Goal: Task Accomplishment & Management: Manage account settings

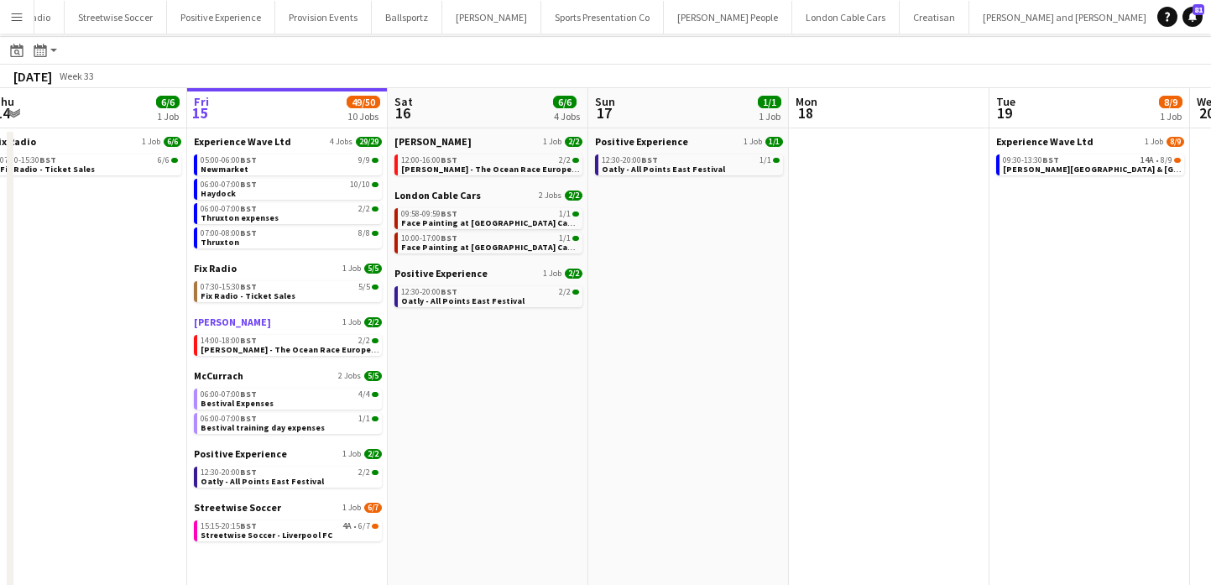
scroll to position [47, 0]
click at [320, 473] on div "12:30-20:00 BST 2/2" at bounding box center [290, 471] width 178 height 8
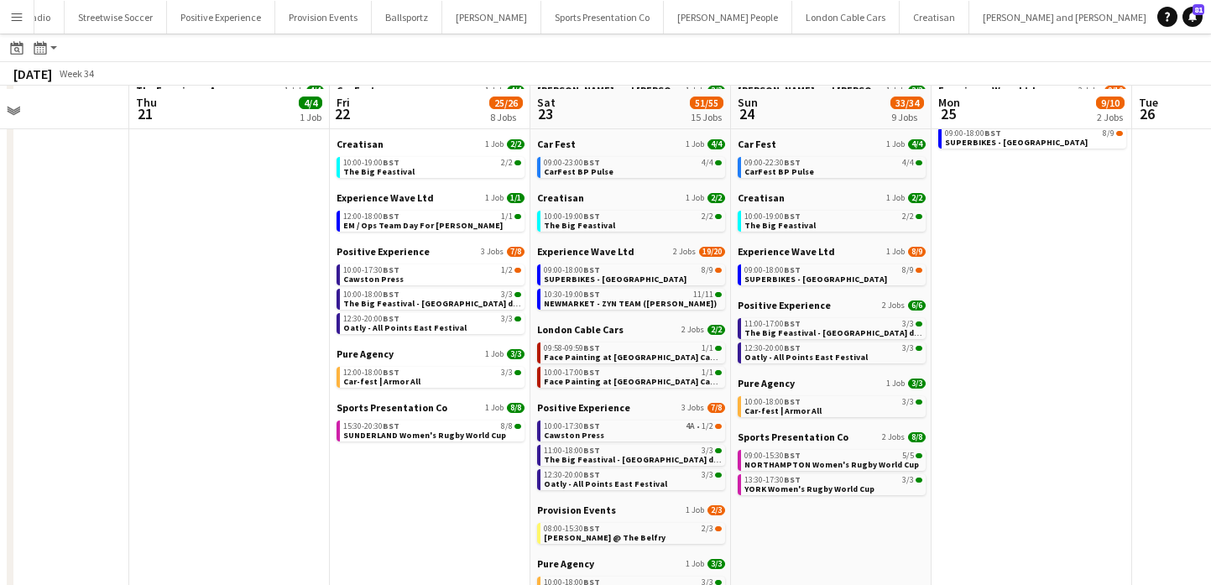
scroll to position [98, 0]
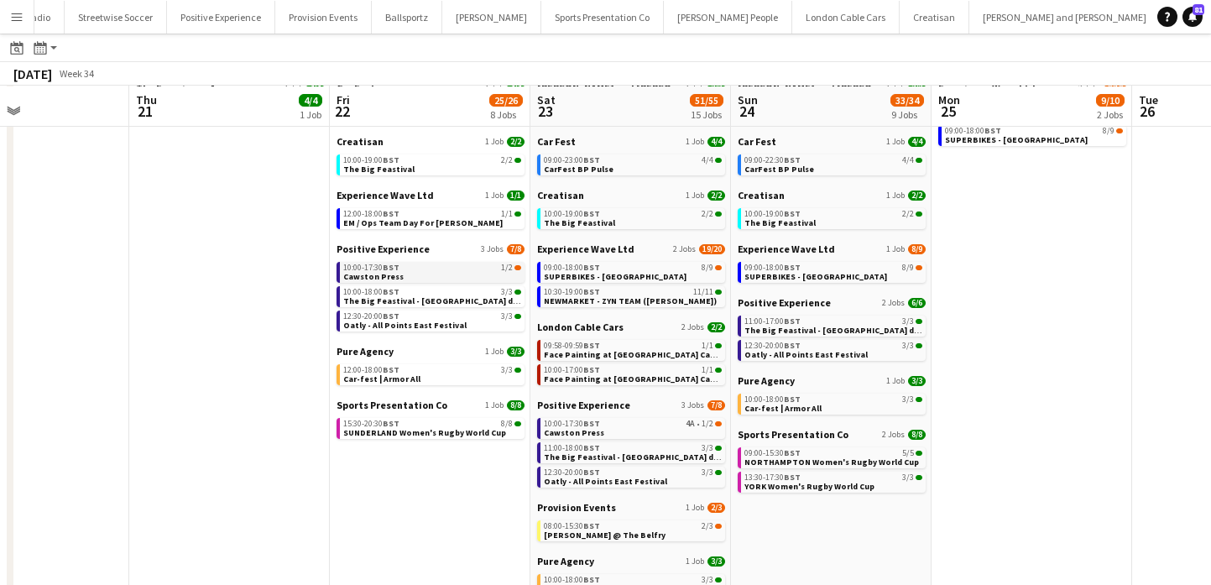
click at [477, 277] on link "10:00-17:30 BST 1/2 Cawston Press" at bounding box center [432, 271] width 178 height 19
click at [12, 5] on button "Menu" at bounding box center [17, 17] width 34 height 34
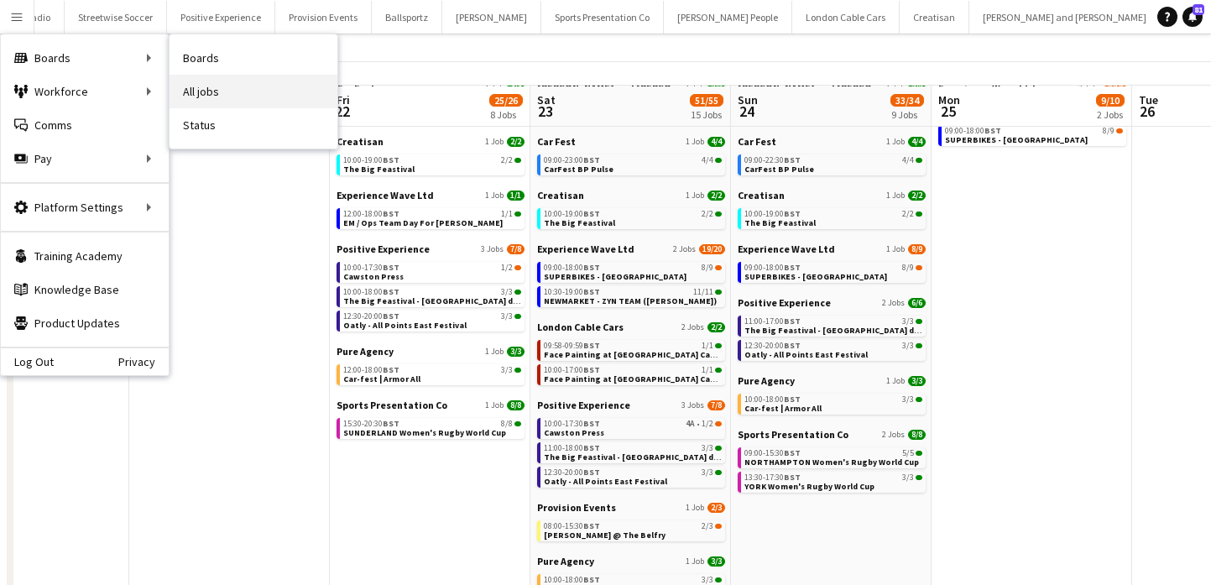
click at [222, 89] on link "All jobs" at bounding box center [254, 92] width 168 height 34
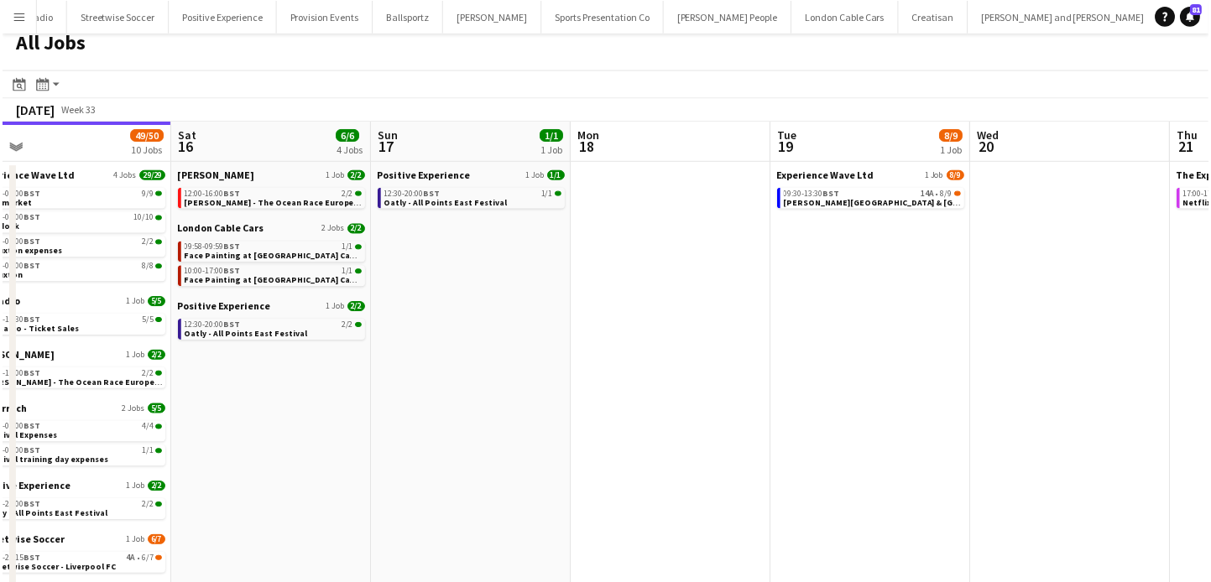
scroll to position [0, 436]
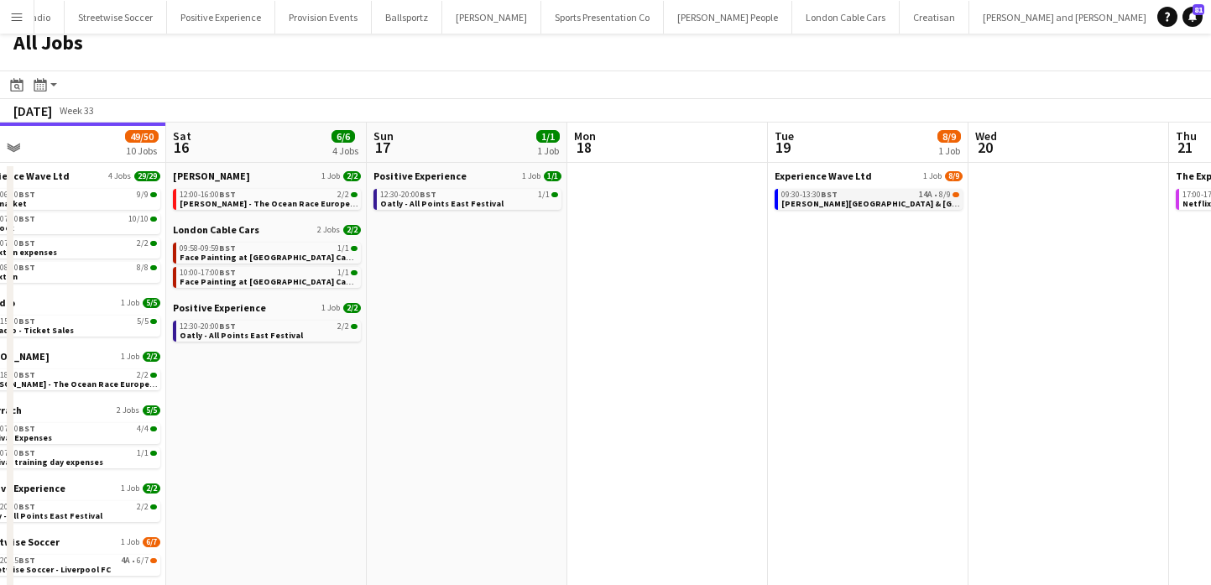
click at [852, 201] on span "[PERSON_NAME][GEOGRAPHIC_DATA] & [GEOGRAPHIC_DATA] Virtual Training" at bounding box center [937, 203] width 312 height 11
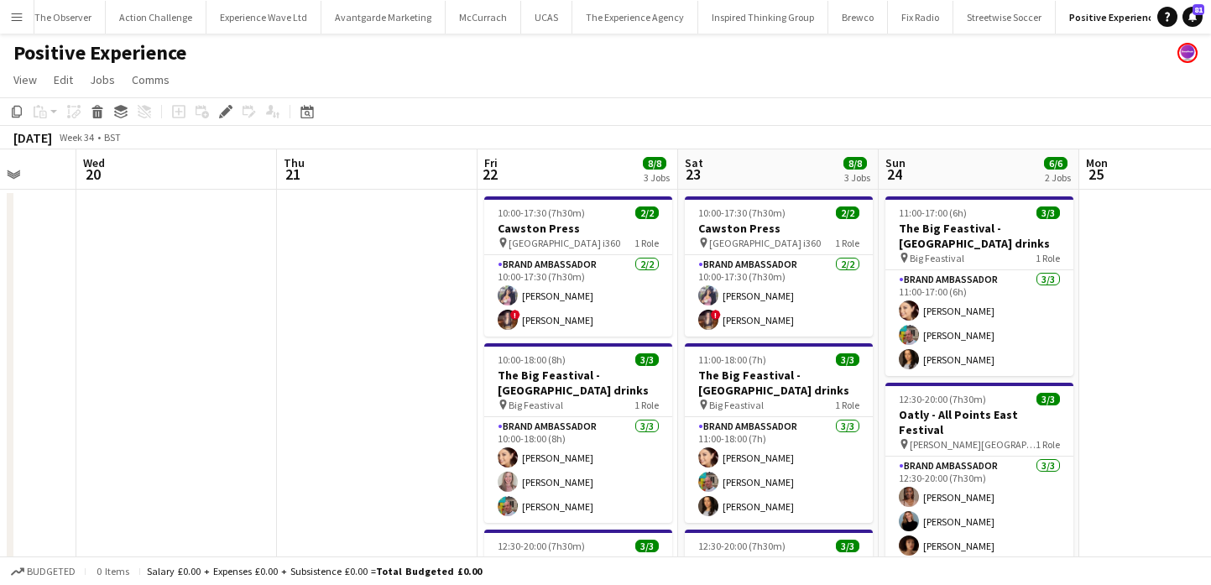
scroll to position [0, 453]
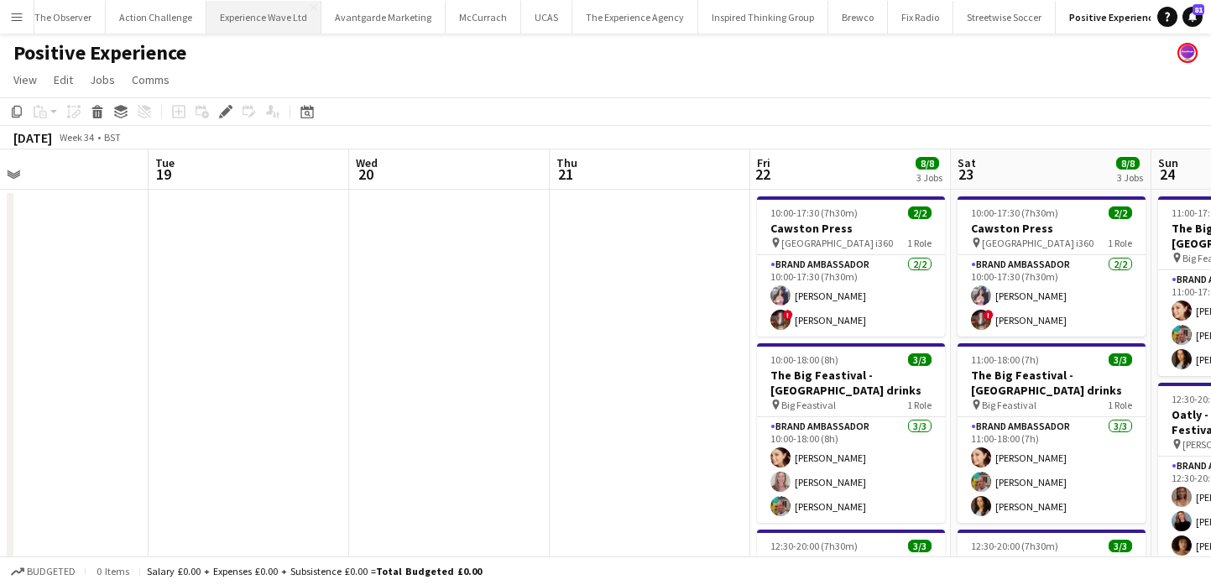
click at [262, 11] on button "Experience Wave Ltd Close" at bounding box center [263, 17] width 115 height 33
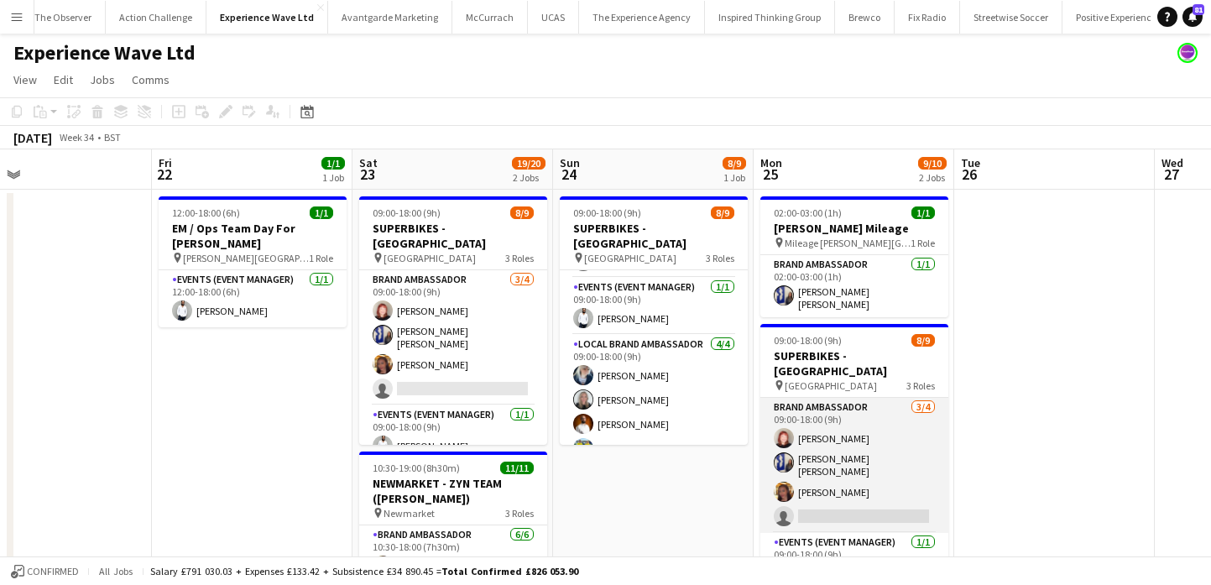
click at [822, 433] on app-card-role "Brand Ambassador 3/4 09:00-18:00 (9h) Lily Exall Ellie Mae Savage Mollie NJOKU …" at bounding box center [854, 465] width 188 height 135
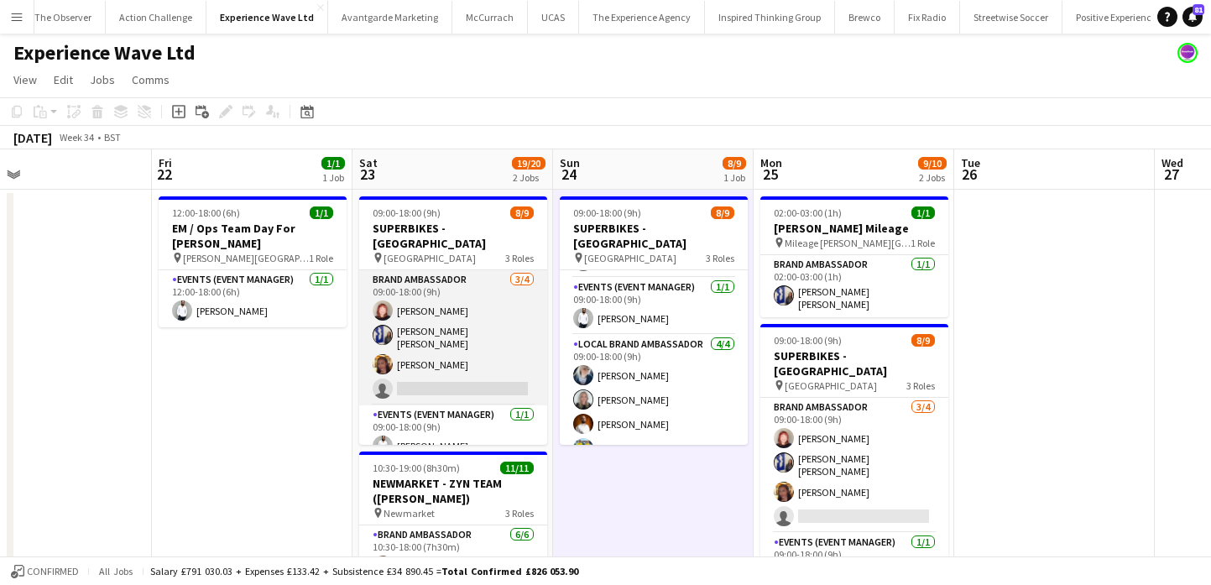
click at [479, 335] on app-card-role "Brand Ambassador 3/4 09:00-18:00 (9h) Lily Exall Ellie Mae Savage Mollie NJOKU …" at bounding box center [453, 337] width 188 height 135
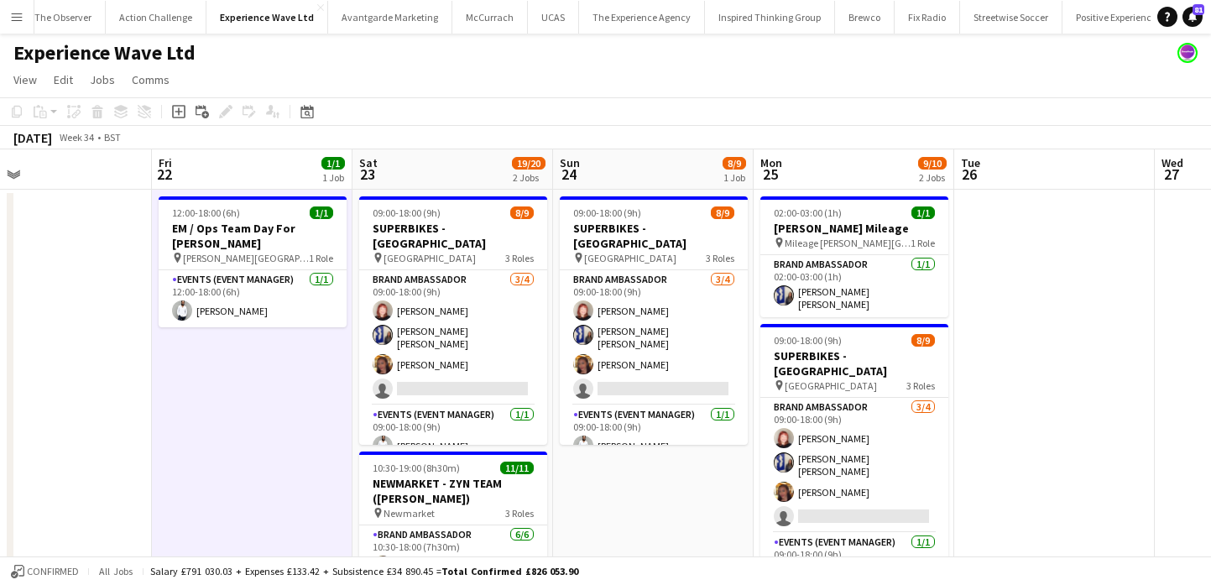
click at [11, 8] on button "Menu" at bounding box center [17, 17] width 34 height 34
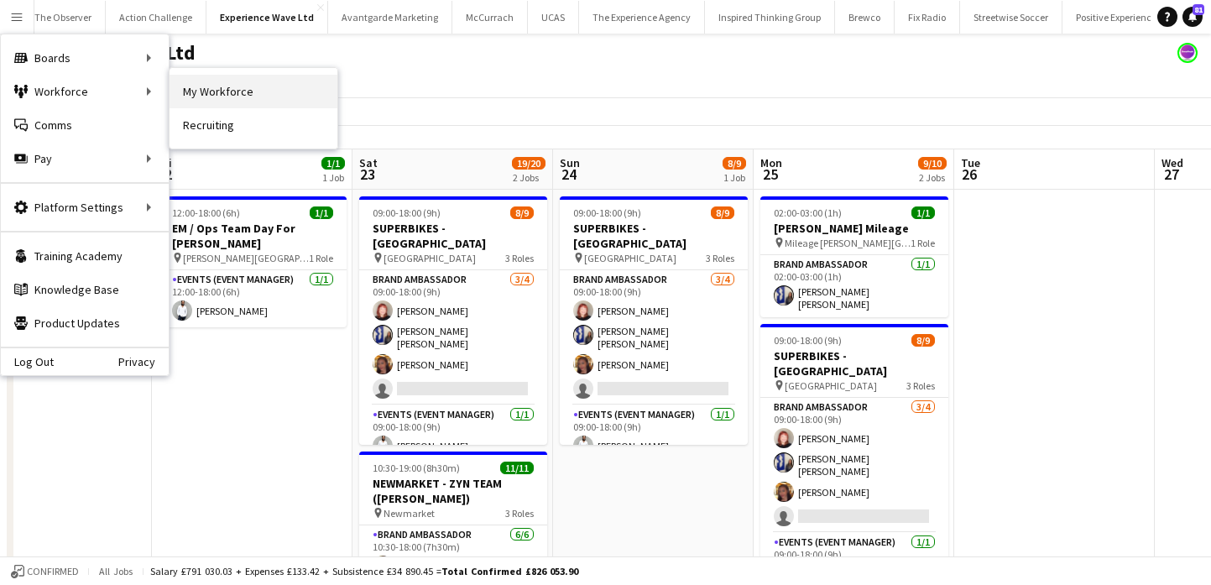
click at [224, 97] on link "My Workforce" at bounding box center [254, 92] width 168 height 34
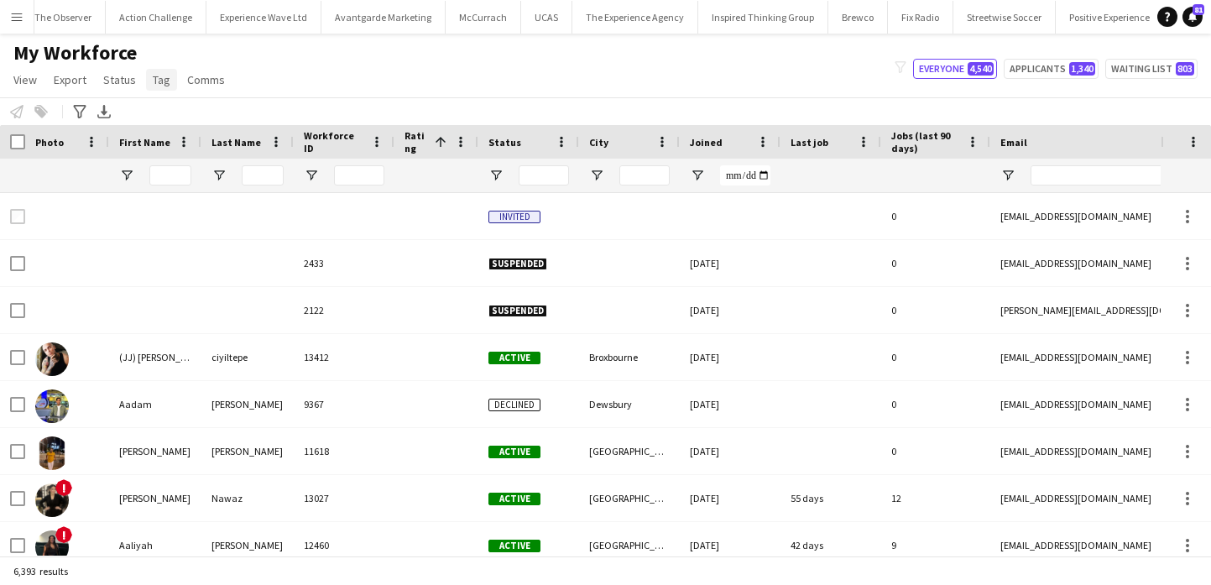
click at [163, 75] on span "Tag" at bounding box center [162, 79] width 18 height 15
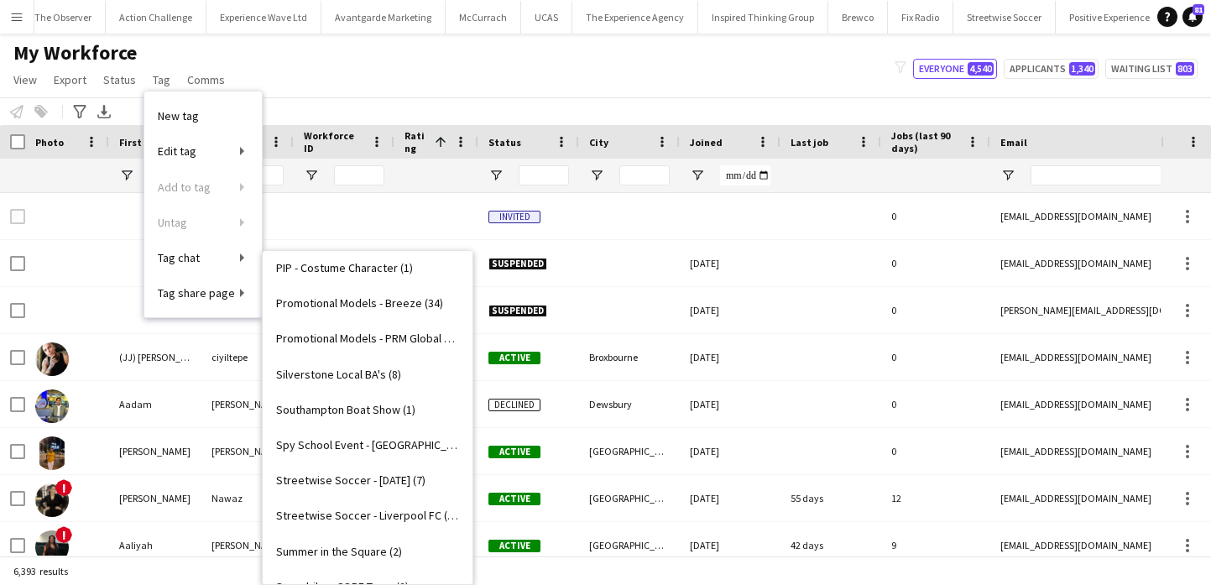
scroll to position [1719, 0]
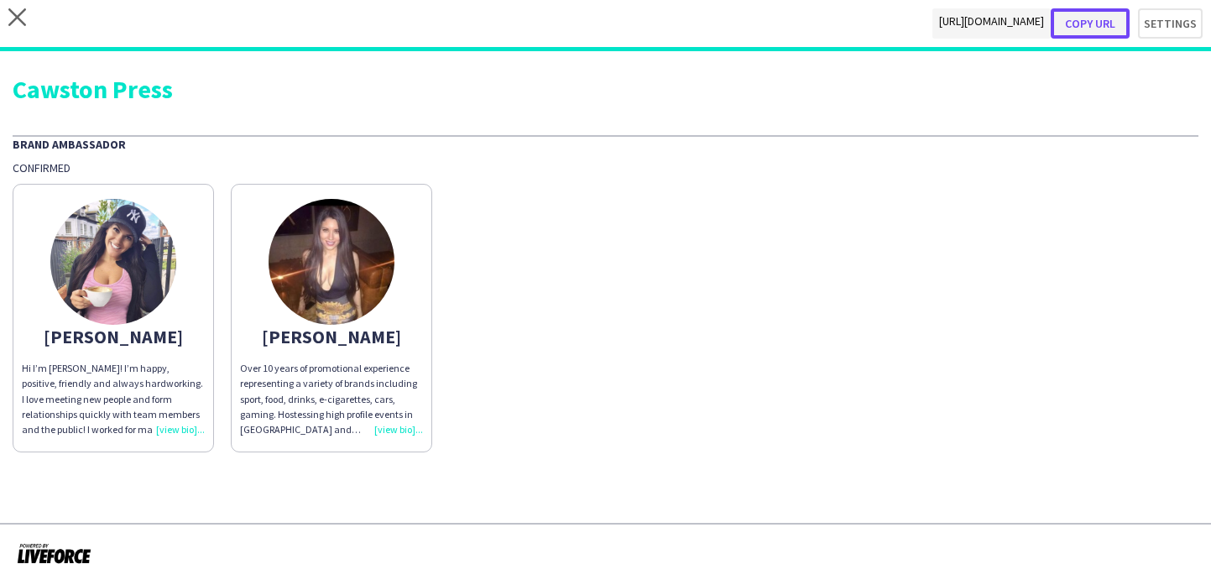
click at [1109, 31] on button "Copy url" at bounding box center [1090, 23] width 79 height 30
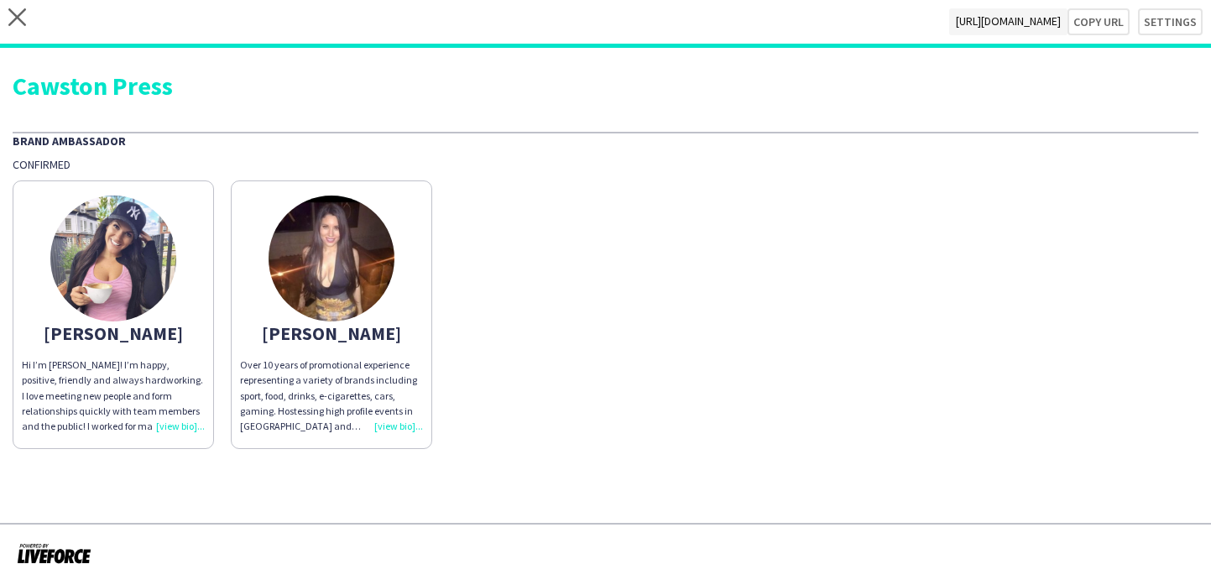
click at [175, 274] on app-share-pages-crew-card "Katie Hi I’m Katie! I’m happy, positive, friendly and always hardworking. I lov…" at bounding box center [113, 314] width 201 height 269
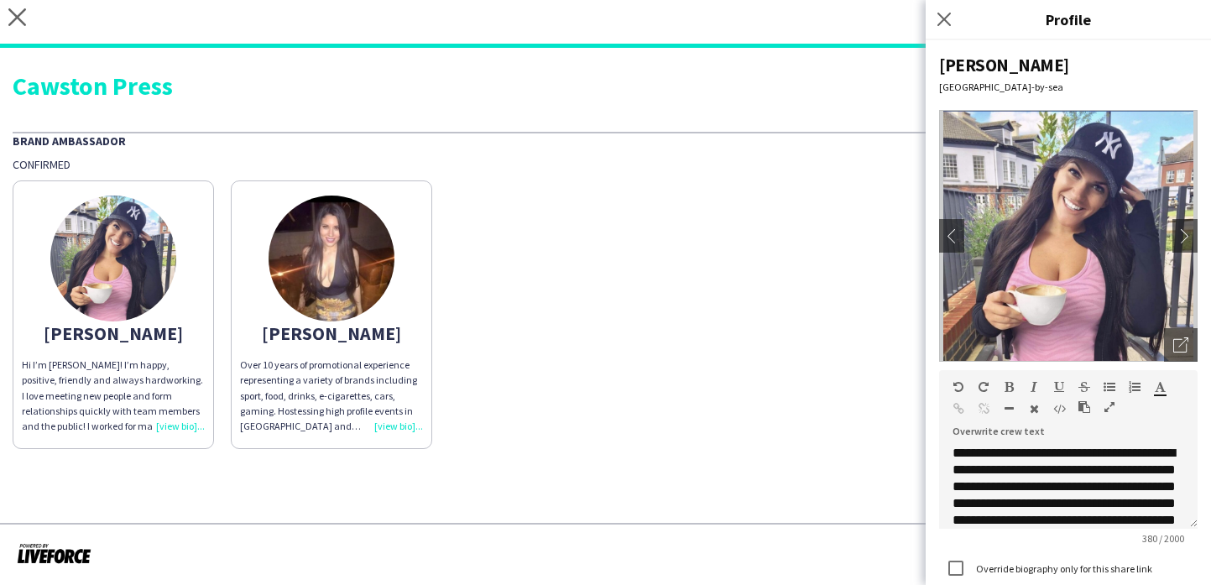
click at [826, 373] on div "Katie Hi I’m Katie! I’m happy, positive, friendly and always hardworking. I lov…" at bounding box center [606, 310] width 1186 height 277
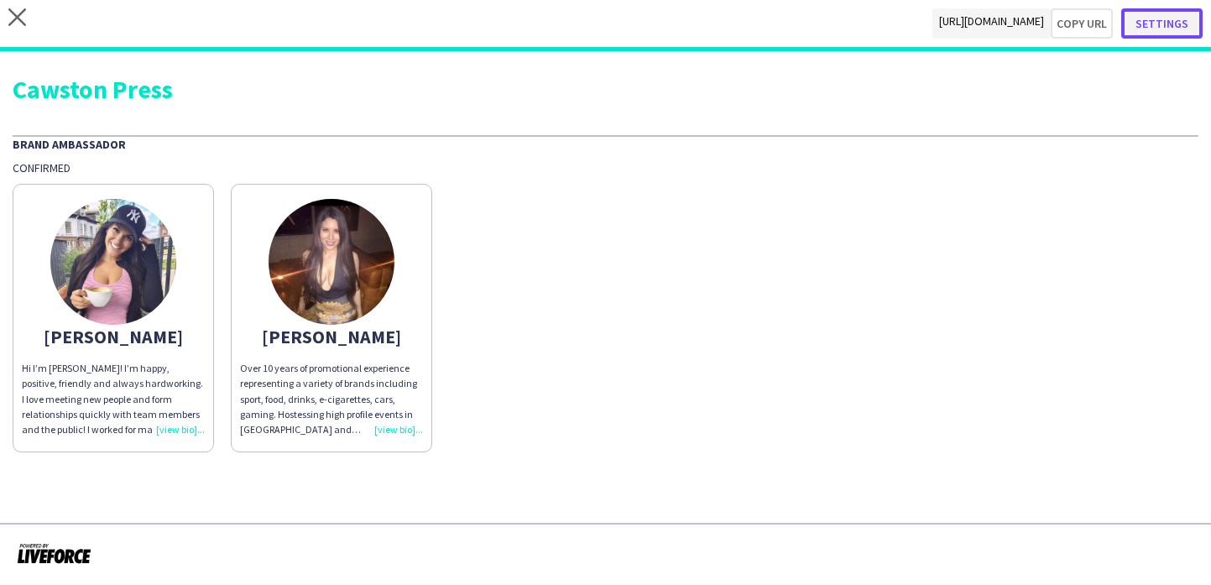
click at [1171, 25] on button "Settings" at bounding box center [1161, 23] width 81 height 30
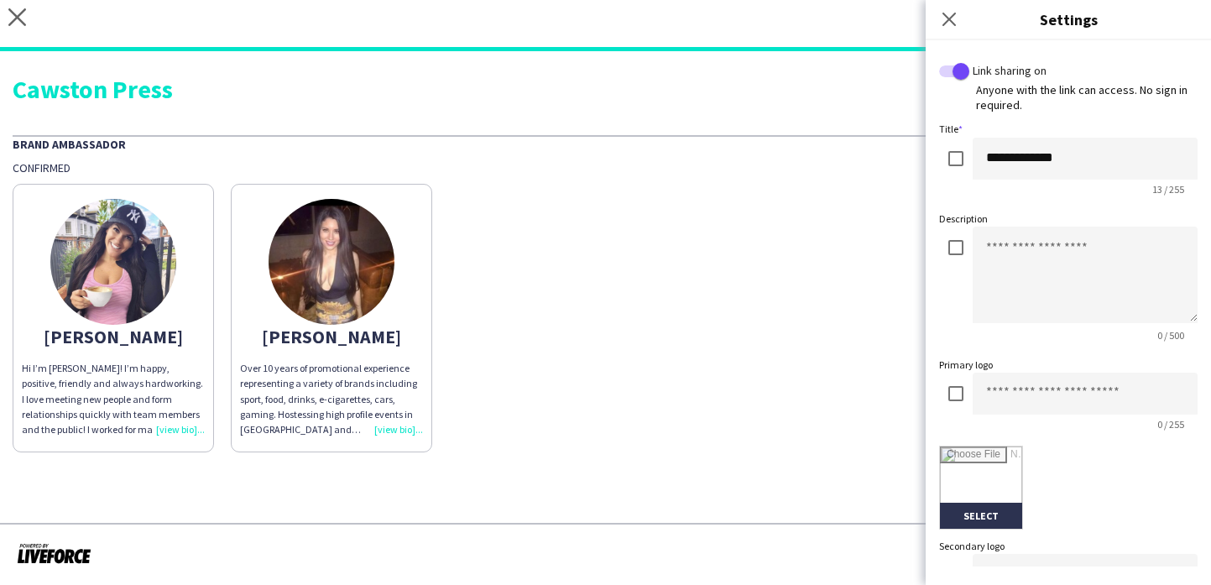
scroll to position [394, 0]
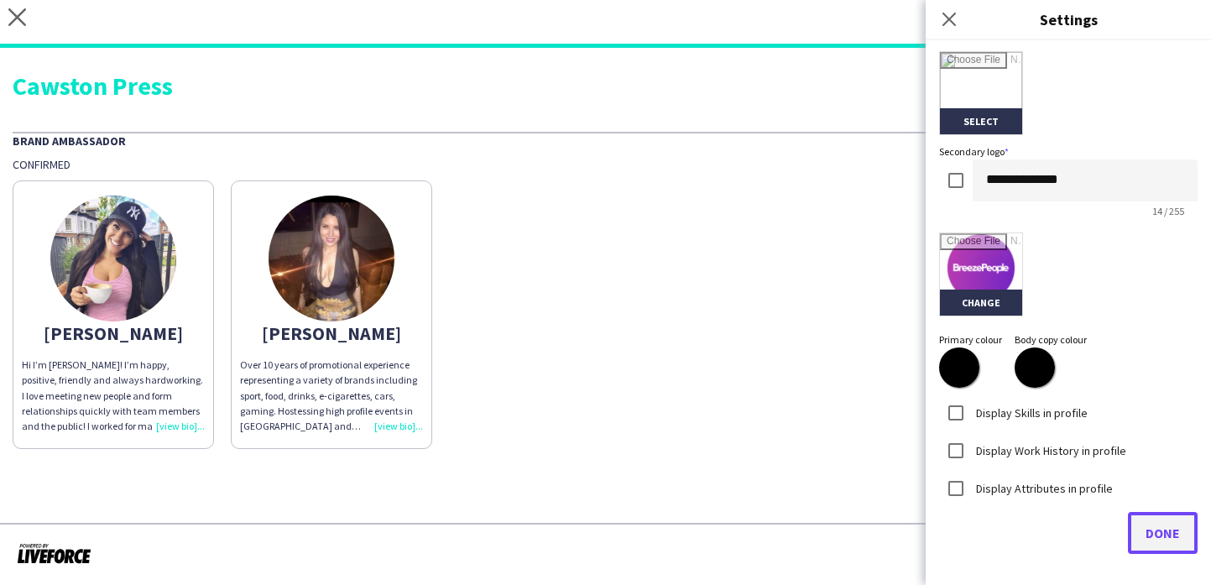
click at [1163, 527] on span "Done" at bounding box center [1162, 532] width 34 height 17
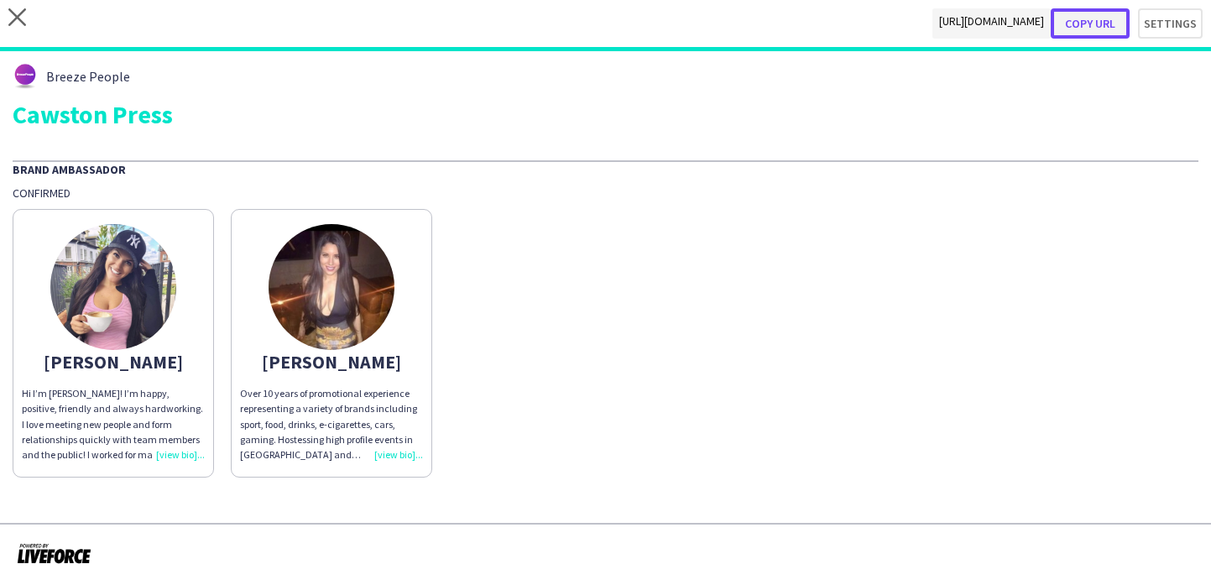
click at [1088, 27] on button "Copy url" at bounding box center [1090, 23] width 79 height 30
click at [1082, 18] on button "Copy url" at bounding box center [1090, 23] width 79 height 30
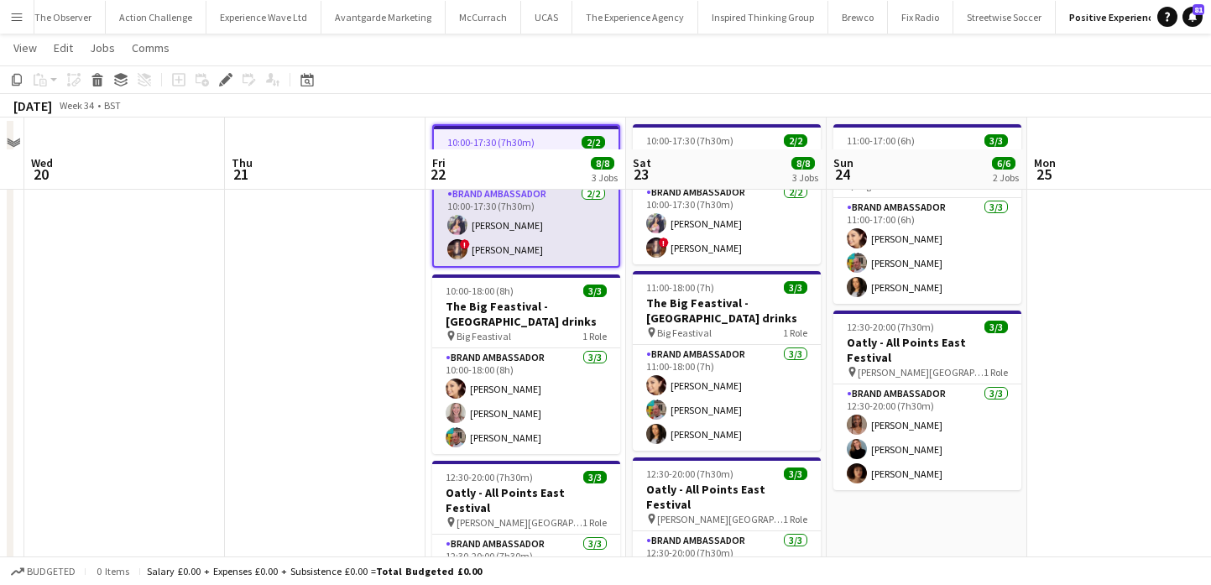
scroll to position [4, 0]
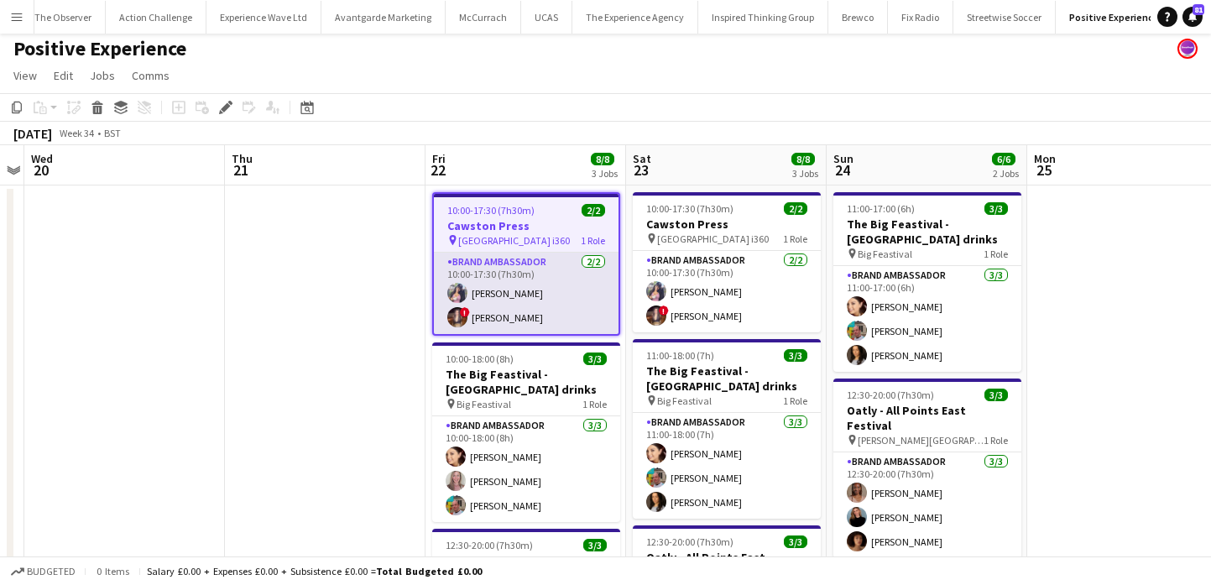
click at [507, 314] on app-card-role "Brand Ambassador [DATE] 10:00-17:30 (7h30m) [PERSON_NAME] ! [PERSON_NAME]" at bounding box center [526, 293] width 185 height 81
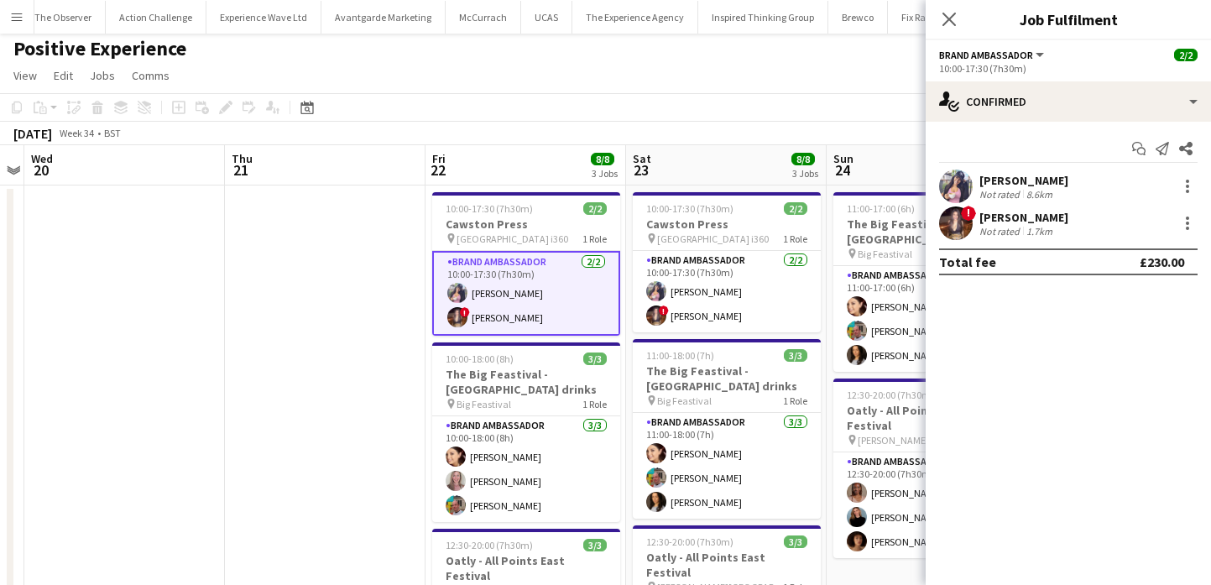
click at [507, 314] on app-card-role "Brand Ambassador [DATE] 10:00-17:30 (7h30m) [PERSON_NAME] ! [PERSON_NAME]" at bounding box center [526, 293] width 188 height 85
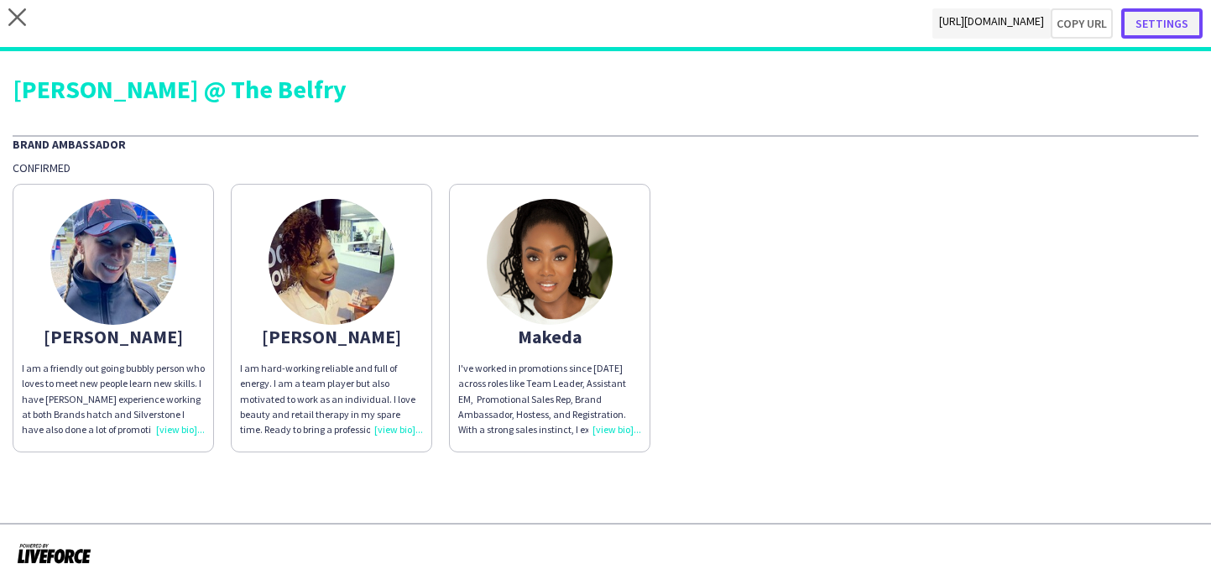
click at [1165, 32] on button "Settings" at bounding box center [1161, 23] width 81 height 30
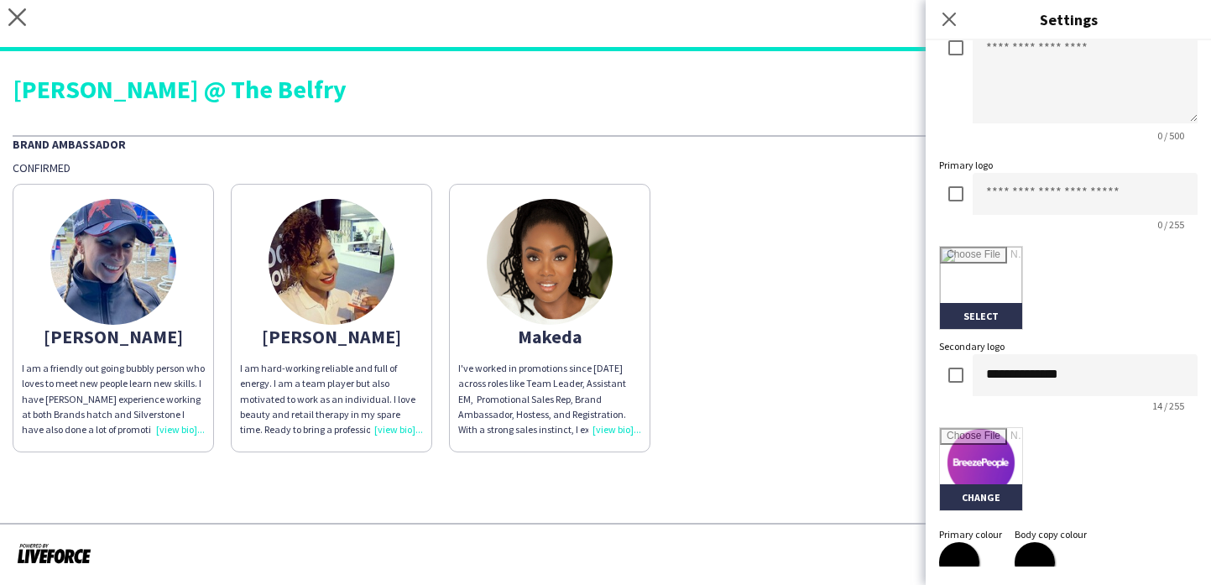
scroll to position [394, 0]
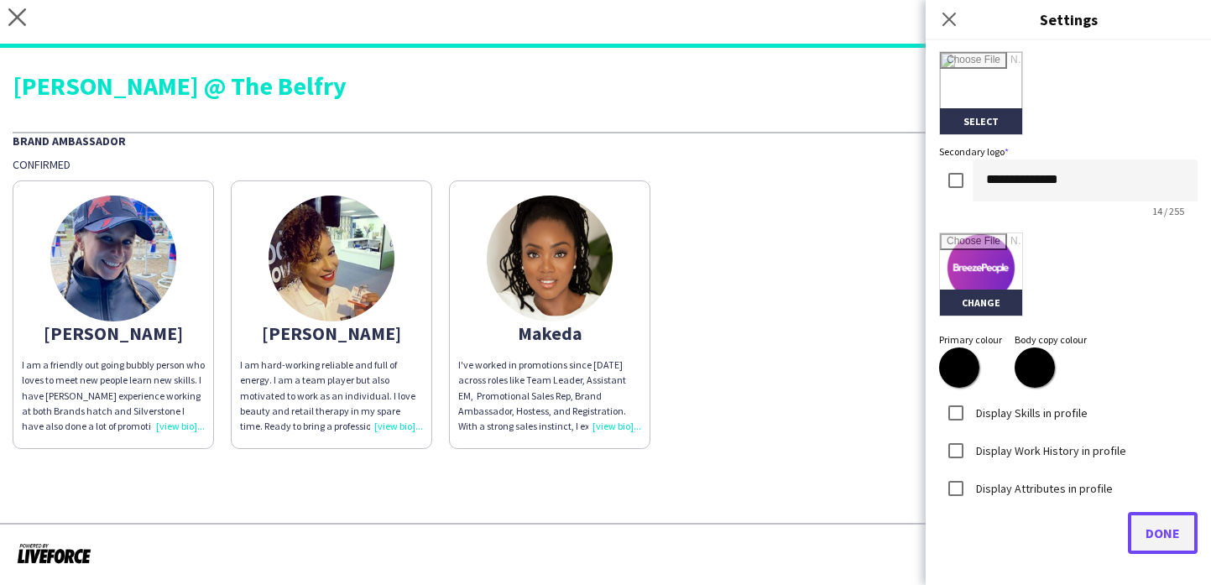
click at [1154, 532] on span "Done" at bounding box center [1162, 532] width 34 height 17
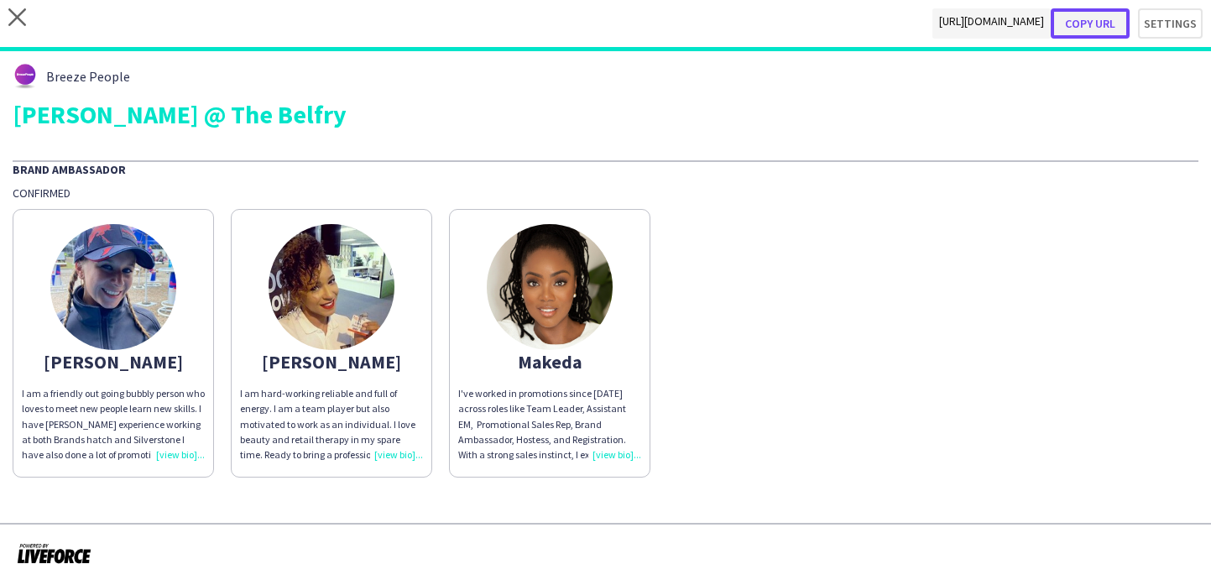
click at [1099, 28] on button "Copy url" at bounding box center [1090, 23] width 79 height 30
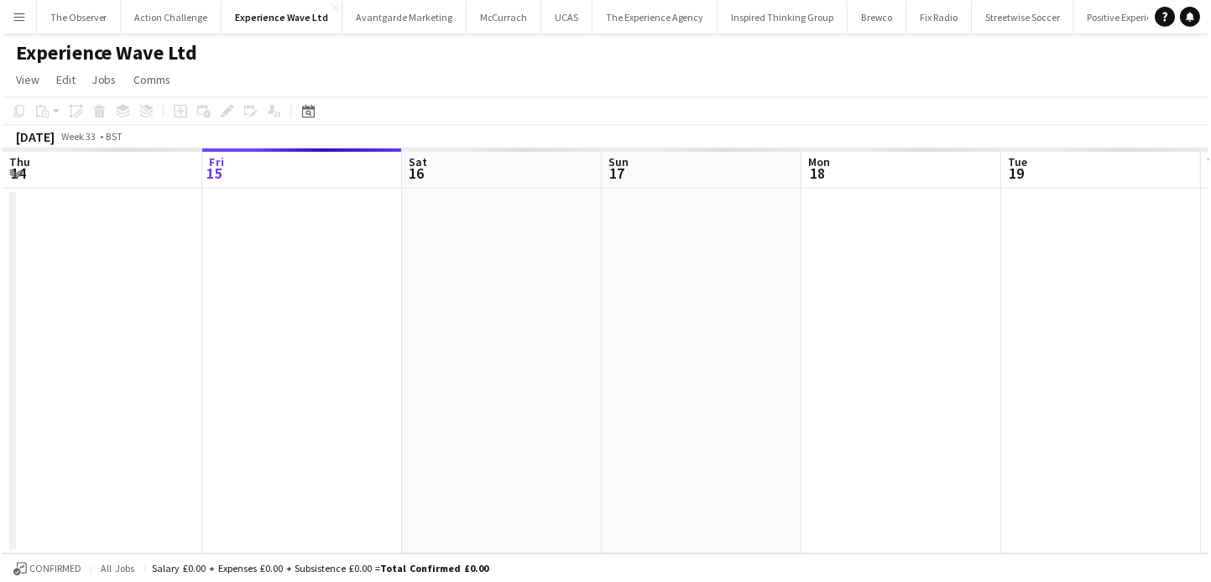
scroll to position [0, 577]
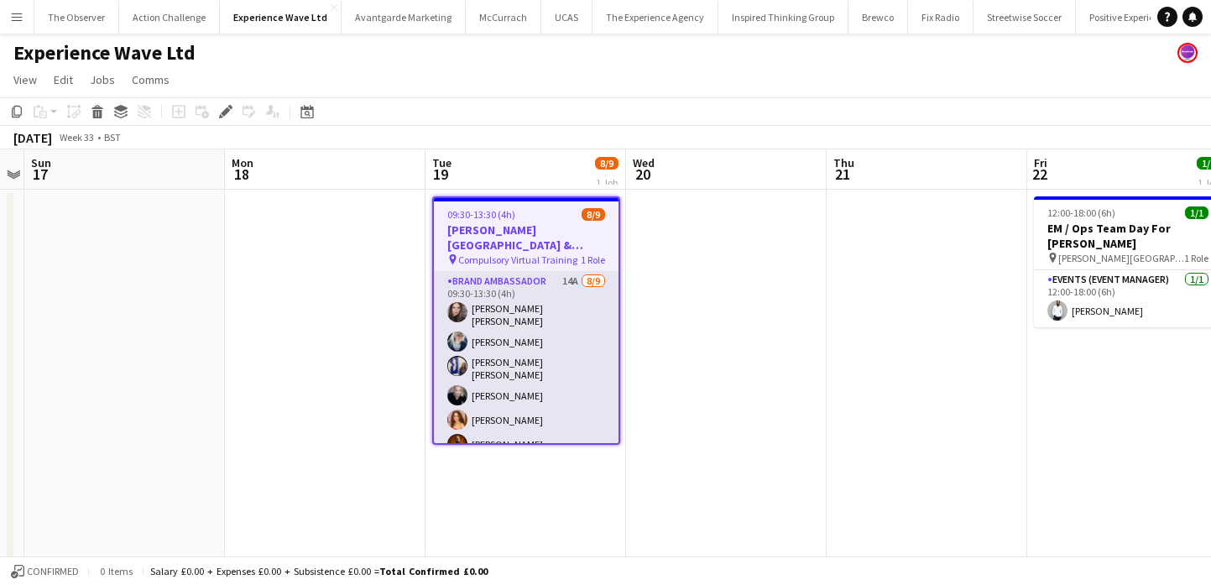
click at [558, 336] on app-card-role "Brand Ambassador 14A [DATE] 09:30-13:30 (4h) [PERSON_NAME] [PERSON_NAME] [PERSO…" at bounding box center [526, 403] width 185 height 262
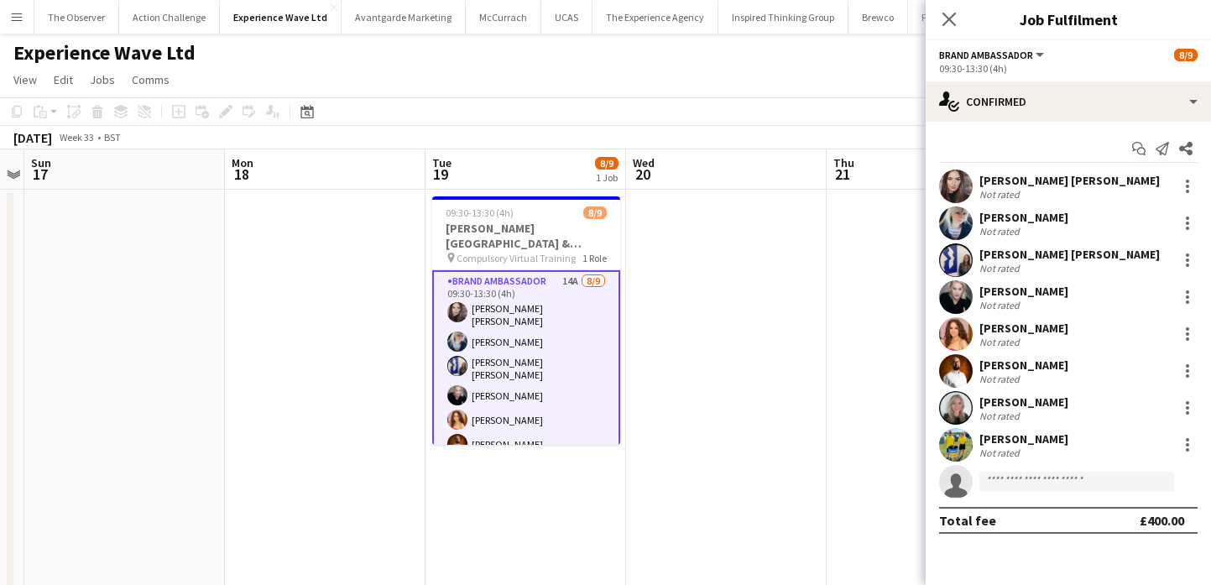
click at [1004, 175] on div "[PERSON_NAME] [PERSON_NAME]" at bounding box center [1069, 180] width 180 height 15
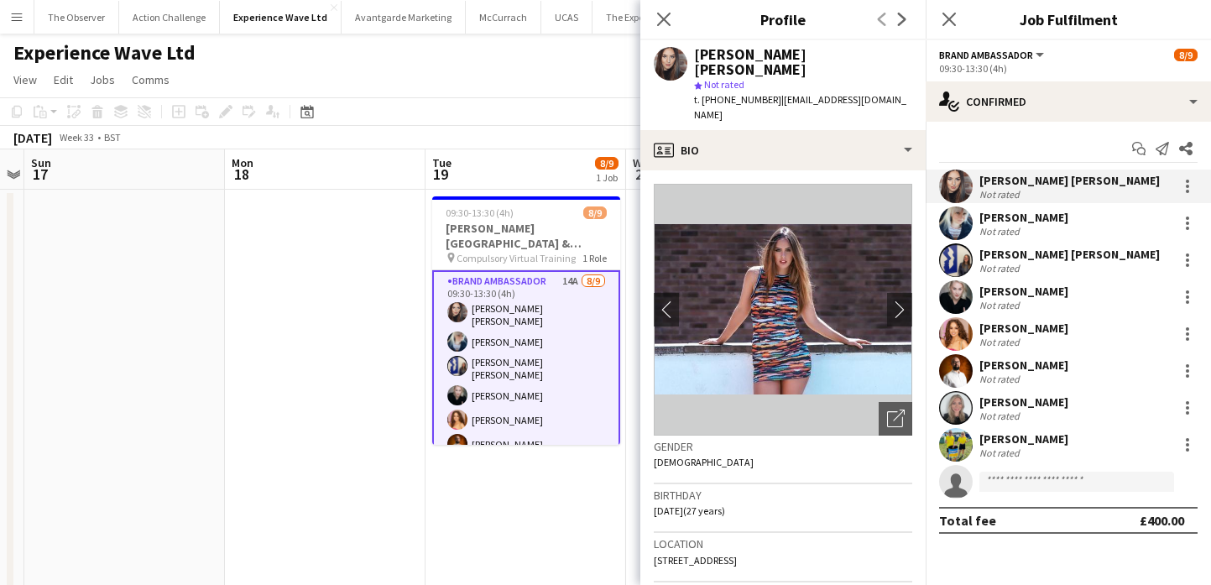
click at [738, 93] on span "t. [PHONE_NUMBER]" at bounding box center [737, 99] width 87 height 13
drag, startPoint x: 738, startPoint y: 88, endPoint x: 703, endPoint y: 88, distance: 34.4
click at [703, 93] on span "t. [PHONE_NUMBER]" at bounding box center [737, 99] width 87 height 13
copy span "[PHONE_NUMBER]"
click at [1030, 230] on div "Not rated" at bounding box center [1023, 231] width 89 height 13
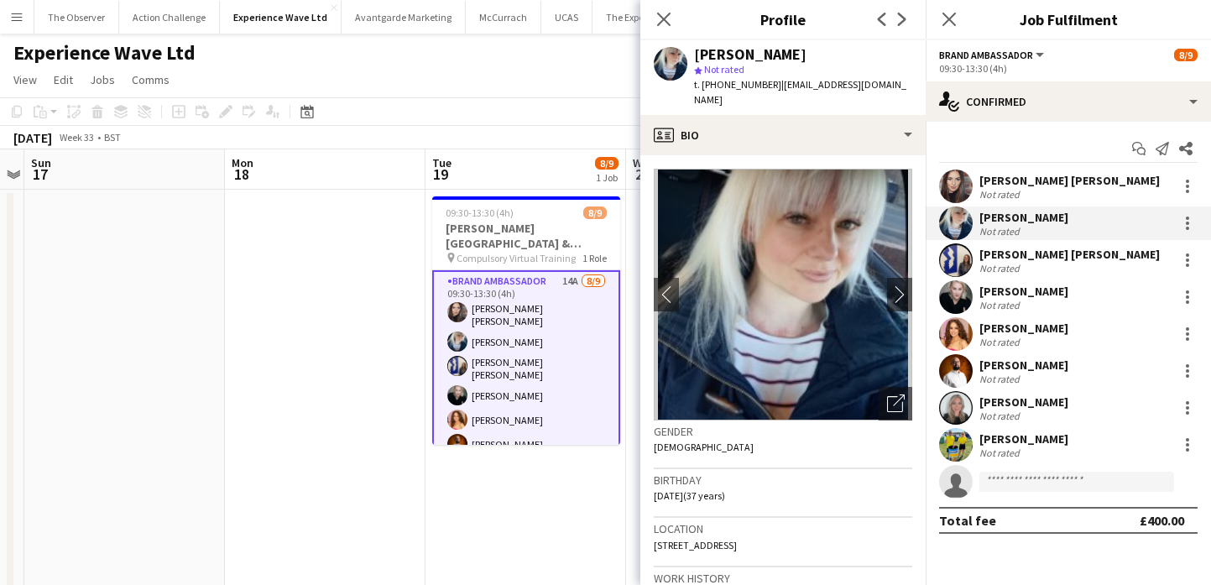
drag, startPoint x: 786, startPoint y: 94, endPoint x: 761, endPoint y: 93, distance: 25.2
click at [775, 94] on div "t. +4407827967082 | gemma.owenkendall@hotmail.com" at bounding box center [803, 92] width 218 height 30
click at [737, 82] on span "t. +4407827967082" at bounding box center [737, 84] width 87 height 13
click at [710, 81] on span "t. +4407827967082" at bounding box center [737, 84] width 87 height 13
click at [702, 81] on span "t. +4407827967082" at bounding box center [737, 84] width 87 height 13
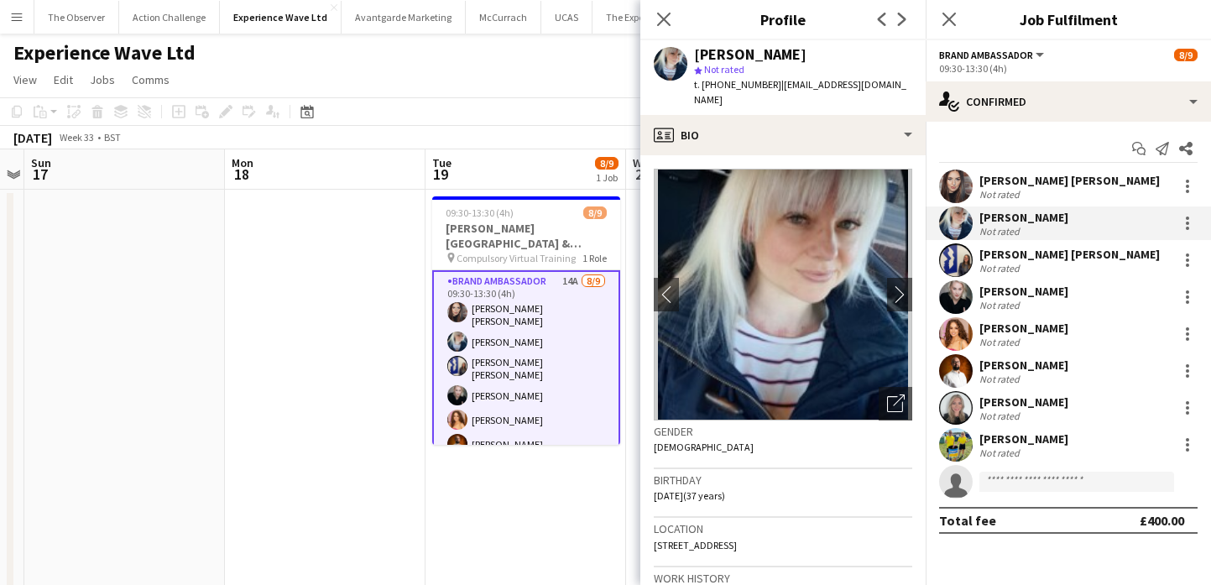
copy span "+4407827967082"
click at [1004, 266] on div "Not rated" at bounding box center [1001, 268] width 44 height 13
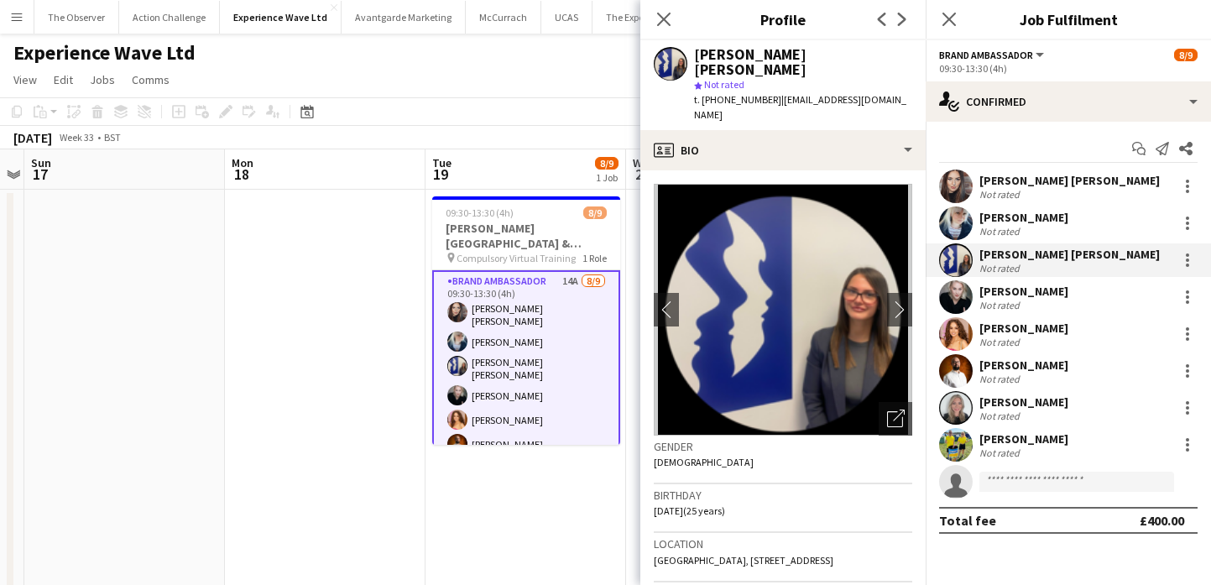
click at [741, 93] on span "t. +447312265757" at bounding box center [737, 99] width 87 height 13
drag, startPoint x: 741, startPoint y: 83, endPoint x: 701, endPoint y: 83, distance: 40.3
click at [701, 93] on span "t. +447312265757" at bounding box center [737, 99] width 87 height 13
copy span "+447312265757"
click at [987, 290] on div "[PERSON_NAME]" at bounding box center [1023, 291] width 89 height 15
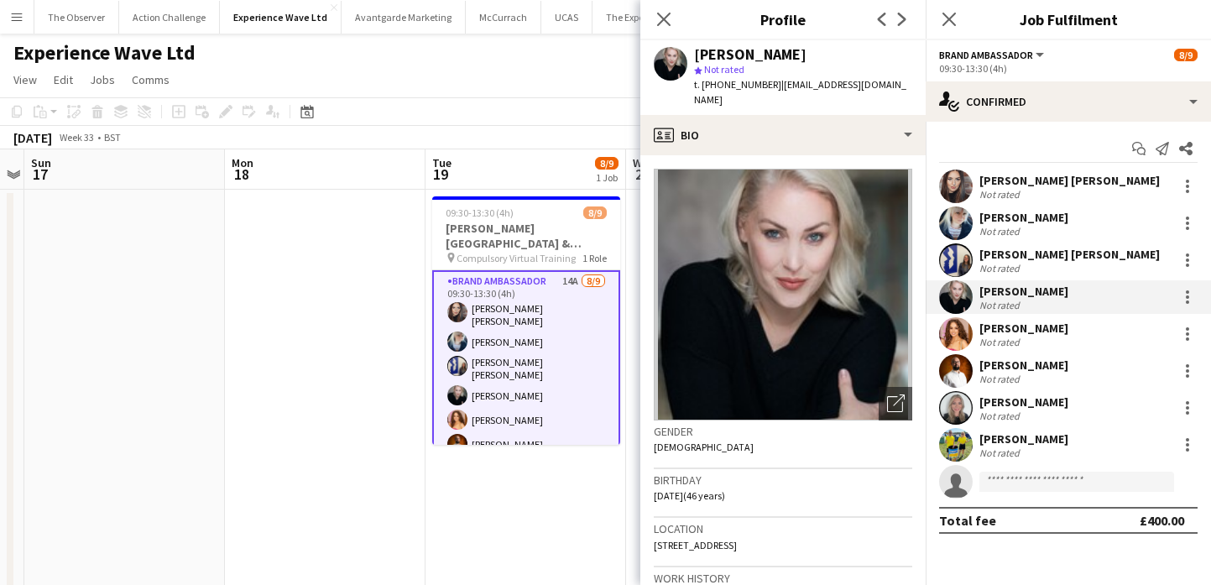
click at [721, 88] on span "t. +447436803496" at bounding box center [737, 84] width 87 height 13
drag, startPoint x: 721, startPoint y: 88, endPoint x: 702, endPoint y: 88, distance: 18.5
click at [702, 88] on span "t. +447436803496" at bounding box center [737, 84] width 87 height 13
copy span "+447436803496"
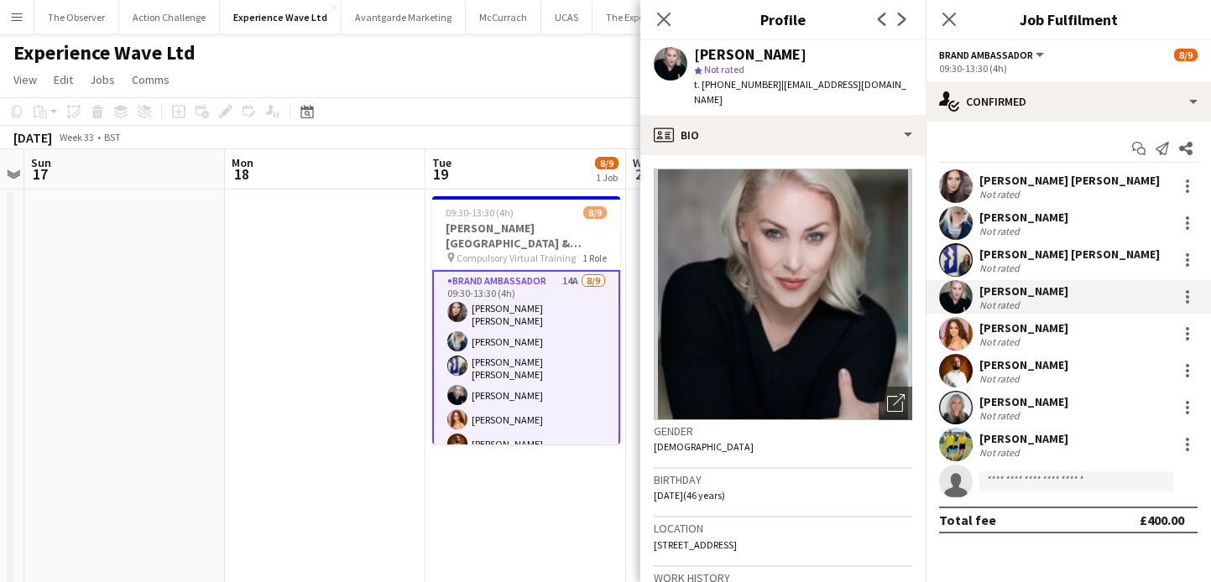
click at [972, 336] on app-user-avatar at bounding box center [956, 334] width 34 height 34
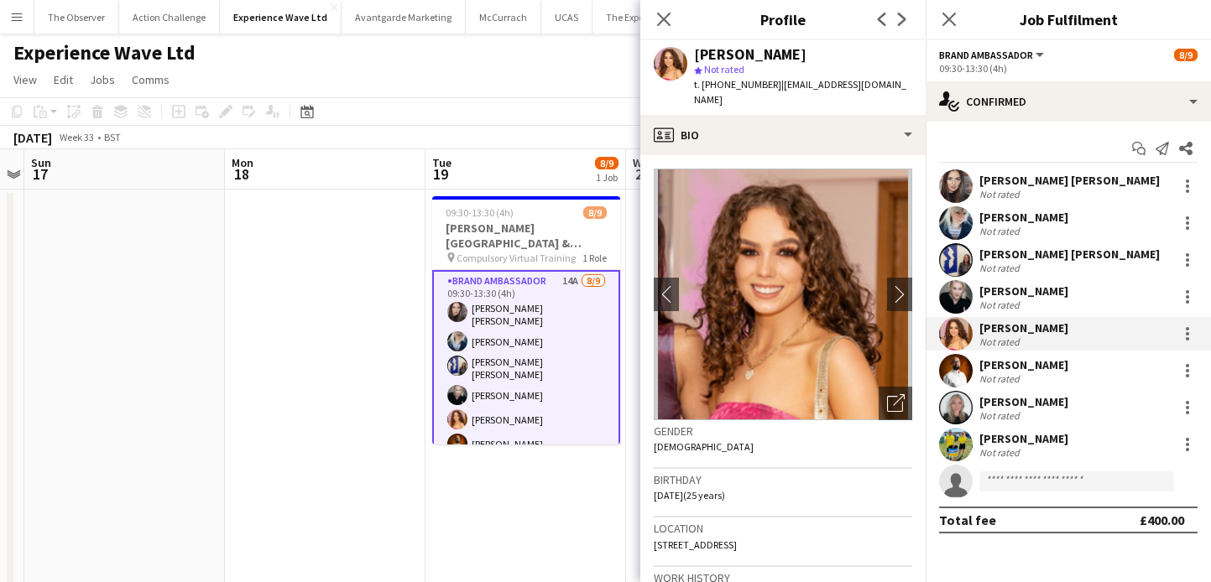
click at [728, 84] on span "t. +447702565833" at bounding box center [737, 84] width 87 height 13
drag, startPoint x: 728, startPoint y: 84, endPoint x: 701, endPoint y: 85, distance: 27.7
click at [701, 85] on span "t. +447702565833" at bounding box center [737, 84] width 87 height 13
copy span "+447702565833"
click at [972, 308] on div at bounding box center [956, 297] width 34 height 34
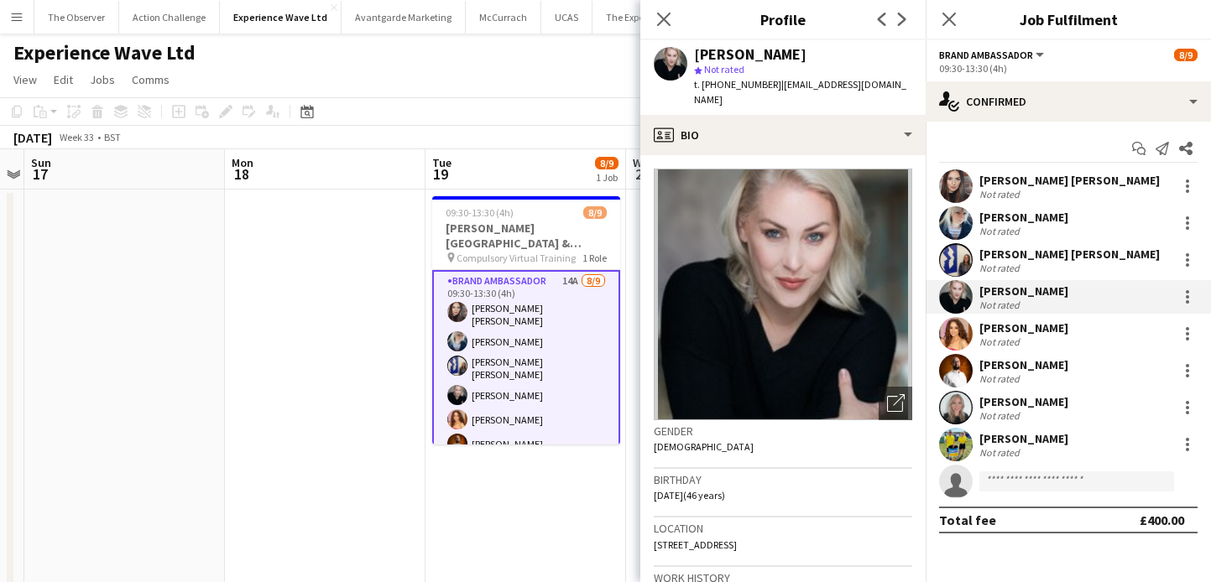
click at [962, 375] on app-user-avatar at bounding box center [956, 371] width 34 height 34
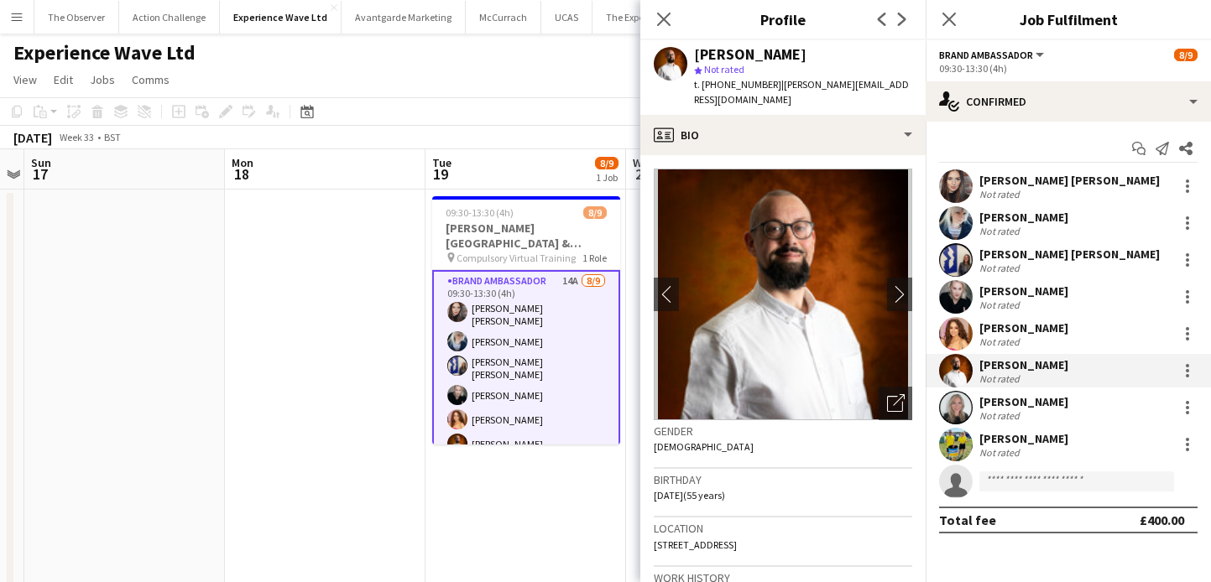
click at [962, 399] on app-user-avatar at bounding box center [956, 408] width 34 height 34
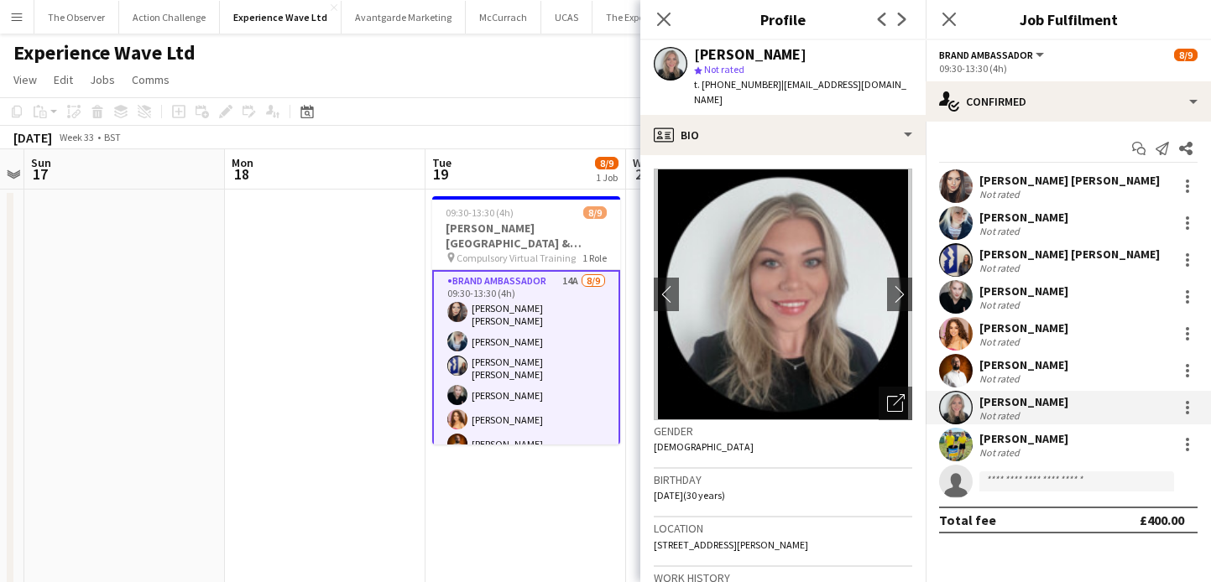
click at [715, 86] on span "t. +447801990787" at bounding box center [737, 84] width 87 height 13
drag, startPoint x: 715, startPoint y: 86, endPoint x: 704, endPoint y: 86, distance: 10.9
click at [704, 86] on span "t. +447801990787" at bounding box center [737, 84] width 87 height 13
copy span "+447801990787"
click at [963, 451] on app-user-avatar at bounding box center [956, 445] width 34 height 34
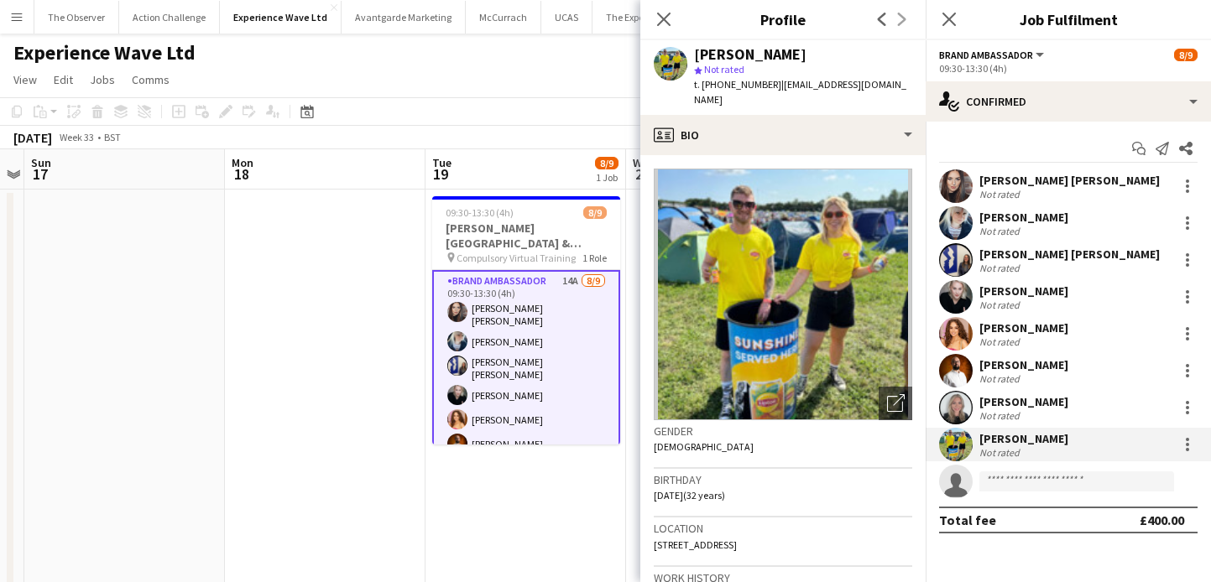
click at [707, 88] on span "t. +447951190026" at bounding box center [737, 84] width 87 height 13
click at [700, 88] on span "t. +447951190026" at bounding box center [737, 84] width 87 height 13
copy span "+447951190026"
click at [1013, 333] on div "Roma Barry" at bounding box center [1023, 328] width 89 height 15
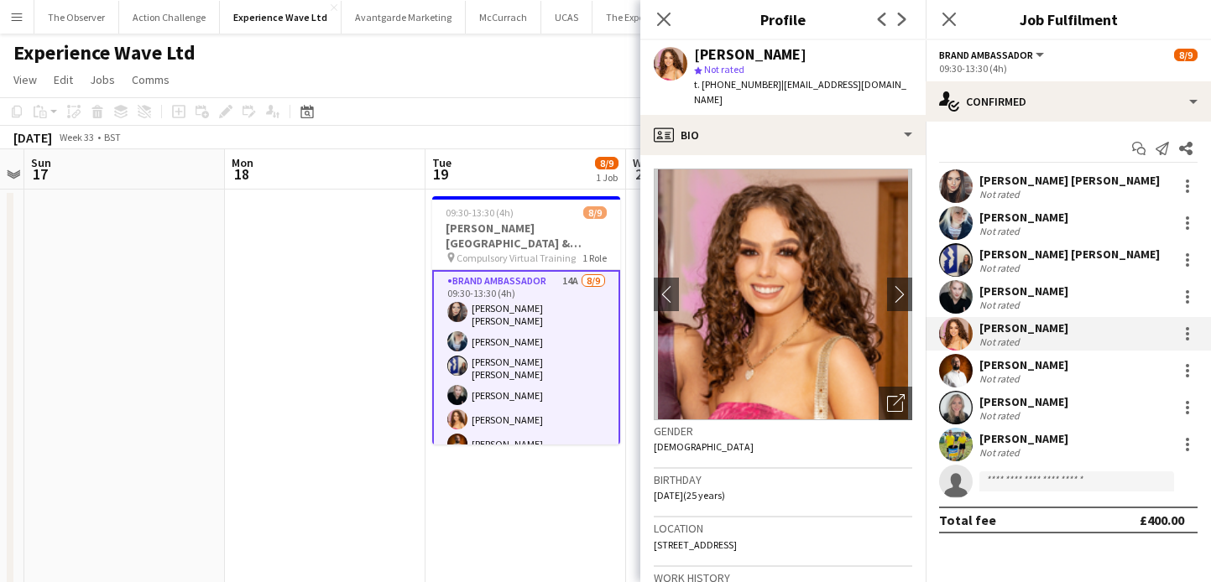
click at [738, 85] on span "t. +447702565833" at bounding box center [737, 84] width 87 height 13
drag, startPoint x: 738, startPoint y: 85, endPoint x: 703, endPoint y: 85, distance: 34.4
click at [703, 85] on span "t. +447702565833" at bounding box center [737, 84] width 87 height 13
copy span "+447702565833"
click at [961, 286] on app-user-avatar at bounding box center [956, 297] width 34 height 34
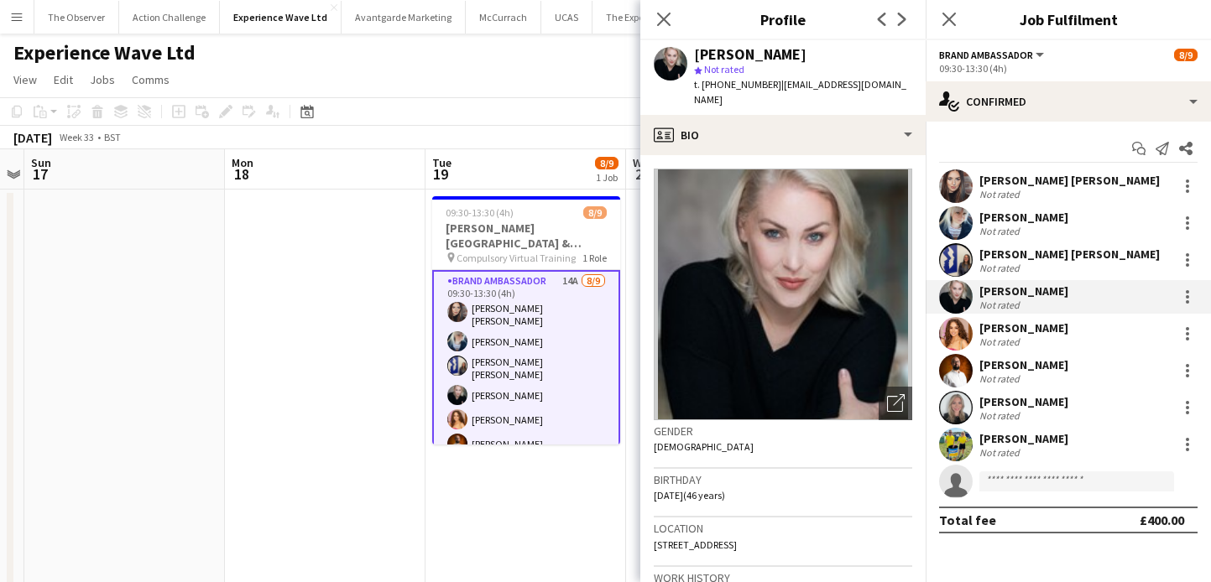
click at [734, 85] on span "t. +447436803496" at bounding box center [737, 84] width 87 height 13
drag, startPoint x: 734, startPoint y: 85, endPoint x: 703, endPoint y: 86, distance: 31.1
click at [703, 86] on span "t. +447436803496" at bounding box center [737, 84] width 87 height 13
copy span "+447436803496"
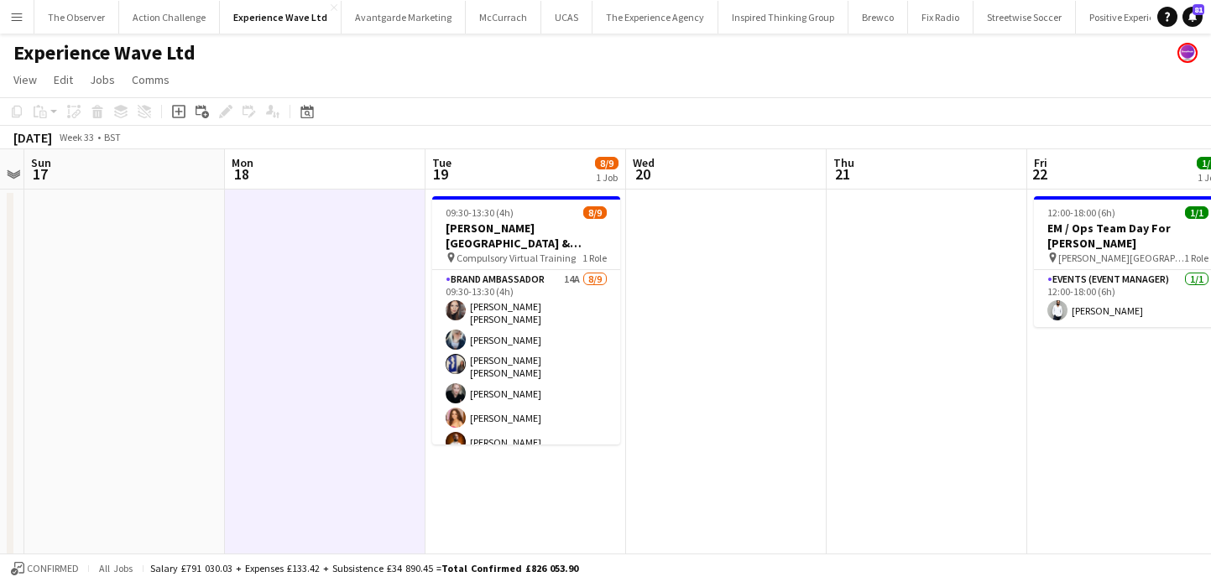
click at [18, 17] on app-icon "Menu" at bounding box center [16, 16] width 13 height 13
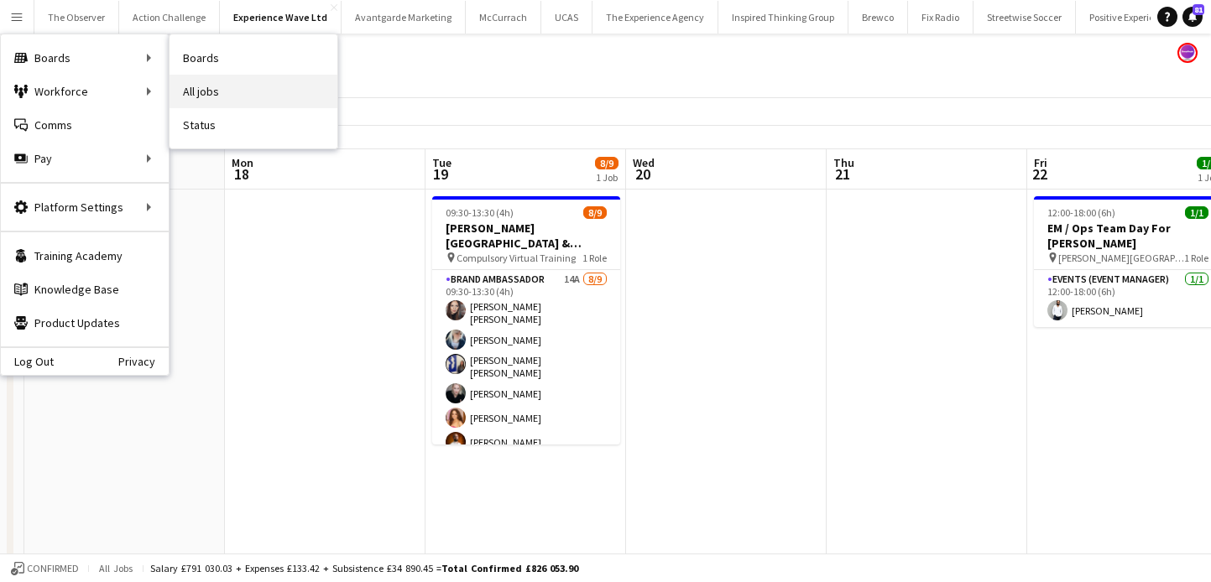
click at [253, 91] on link "All jobs" at bounding box center [254, 92] width 168 height 34
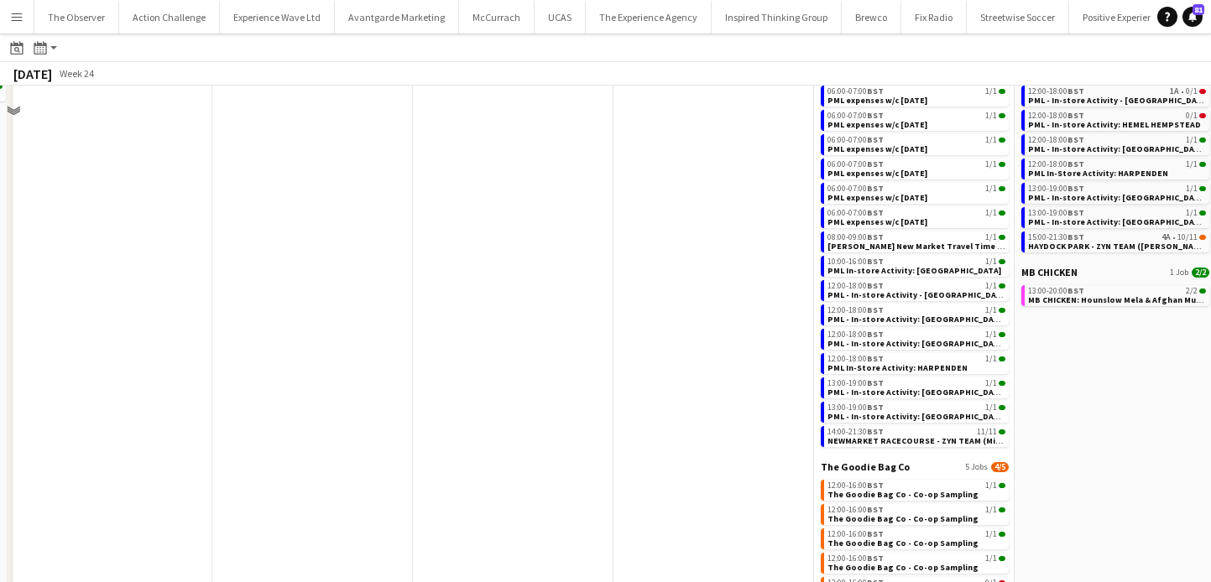
scroll to position [580, 0]
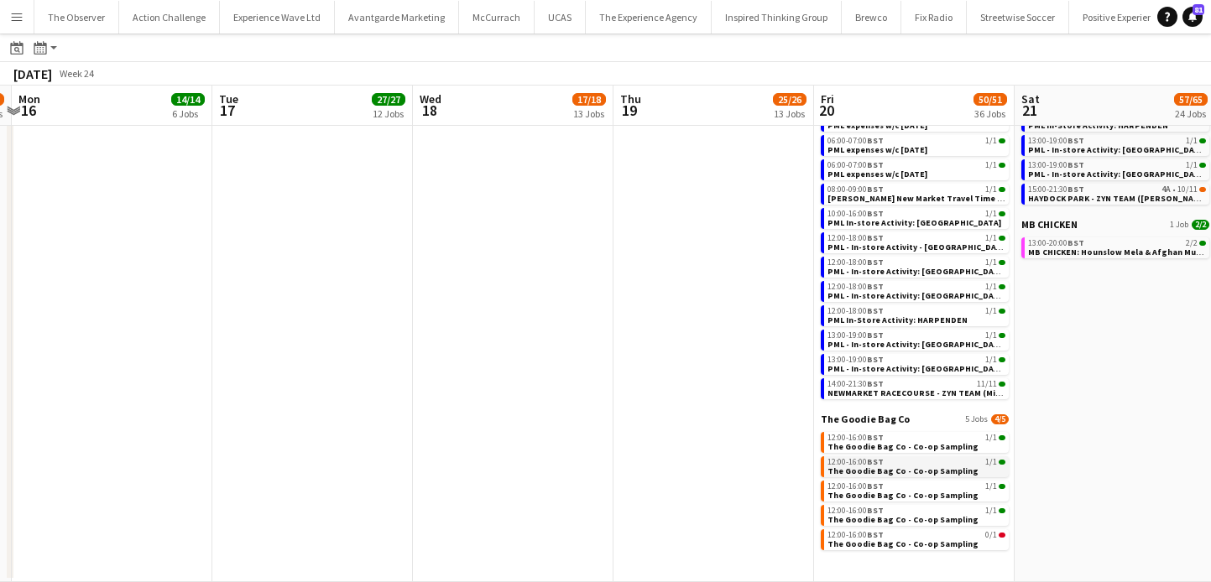
click at [888, 465] on div "12:00-16:00 BST 1/1" at bounding box center [916, 462] width 178 height 8
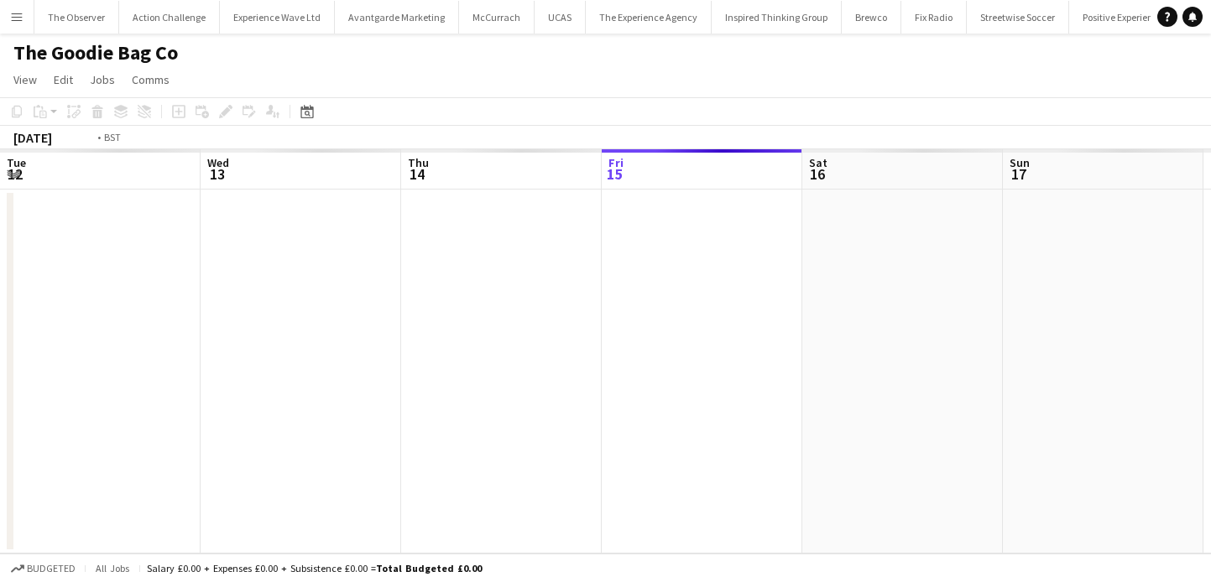
scroll to position [0, 1010]
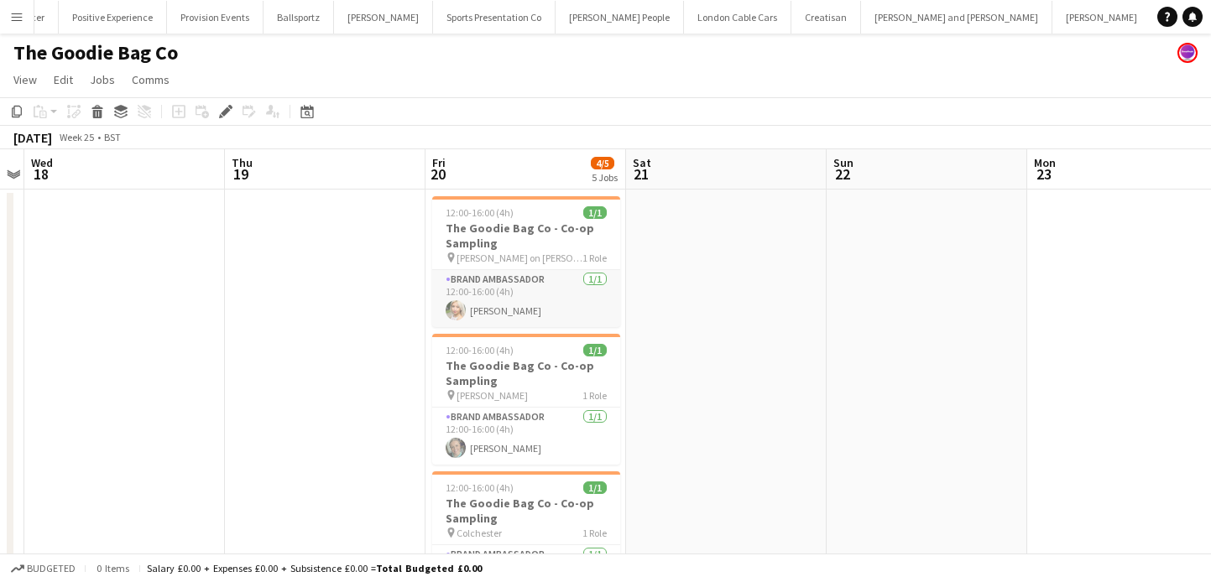
click at [553, 303] on app-card-role "Brand Ambassador [DATE] 12:00-16:00 (4h) [PERSON_NAME]" at bounding box center [526, 298] width 188 height 57
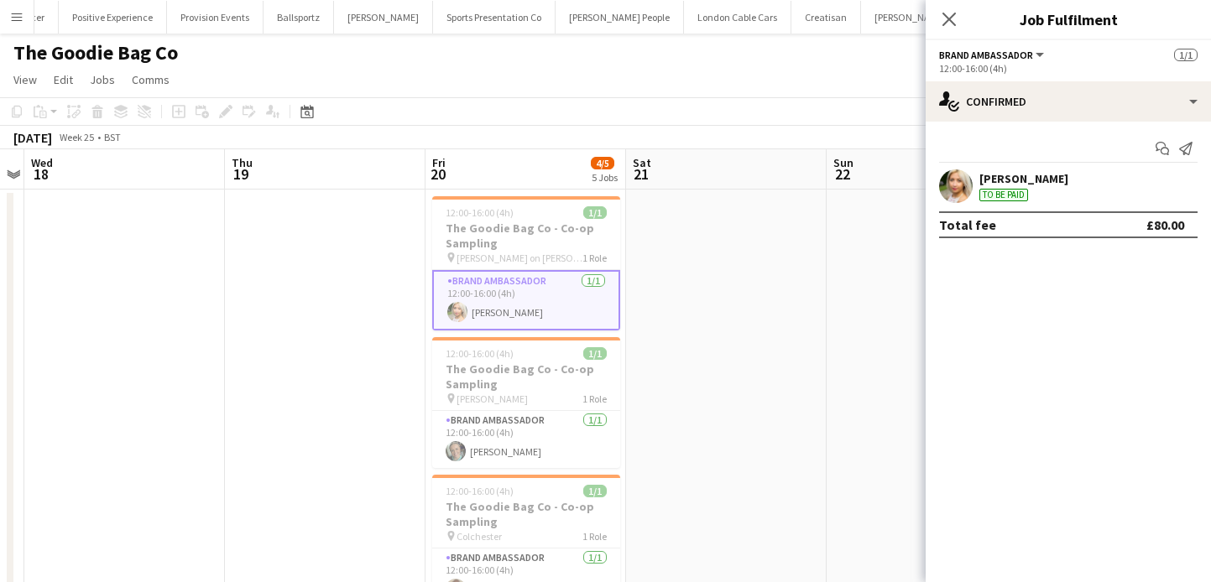
click at [952, 194] on app-user-avatar at bounding box center [956, 187] width 34 height 34
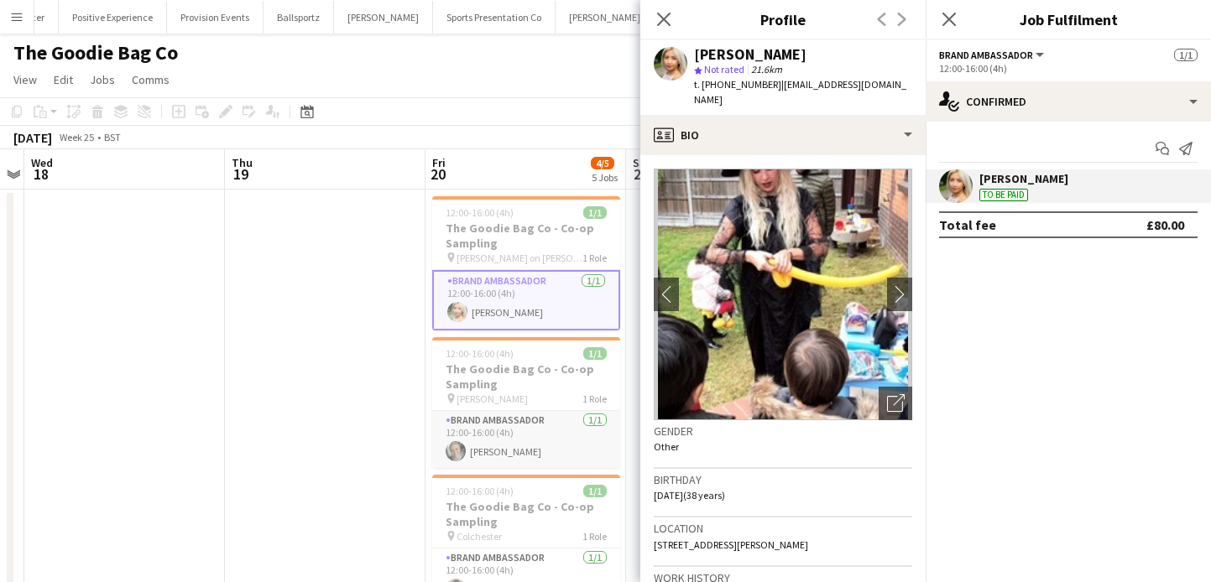
click at [542, 459] on app-card-role "Brand Ambassador [DATE] 12:00-16:00 (4h) [PERSON_NAME]" at bounding box center [526, 439] width 188 height 57
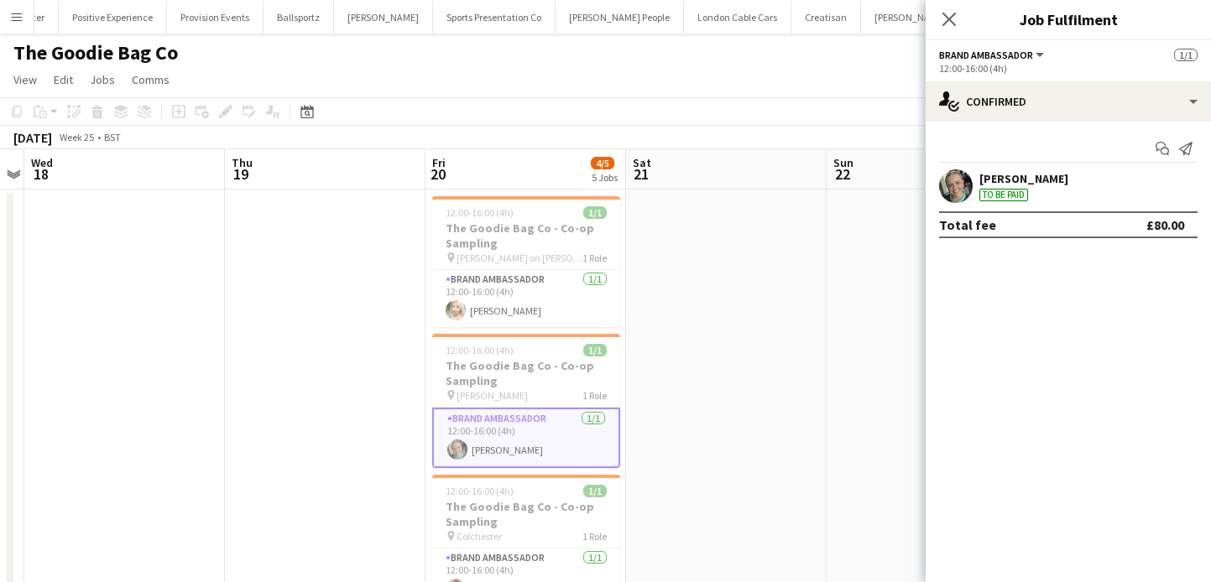
click at [964, 165] on div "Start chat Send notification [PERSON_NAME] To be paid Total fee £80.00" at bounding box center [1068, 187] width 285 height 130
click at [963, 178] on app-user-avatar at bounding box center [956, 187] width 34 height 34
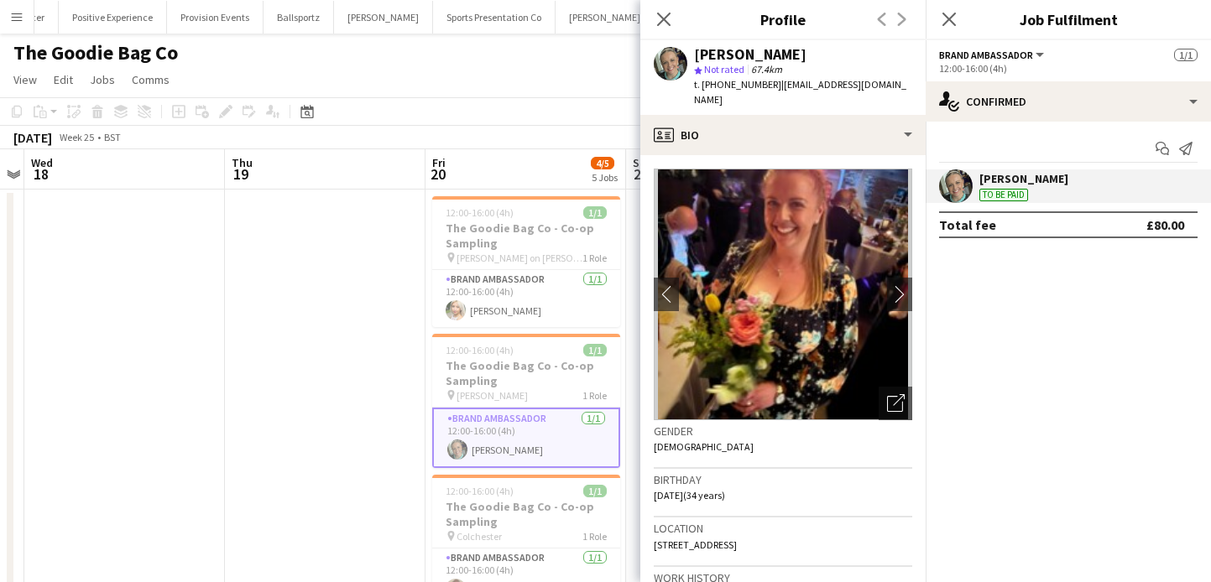
click at [734, 86] on span "t. [PHONE_NUMBER]" at bounding box center [737, 84] width 87 height 13
drag, startPoint x: 734, startPoint y: 86, endPoint x: 700, endPoint y: 86, distance: 34.4
click at [700, 86] on span "t. +447772160884" at bounding box center [737, 84] width 87 height 13
copy span "+447772160884"
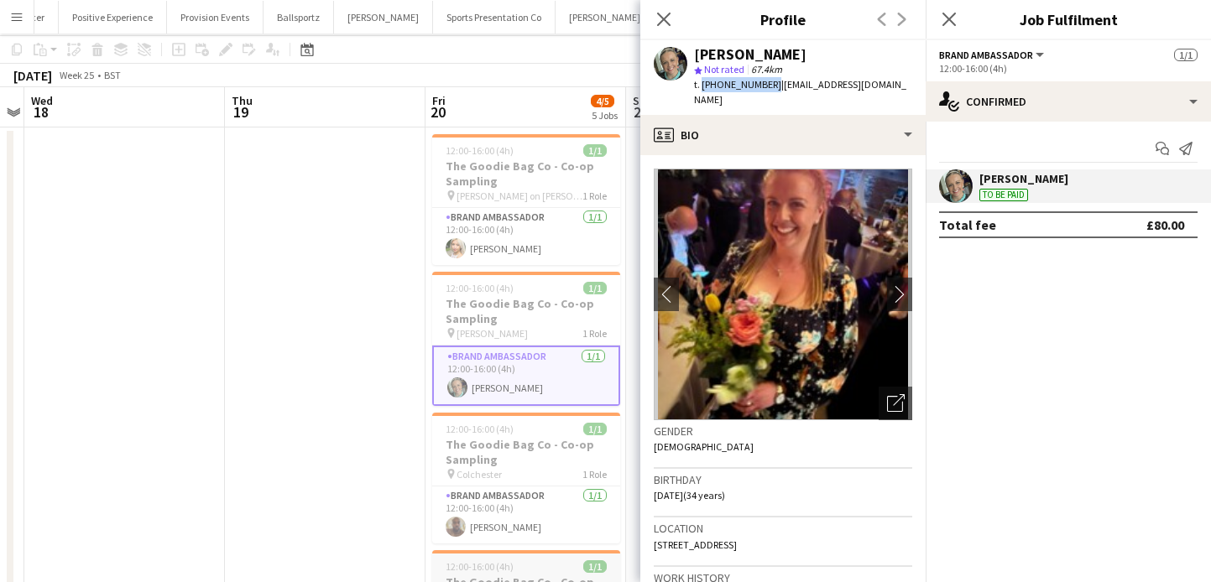
scroll to position [0, 0]
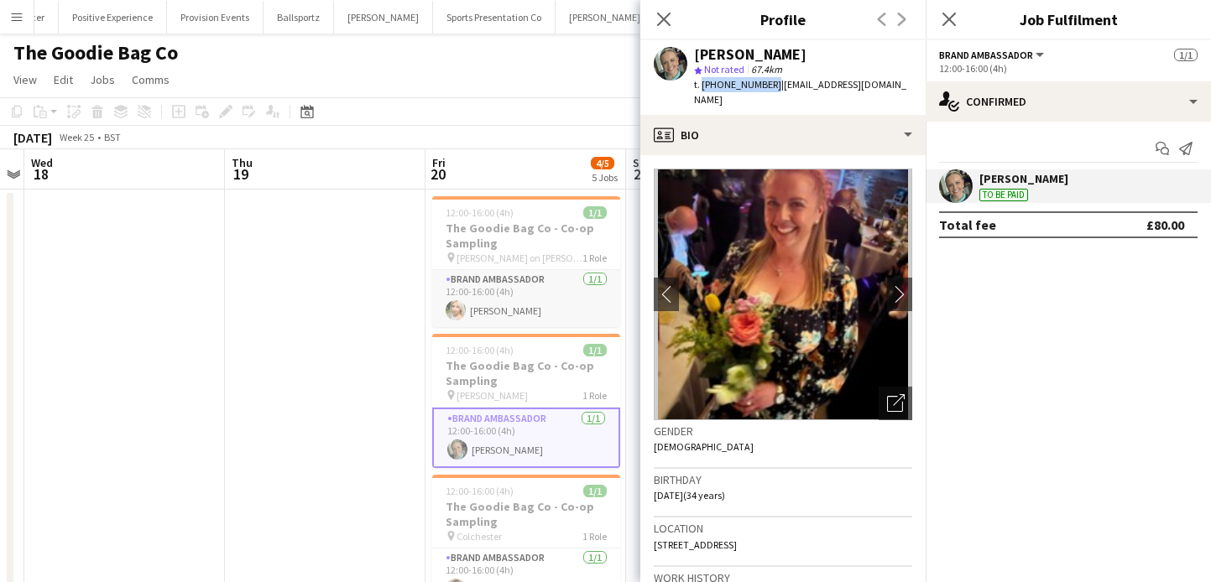
click at [537, 313] on app-card-role "Brand Ambassador 1/1 12:00-16:00 (4h) Emily Rose" at bounding box center [526, 298] width 188 height 57
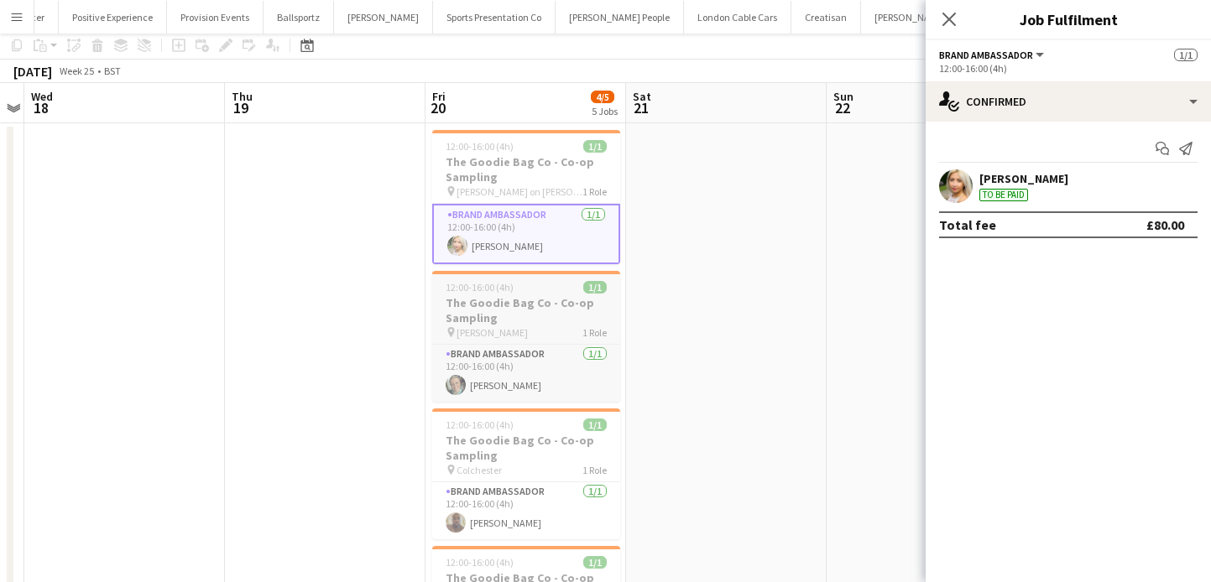
scroll to position [71, 0]
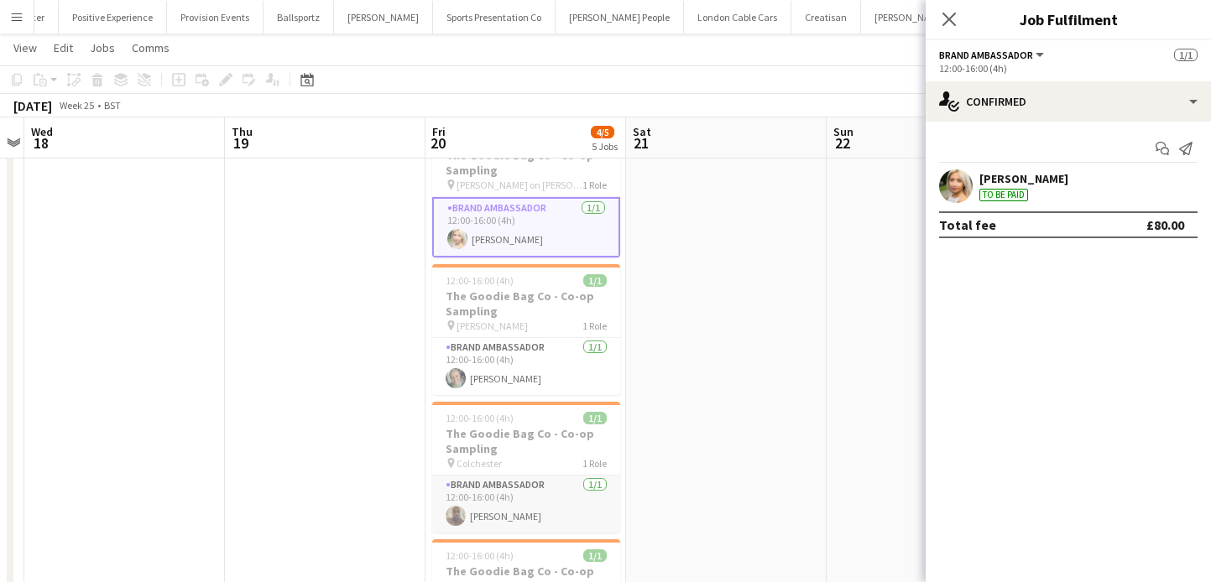
click at [561, 512] on app-card-role "Brand Ambassador 1/1 12:00-16:00 (4h) Michael Muniz" at bounding box center [526, 504] width 188 height 57
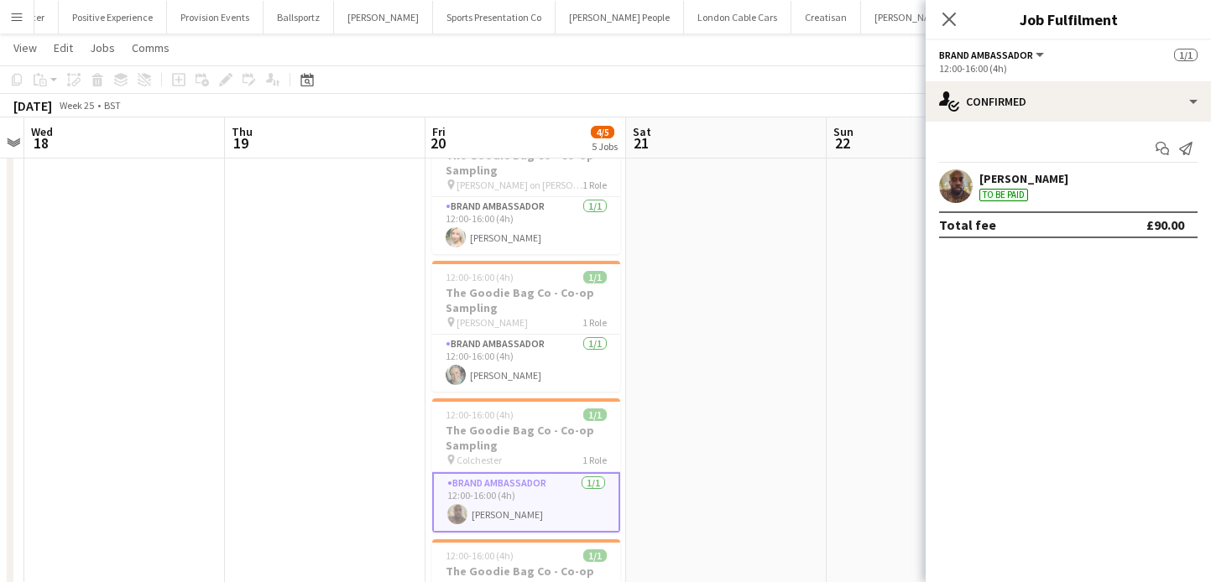
click at [962, 179] on app-user-avatar at bounding box center [956, 187] width 34 height 34
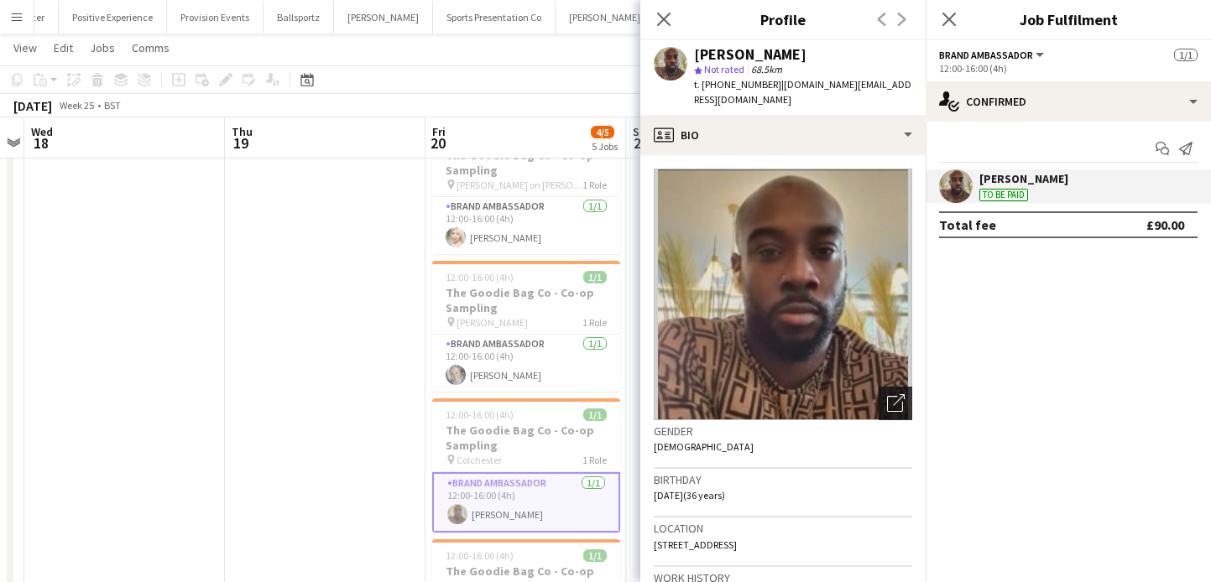
click at [899, 394] on icon "Open photos pop-in" at bounding box center [896, 403] width 18 height 18
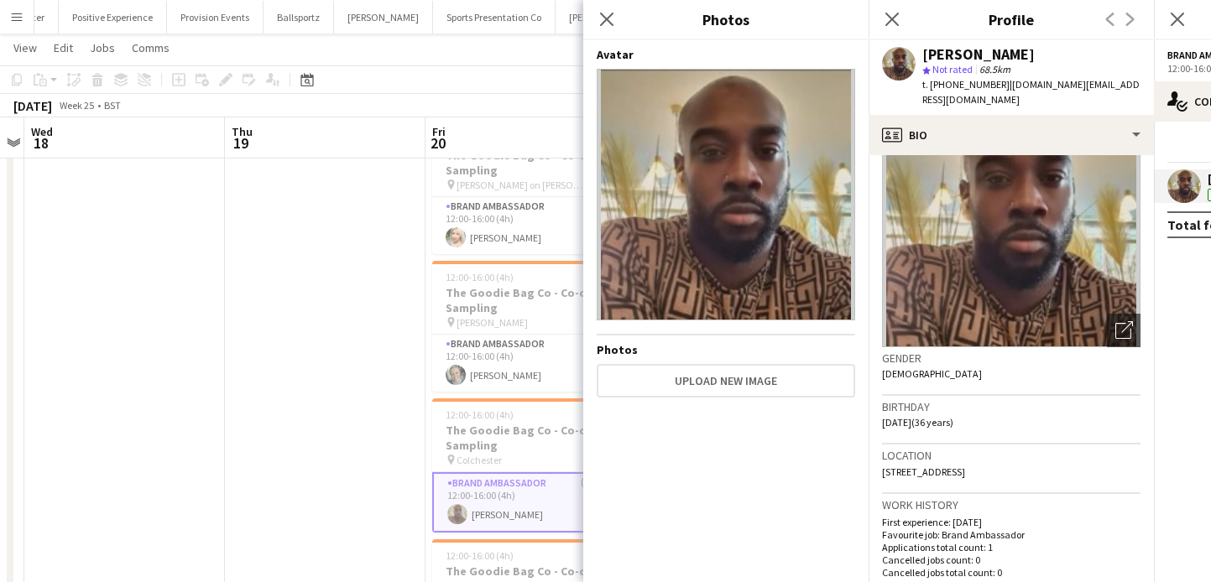
scroll to position [0, 0]
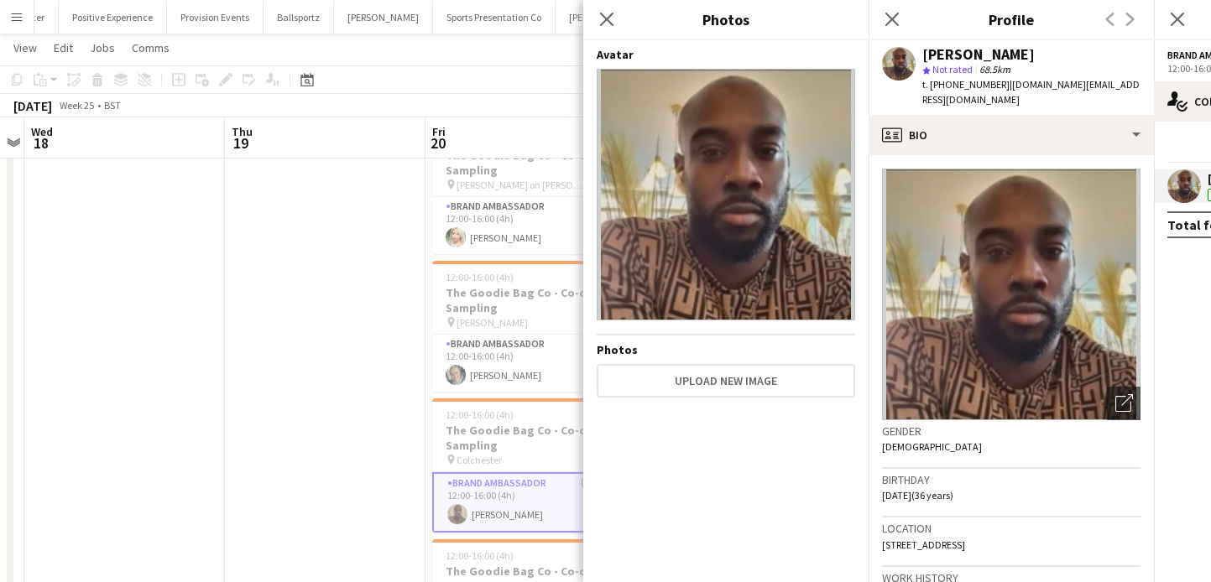
click at [321, 336] on app-date-cell at bounding box center [325, 481] width 201 height 728
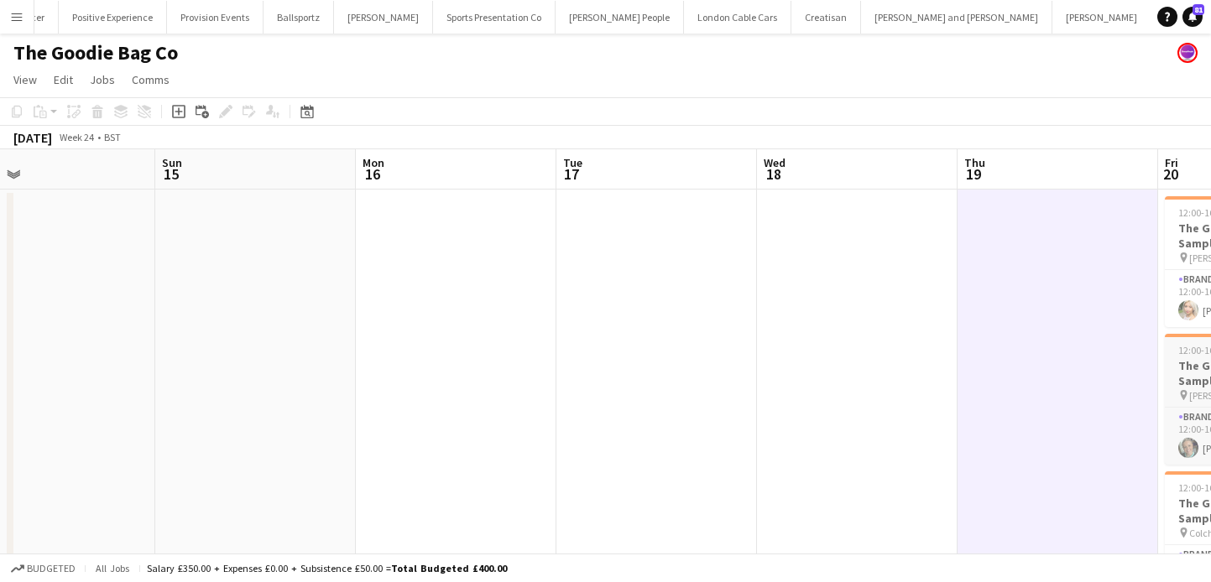
scroll to position [0, 572]
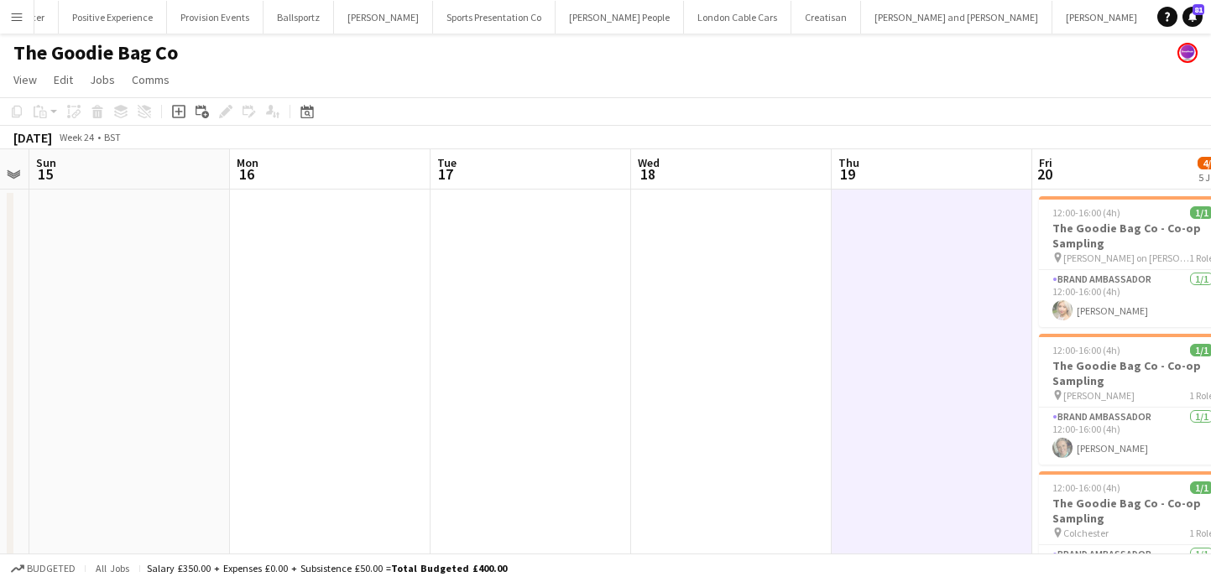
click at [25, 16] on button "Menu" at bounding box center [17, 17] width 34 height 34
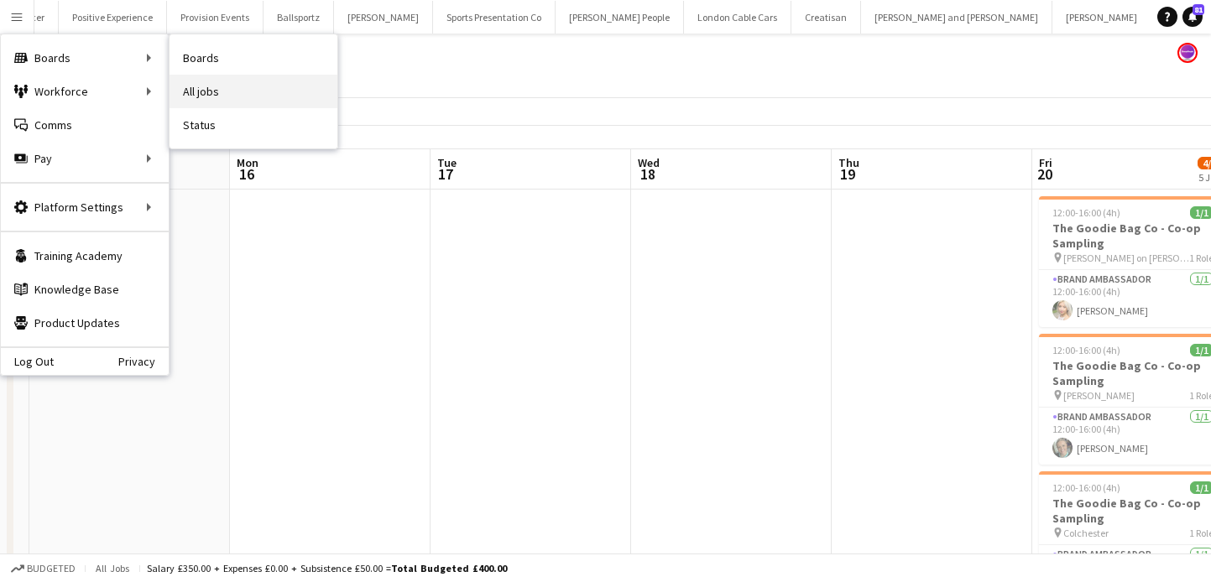
click at [215, 100] on link "All jobs" at bounding box center [254, 92] width 168 height 34
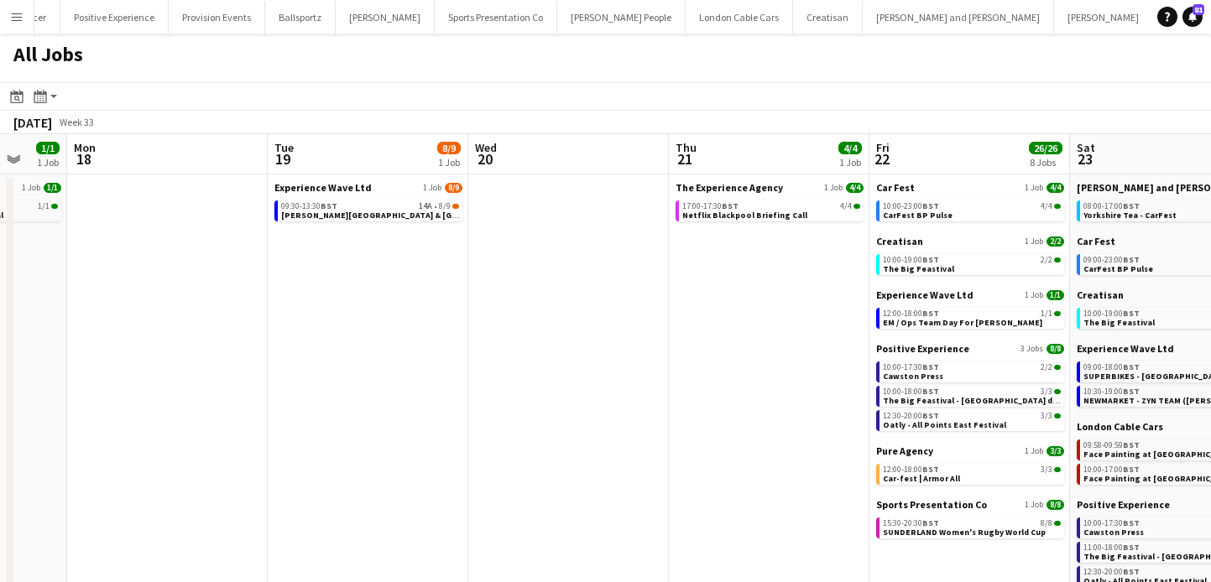
scroll to position [0, 746]
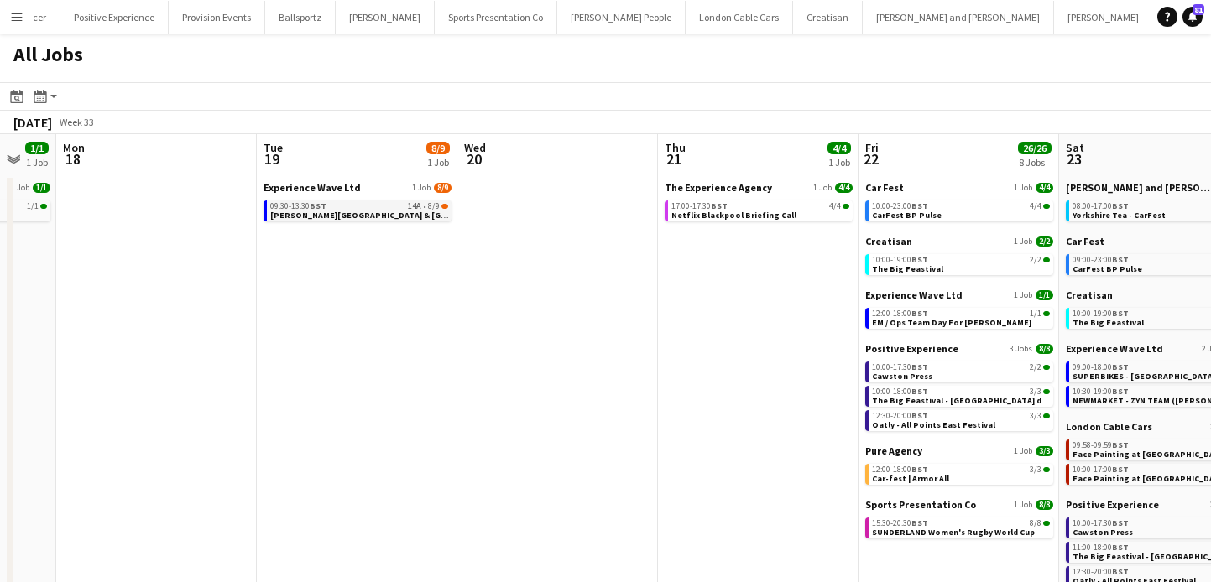
click at [358, 210] on span "[PERSON_NAME][GEOGRAPHIC_DATA] & [GEOGRAPHIC_DATA] Virtual Training" at bounding box center [426, 215] width 312 height 11
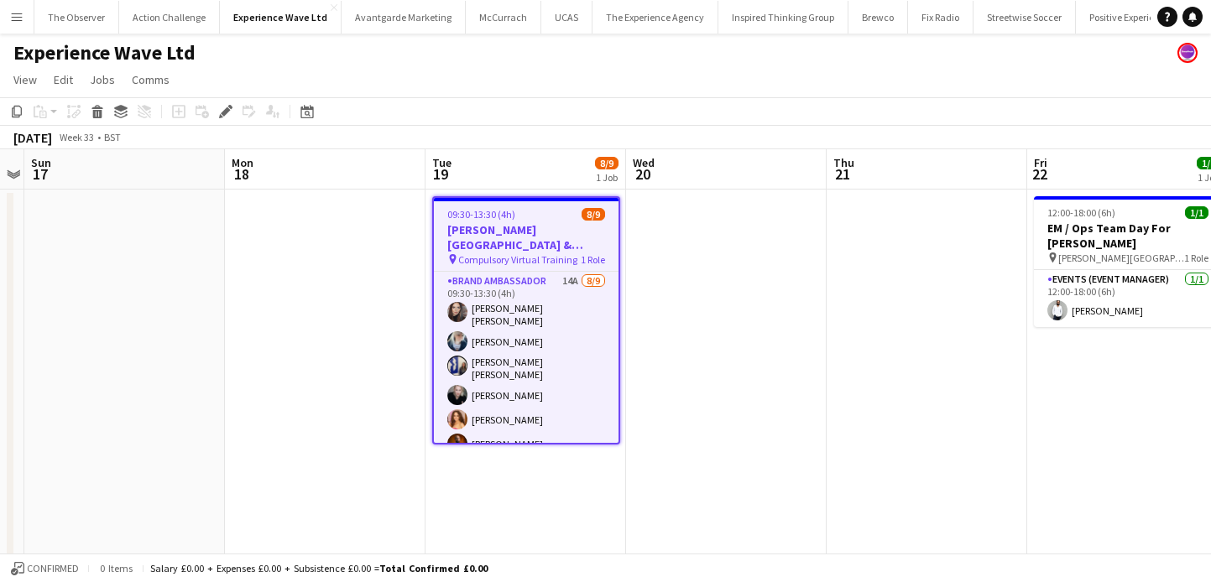
scroll to position [81, 0]
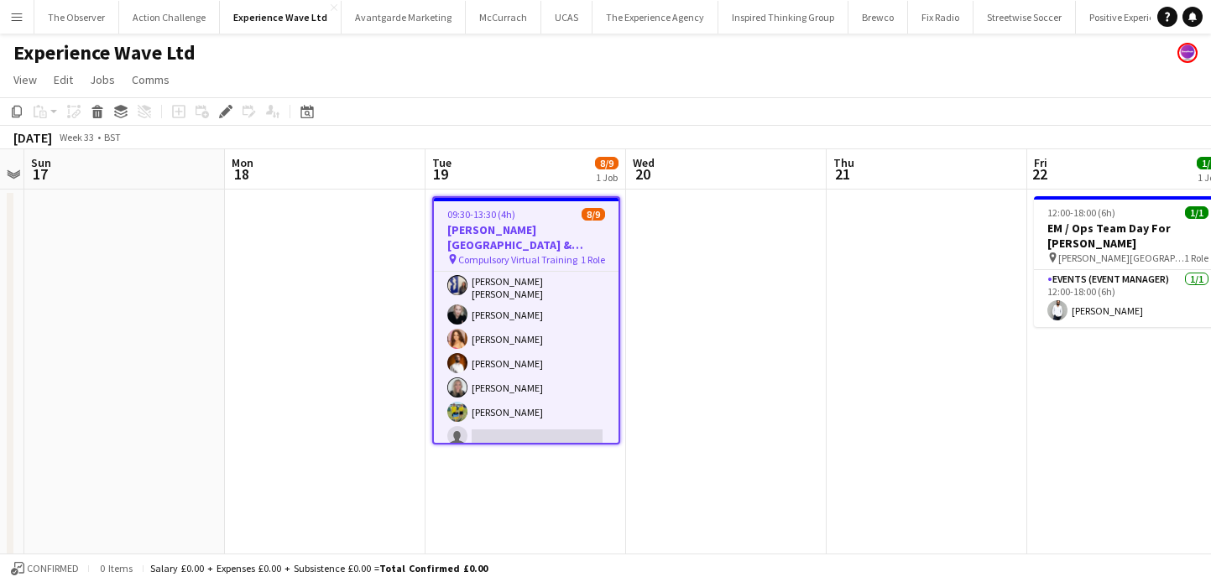
click at [552, 386] on app-card-role "Brand Ambassador 14A [DATE] 09:30-13:30 (4h) [PERSON_NAME] [PERSON_NAME] [PERSO…" at bounding box center [526, 322] width 185 height 262
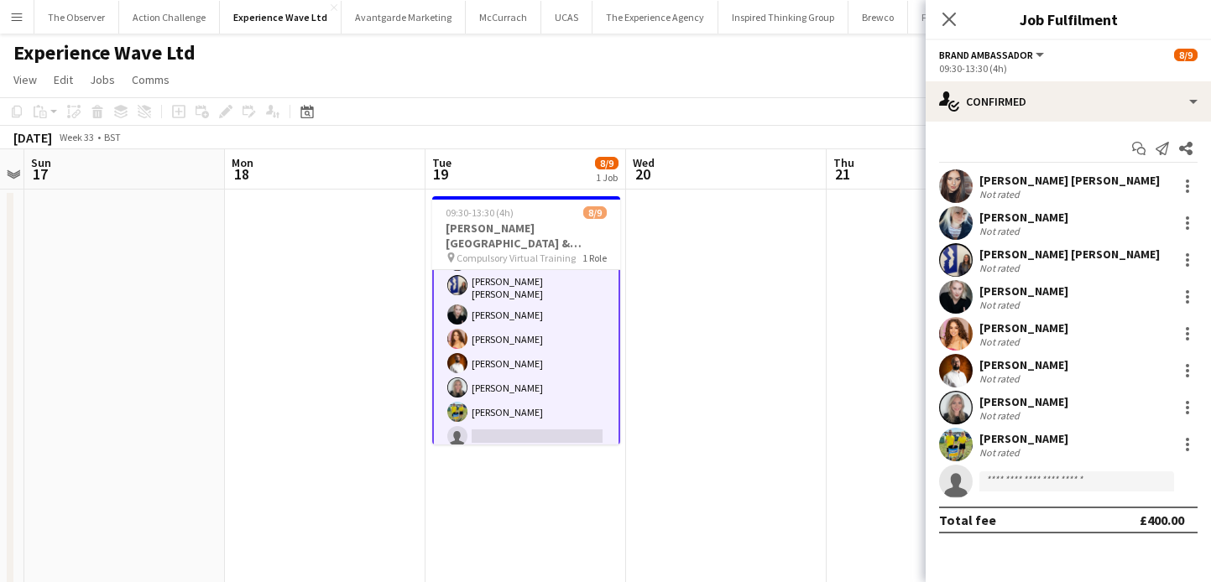
click at [957, 358] on app-user-avatar at bounding box center [956, 371] width 34 height 34
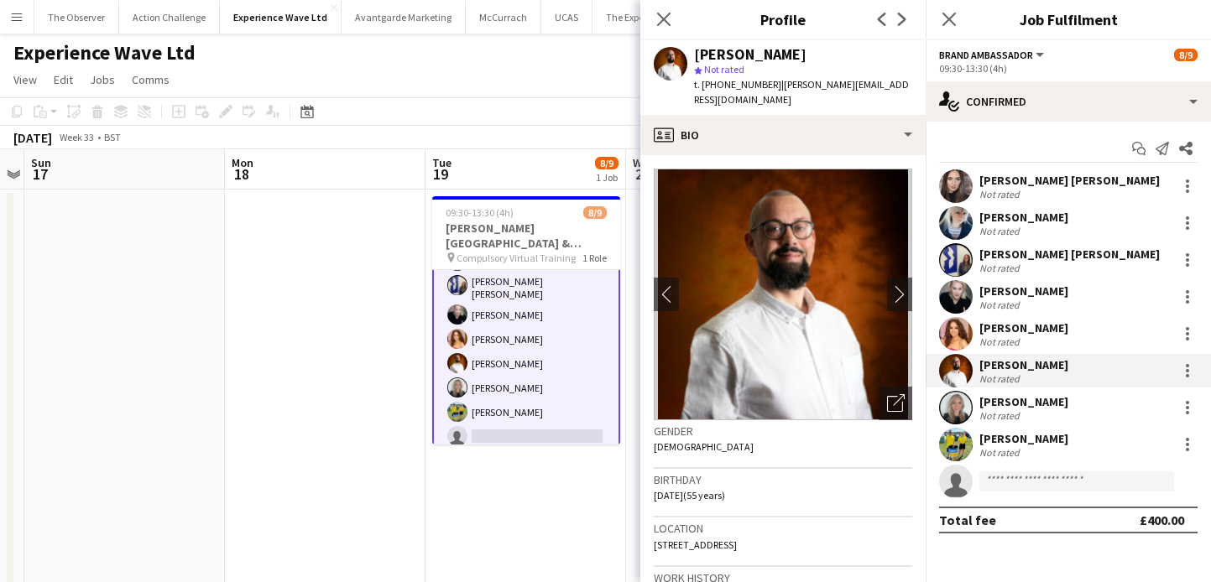
click at [737, 539] on span "97, Cambridge St, Normanton, WF6 1ES" at bounding box center [695, 545] width 83 height 13
drag, startPoint x: 786, startPoint y: 531, endPoint x: 813, endPoint y: 531, distance: 26.9
click at [737, 539] on span "97, Cambridge St, Normanton, WF6 1ES" at bounding box center [695, 545] width 83 height 13
copy span "WF6 1ES"
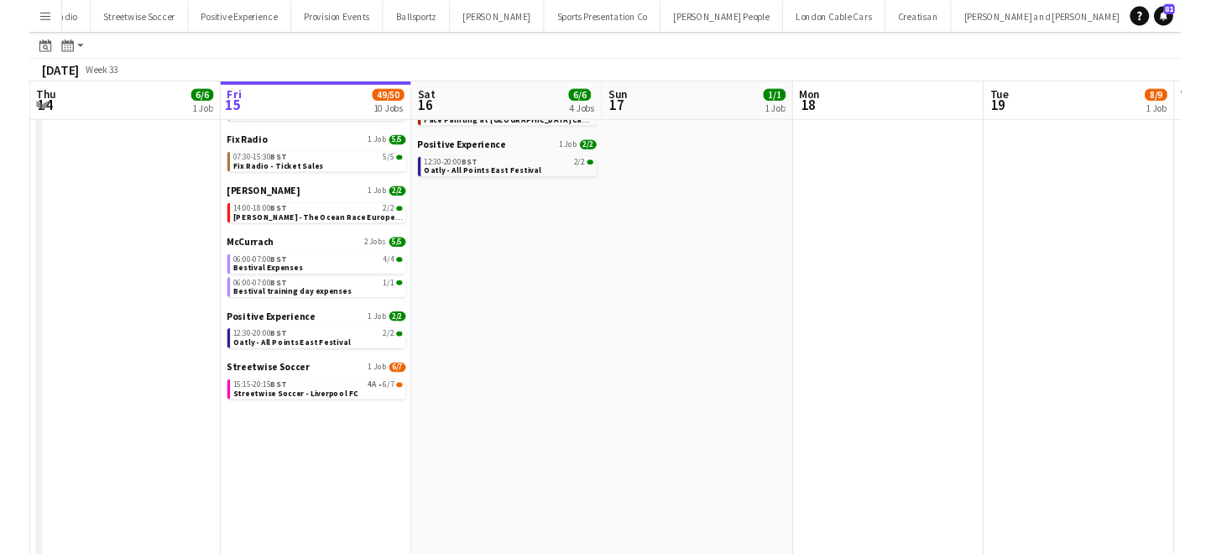
scroll to position [253, 0]
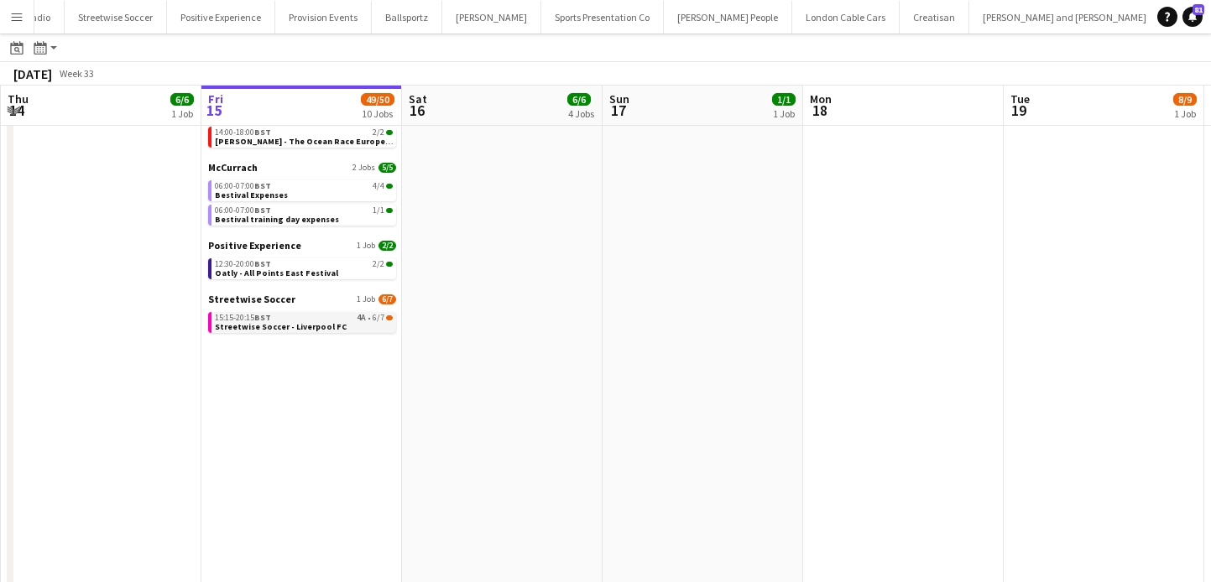
click at [302, 323] on span "Streetwise Soccer - Liverpool FC" at bounding box center [281, 326] width 132 height 11
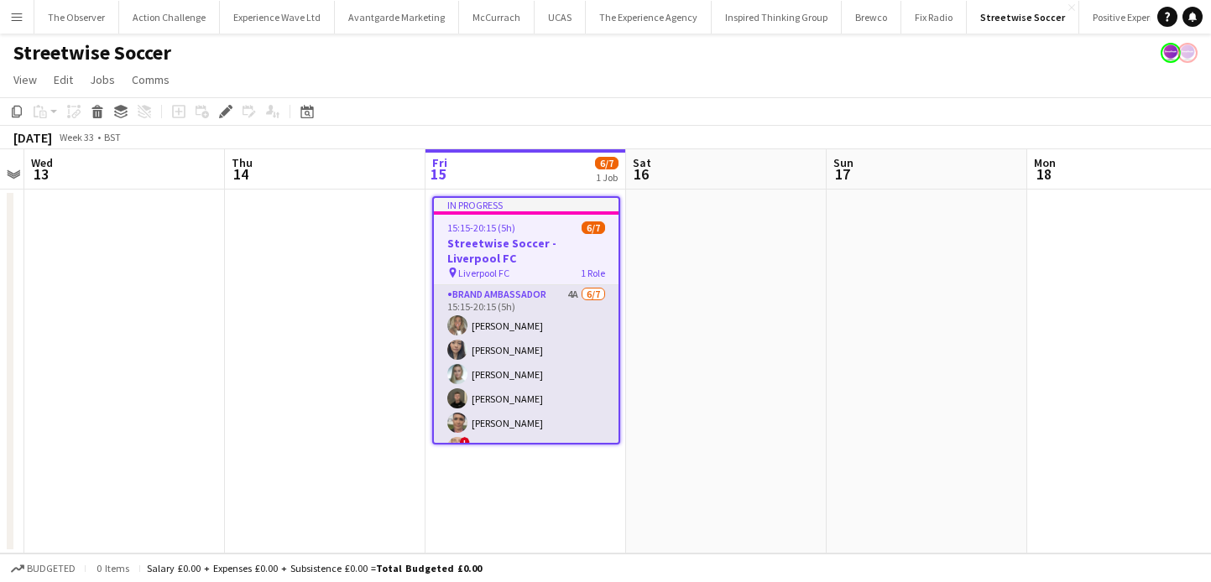
scroll to position [45, 0]
click at [511, 413] on app-card-role "Brand Ambassador 4A 6/7 15:15-20:15 (5h) Ana Rigby Man Ying Cheng Helly Lumsden…" at bounding box center [526, 341] width 185 height 203
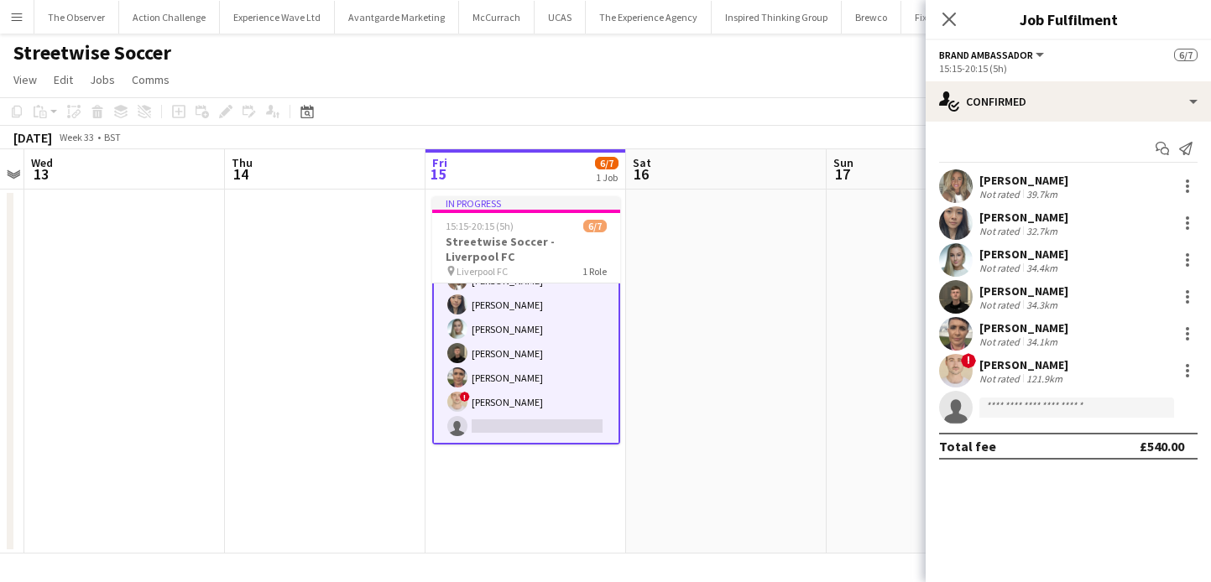
click at [974, 353] on div "Ana Rigby Not rated 39.7km Man Ying Cheng Not rated 32.7km Helly Lumsden Not ra…" at bounding box center [1068, 297] width 285 height 255
click at [974, 372] on div "! Thomas Parker Not rated 121.9km" at bounding box center [1068, 371] width 285 height 34
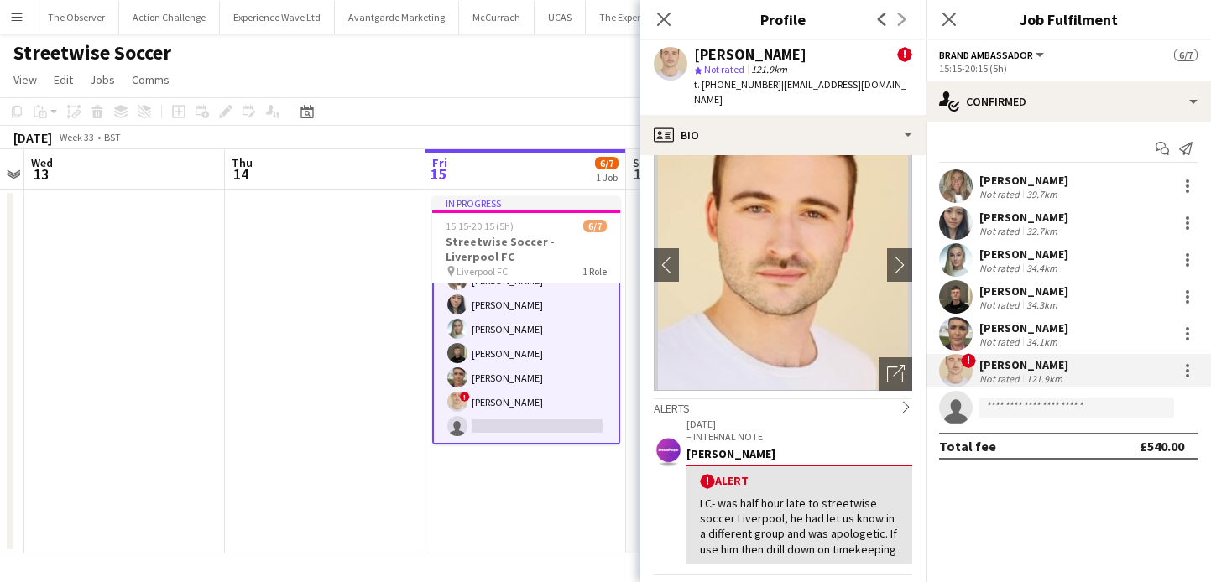
scroll to position [44, 0]
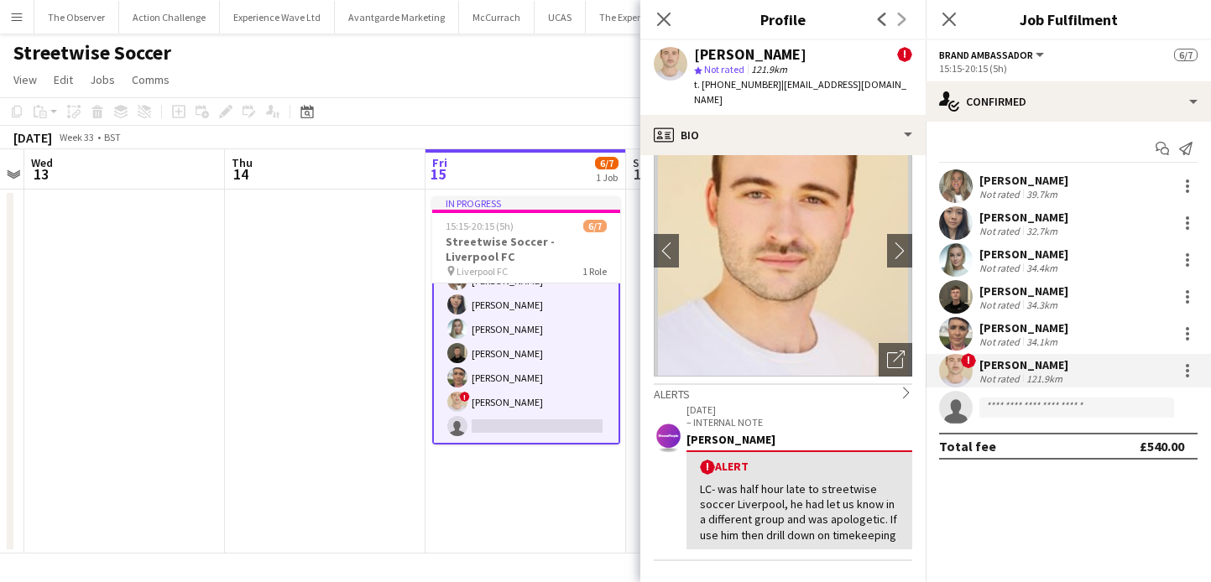
click at [717, 523] on div "LC- was half hour late to streetwise soccer Liverpool, he had let us know in a …" at bounding box center [799, 512] width 199 height 61
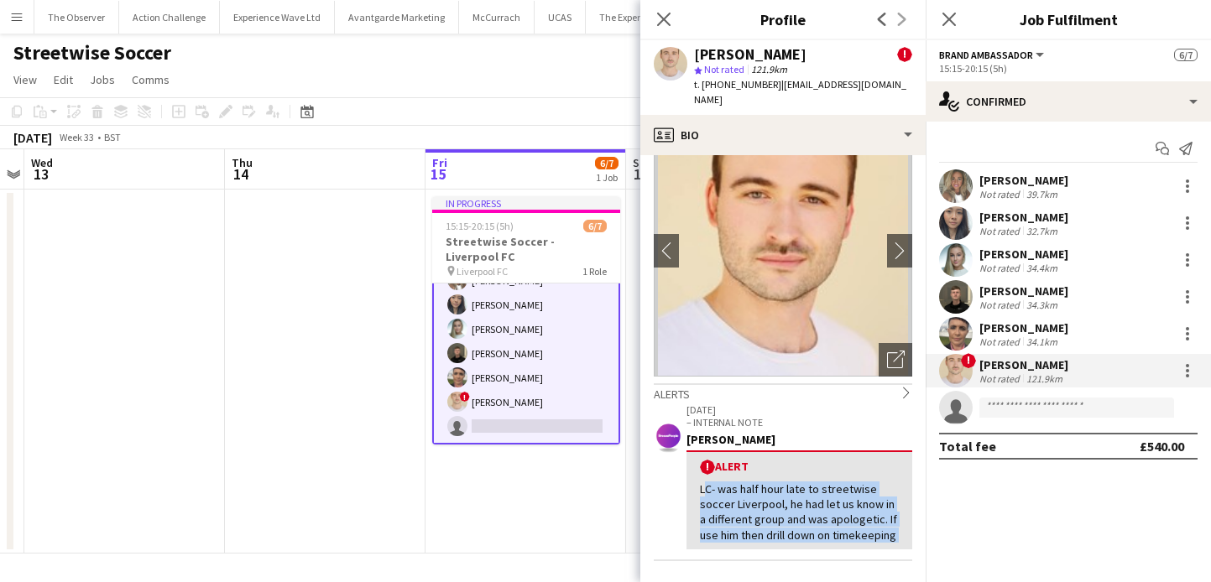
click at [717, 523] on div "LC- was half hour late to streetwise soccer Liverpool, he had let us know in a …" at bounding box center [799, 512] width 199 height 61
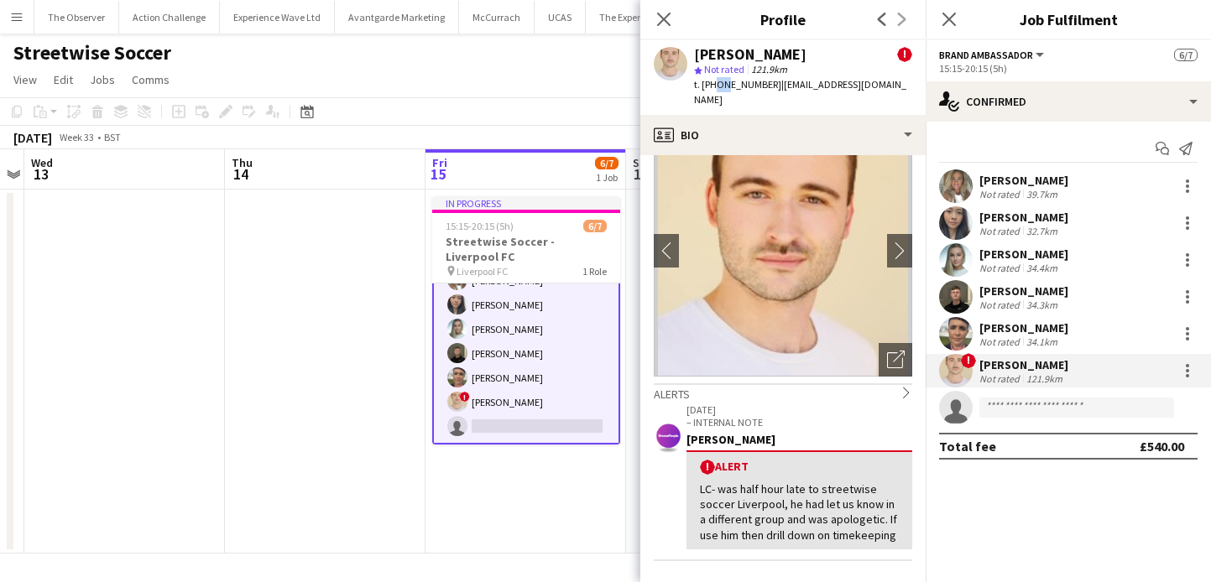
drag, startPoint x: 722, startPoint y: 84, endPoint x: 707, endPoint y: 81, distance: 14.5
click at [708, 81] on span "t. +447964990442" at bounding box center [737, 84] width 87 height 13
click at [707, 81] on span "t. +447964990442" at bounding box center [737, 84] width 87 height 13
drag, startPoint x: 702, startPoint y: 81, endPoint x: 766, endPoint y: 82, distance: 63.8
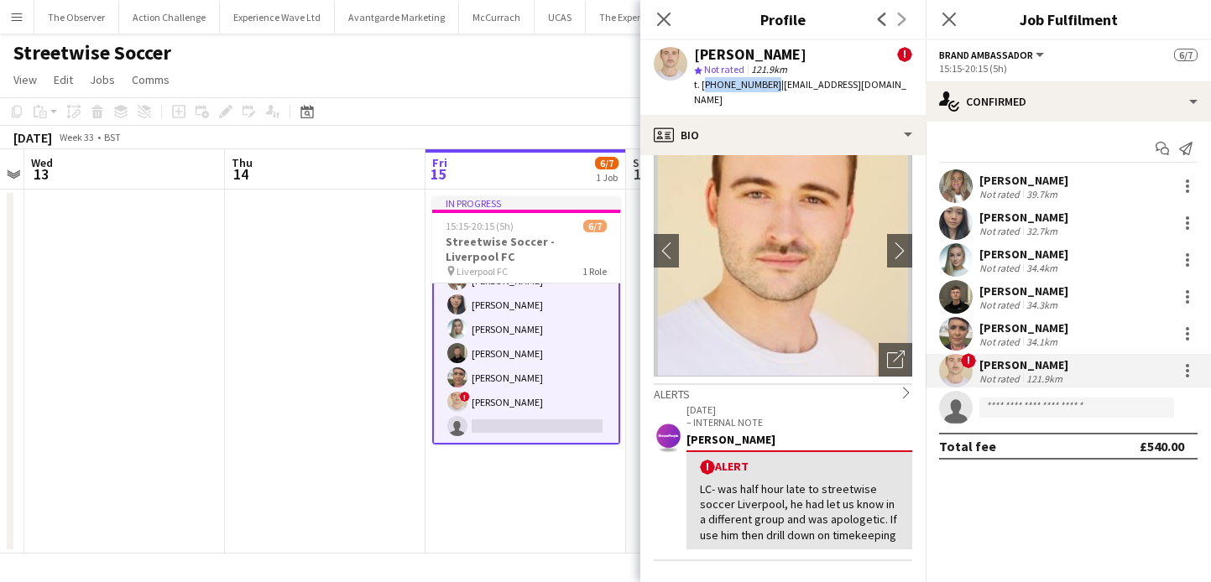
click at [766, 82] on span "t. +447964990442" at bounding box center [737, 84] width 87 height 13
copy span "+447964990442"
click at [520, 406] on app-card-role "Brand Ambassador 4A 6/7 15:15-20:15 (5h) Ana Rigby Man Ying Cheng Helly Lumsden…" at bounding box center [526, 341] width 188 height 206
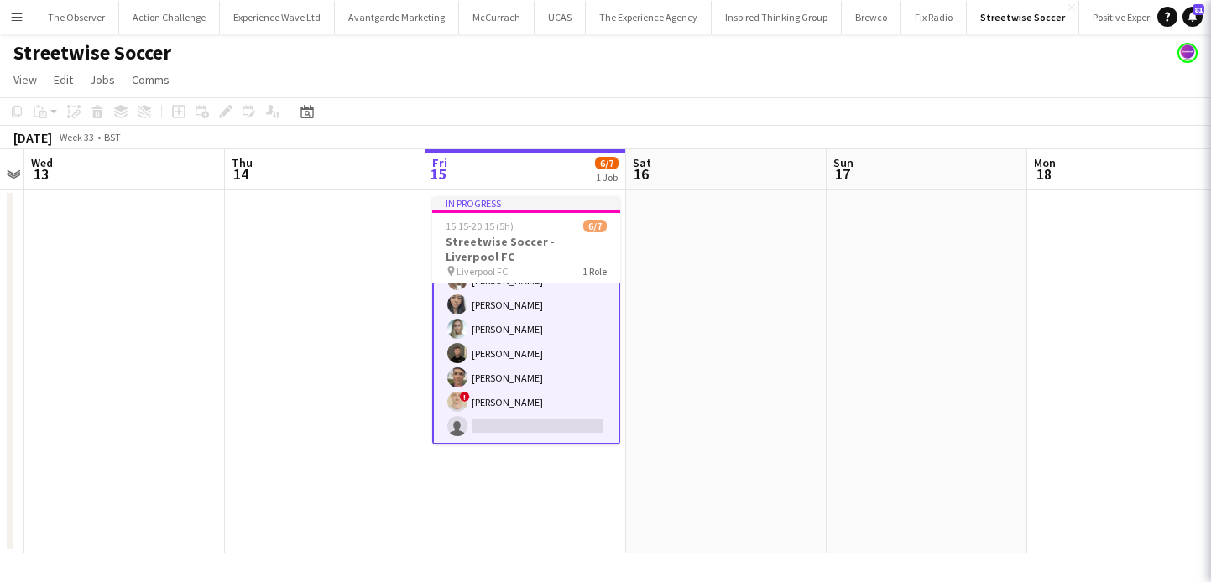
scroll to position [42, 0]
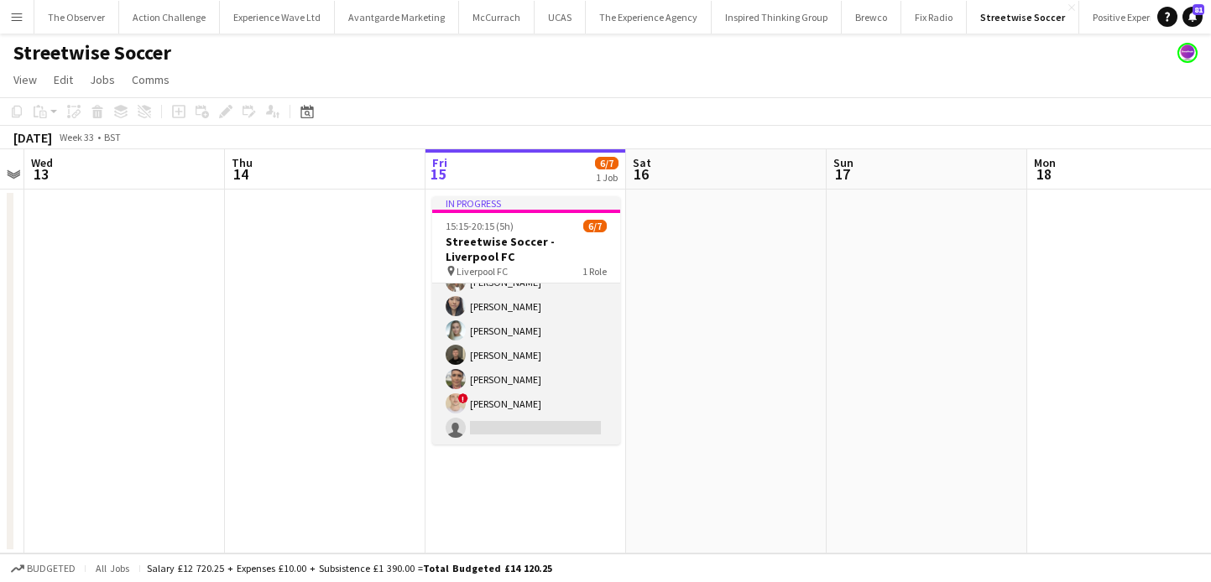
click at [520, 406] on app-card-role "Brand Ambassador 4A 6/7 15:15-20:15 (5h) Ana Rigby Man Ying Cheng Helly Lumsden…" at bounding box center [526, 343] width 188 height 203
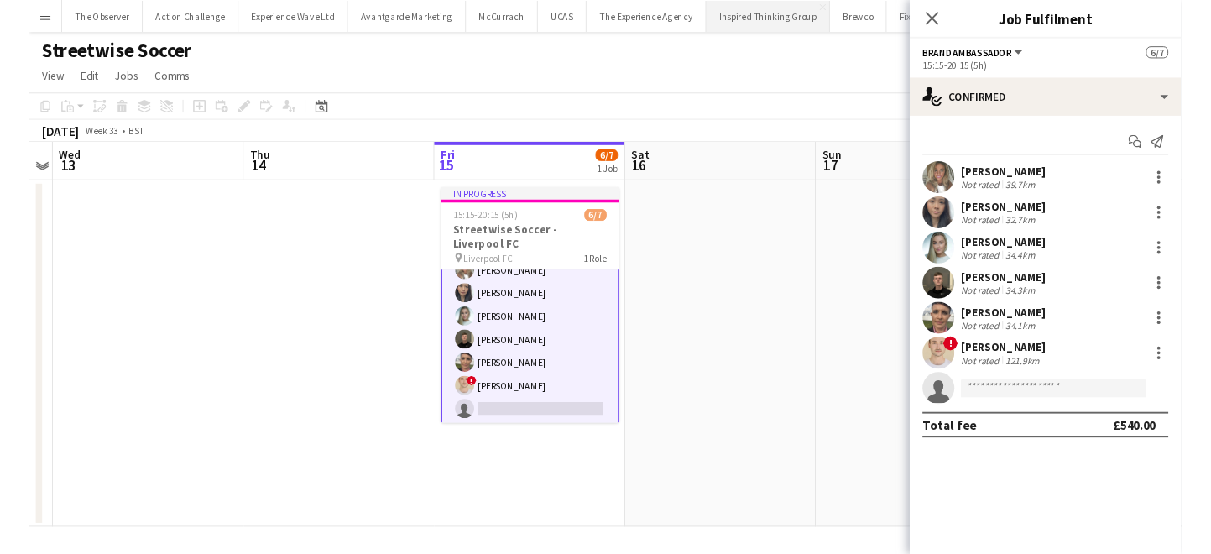
scroll to position [45, 0]
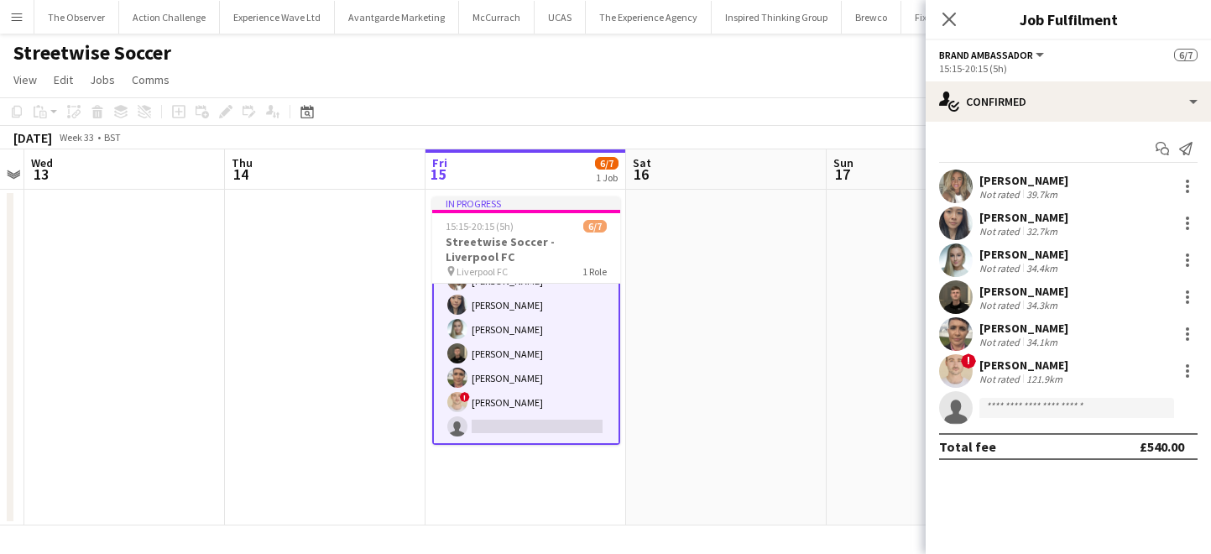
click at [408, 410] on app-date-cell at bounding box center [325, 358] width 201 height 336
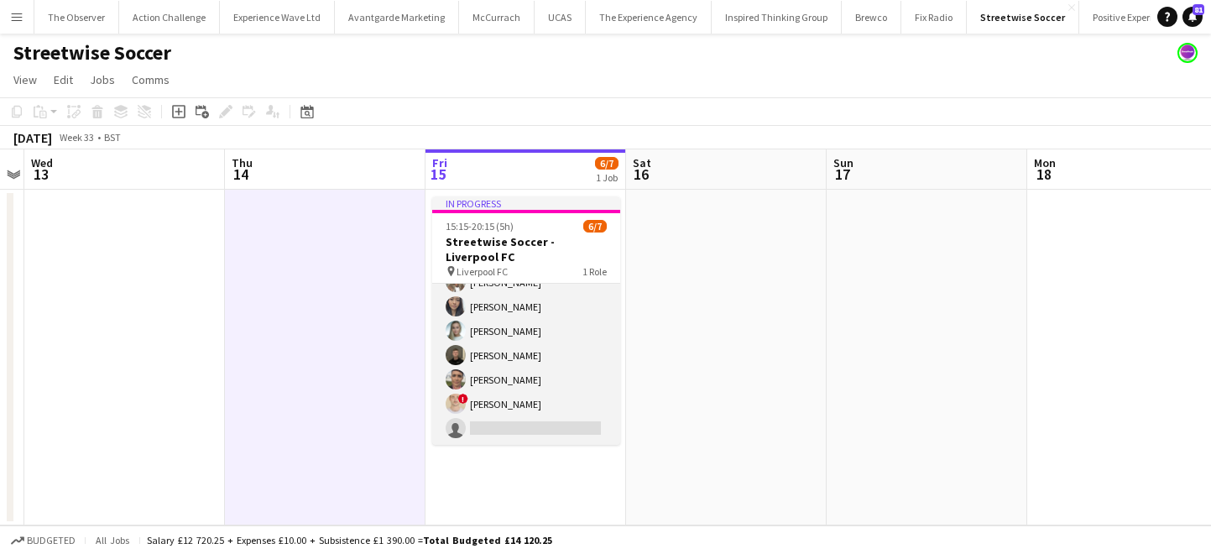
click at [483, 402] on app-card-role "Brand Ambassador 4A 6/7 15:15-20:15 (5h) Ana Rigby Man Ying Cheng Helly Lumsden…" at bounding box center [526, 343] width 188 height 203
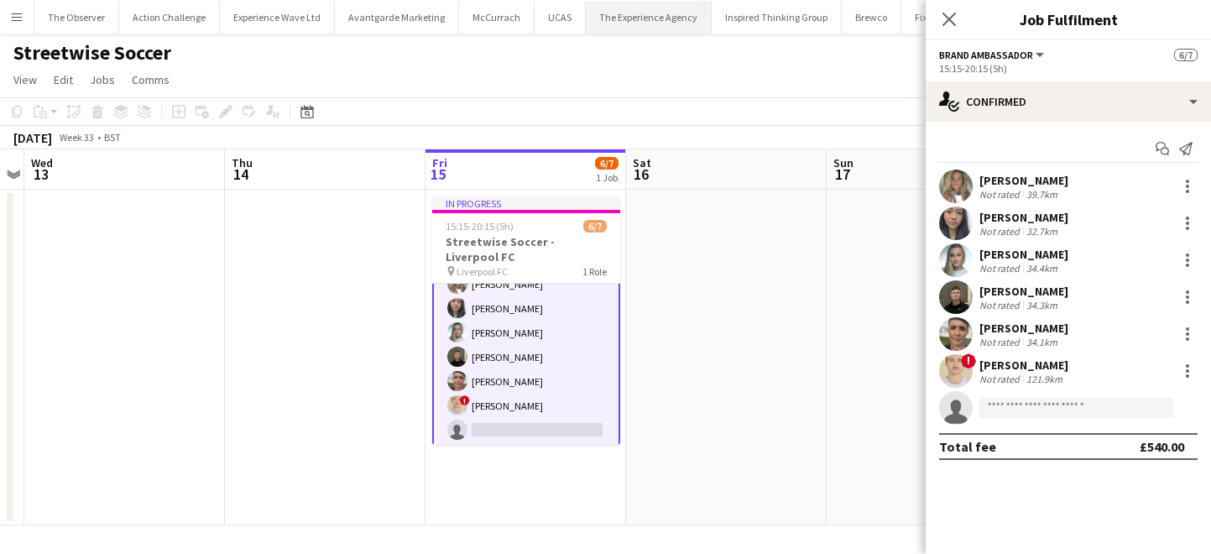
scroll to position [44, 0]
click at [16, 15] on app-icon "Menu" at bounding box center [16, 16] width 13 height 13
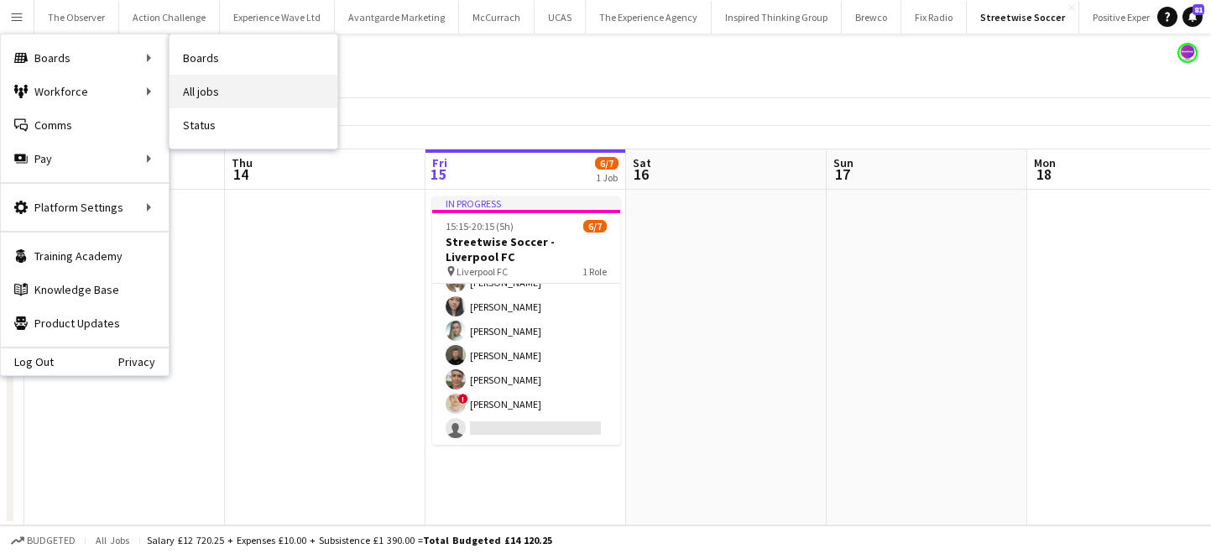
click at [249, 99] on link "All jobs" at bounding box center [254, 92] width 168 height 34
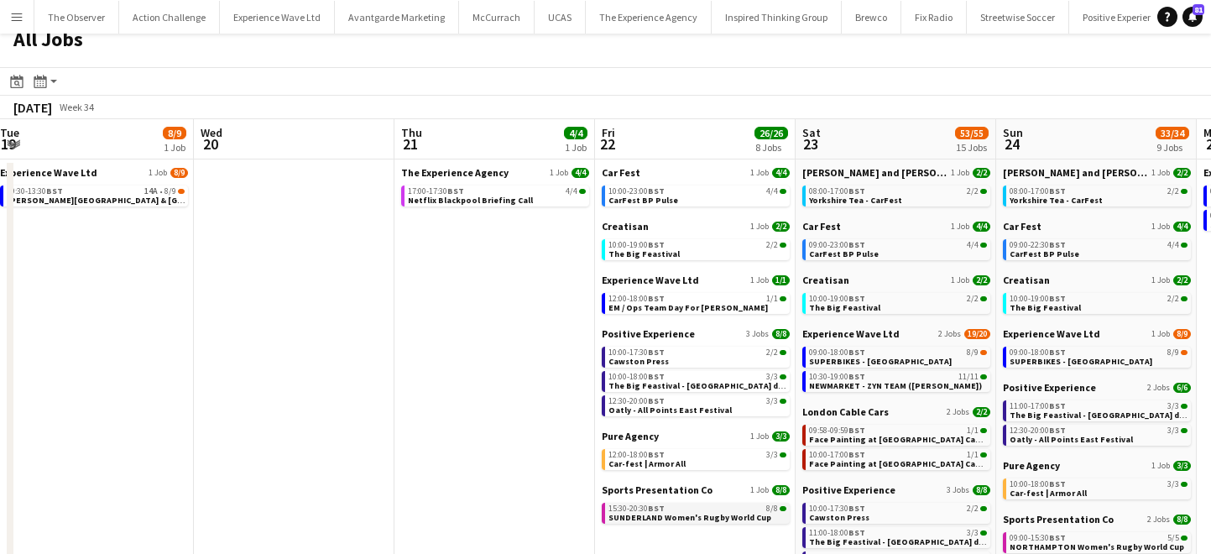
scroll to position [14, 0]
click at [852, 205] on span "Yorkshire Tea - CarFest" at bounding box center [855, 201] width 93 height 11
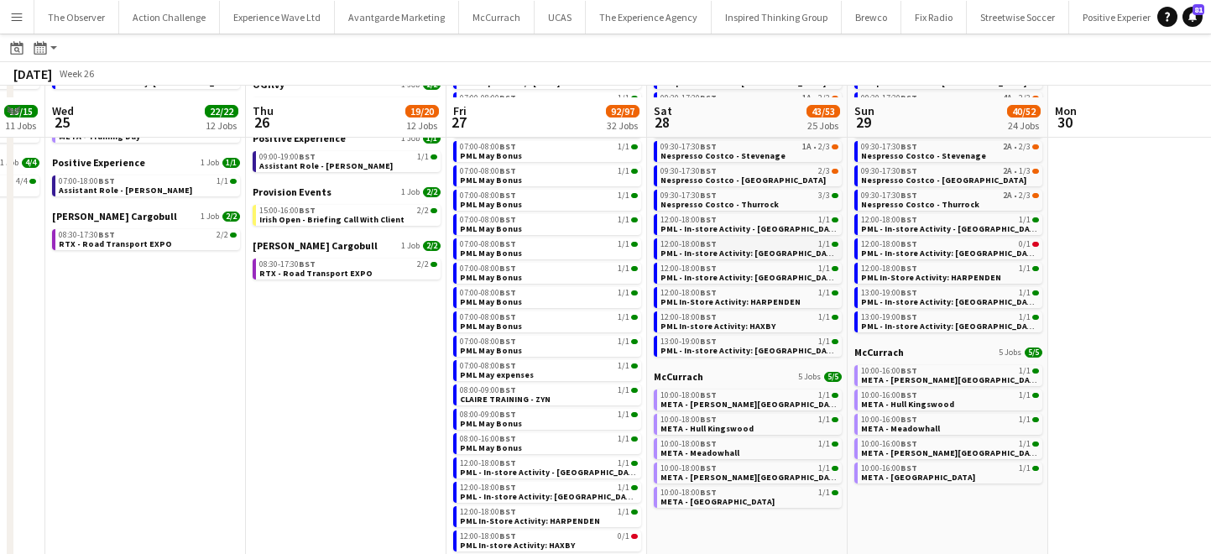
scroll to position [337, 0]
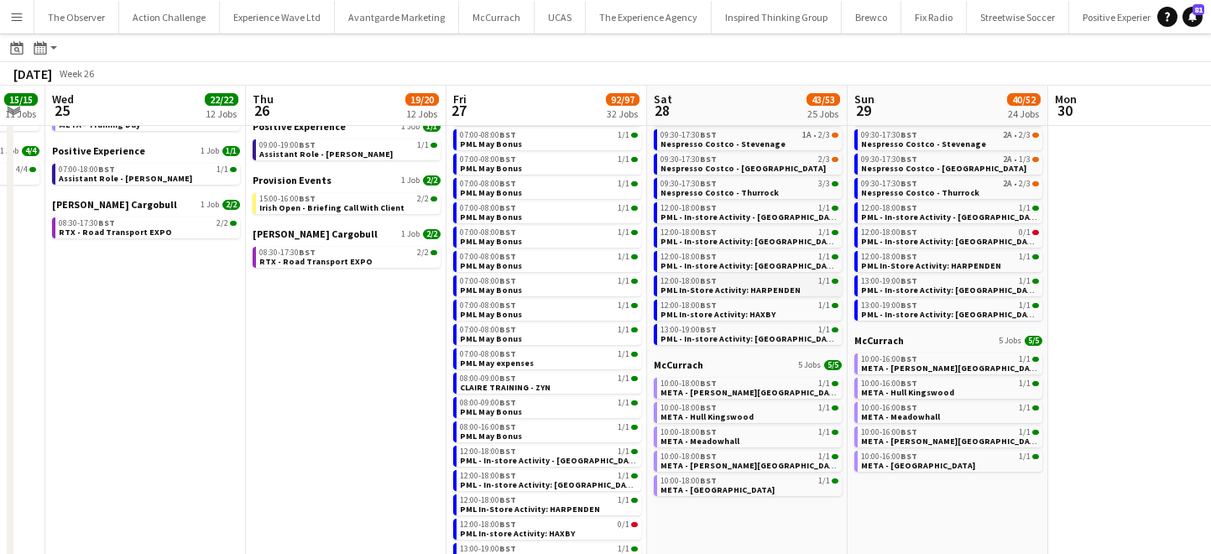
click at [786, 290] on span "PML In-Store Activity: HARPENDEN" at bounding box center [730, 289] width 140 height 11
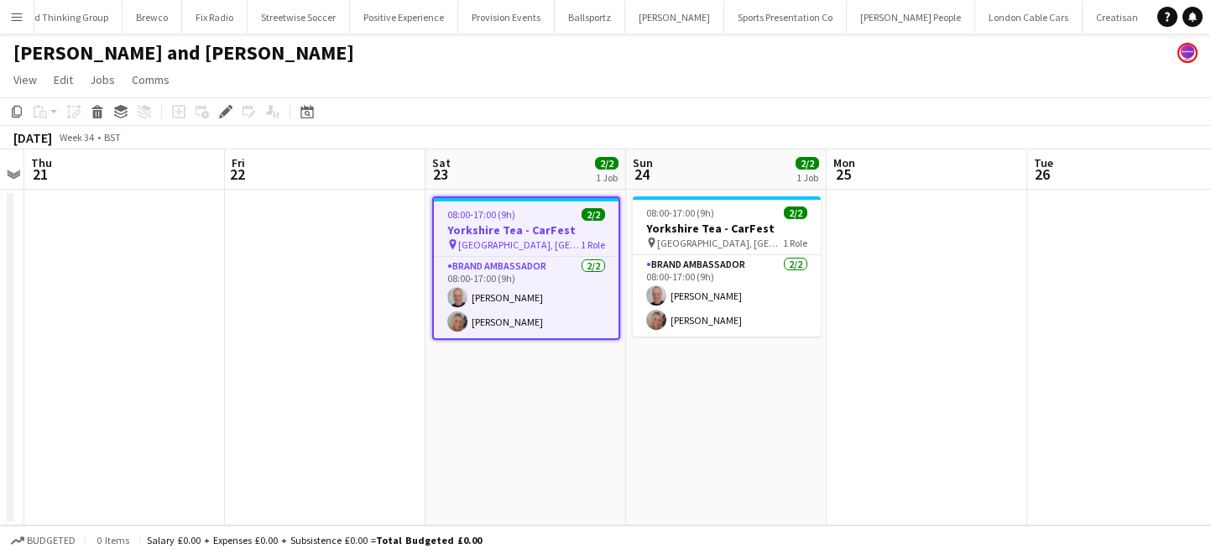
scroll to position [0, 740]
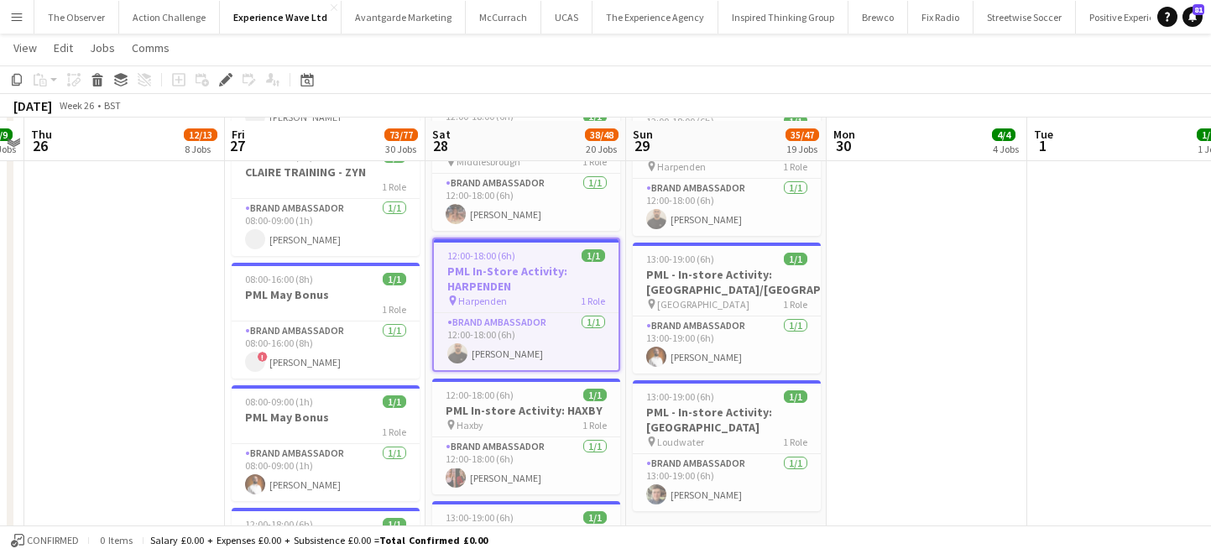
scroll to position [2928, 0]
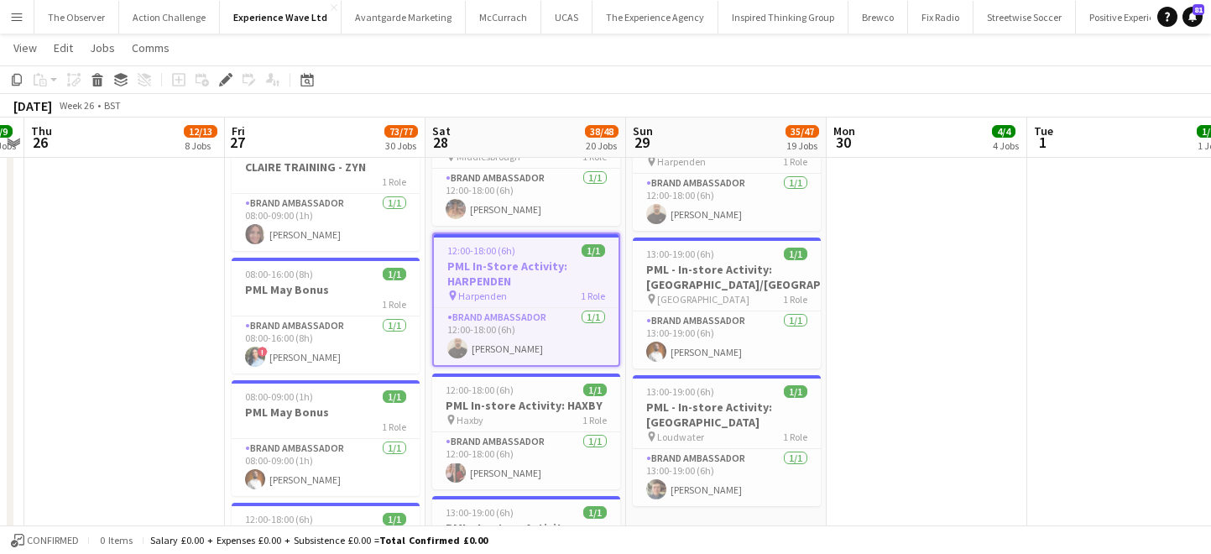
click at [558, 520] on h3 "PML - In-store Activity: [GEOGRAPHIC_DATA]" at bounding box center [526, 535] width 188 height 30
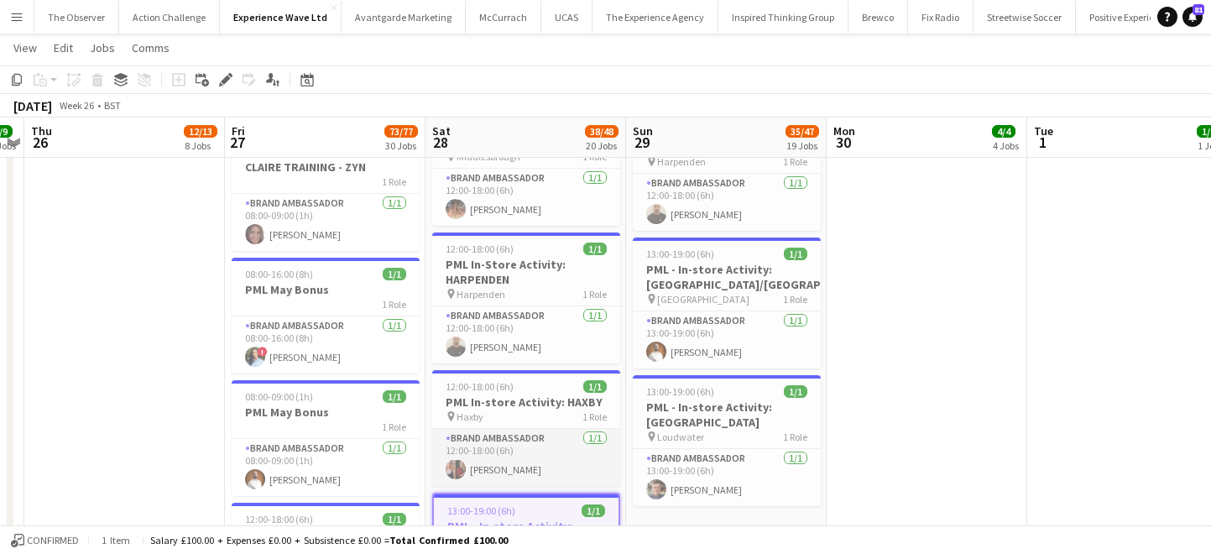
click at [571, 429] on app-card-role "Brand Ambassador [DATE] 12:00-18:00 (6h) [PERSON_NAME]" at bounding box center [526, 457] width 188 height 57
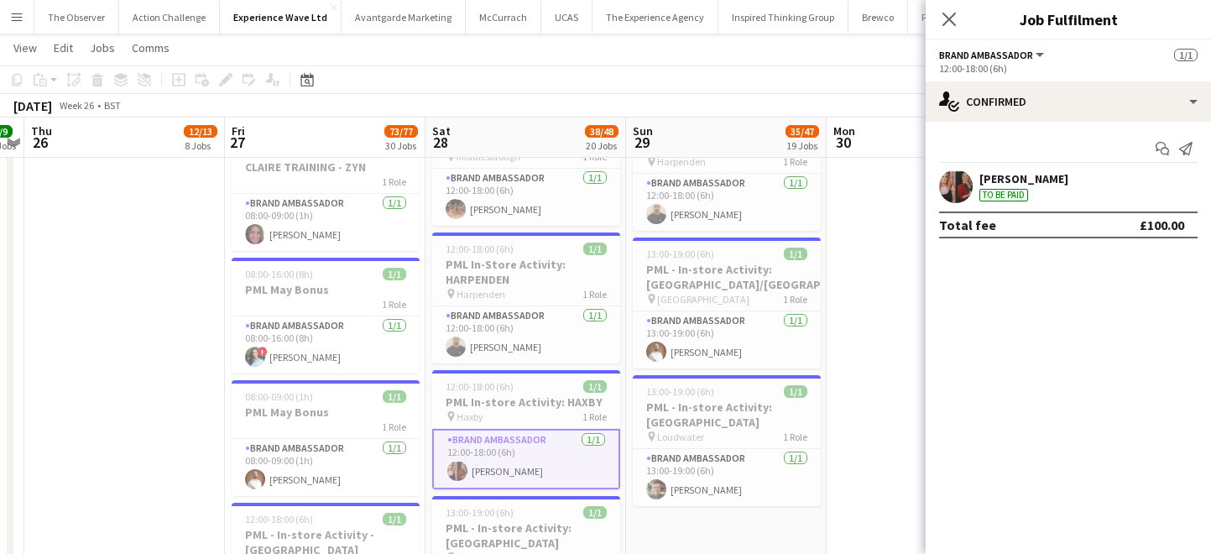
click at [571, 429] on app-card-role "Brand Ambassador [DATE] 12:00-18:00 (6h) [PERSON_NAME]" at bounding box center [526, 459] width 188 height 60
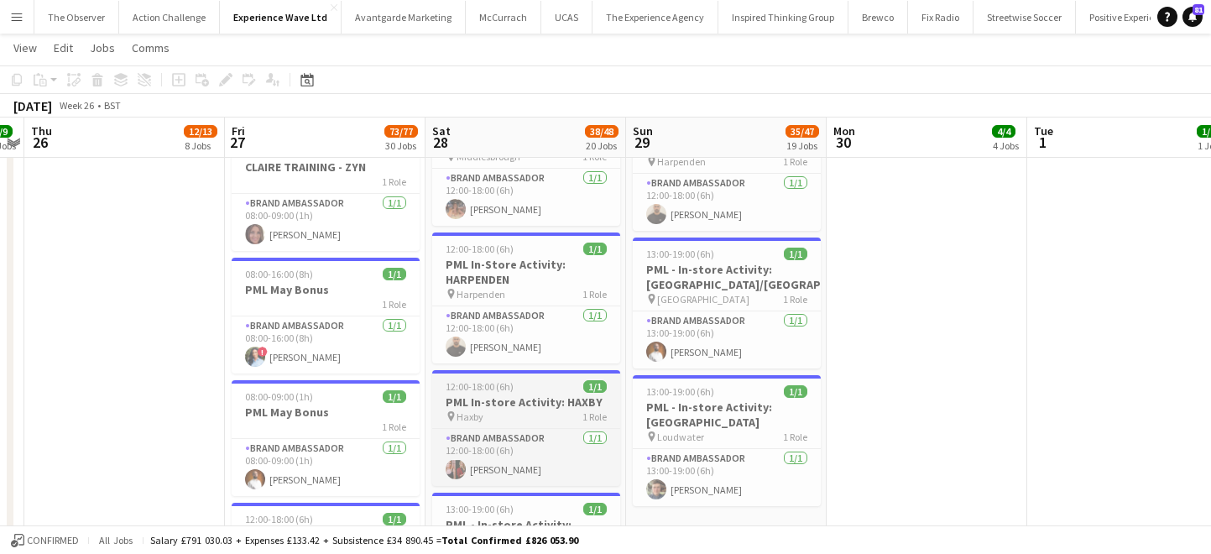
click at [571, 409] on div "pin Haxby 1 Role" at bounding box center [526, 415] width 188 height 13
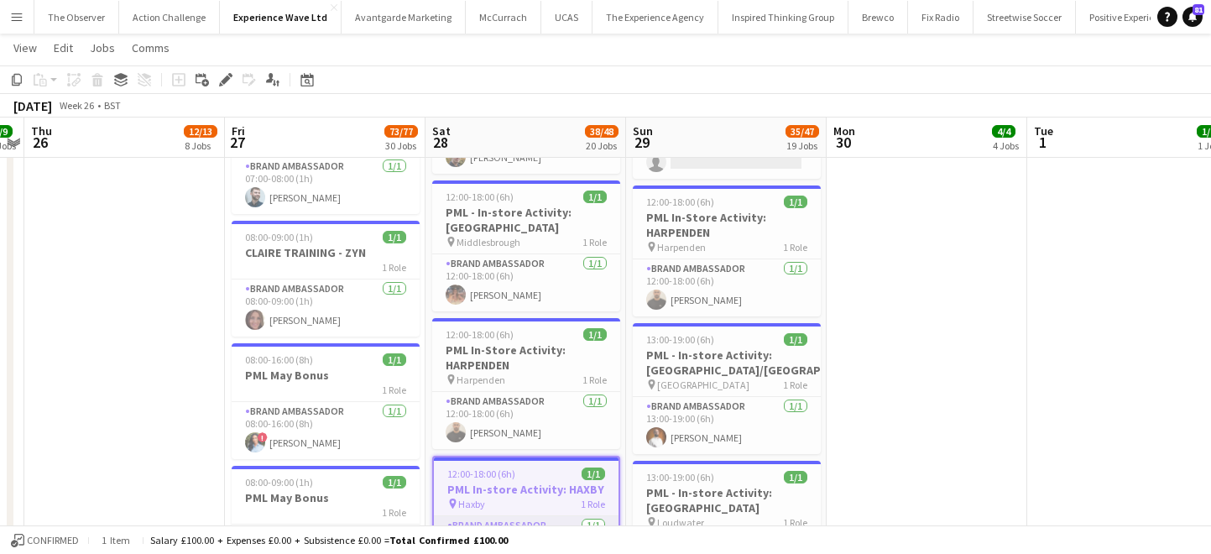
click at [571, 392] on app-card-role "Brand Ambassador [DATE] 12:00-18:00 (6h) [PERSON_NAME]" at bounding box center [526, 420] width 188 height 57
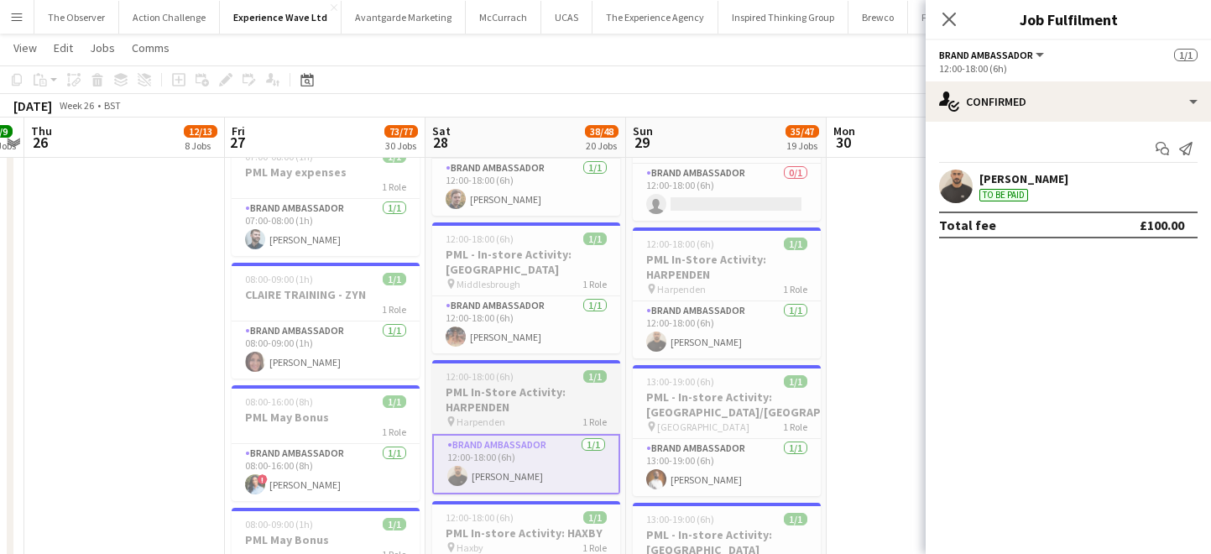
click at [561, 384] on h3 "PML In-Store Activity: HARPENDEN" at bounding box center [526, 399] width 188 height 30
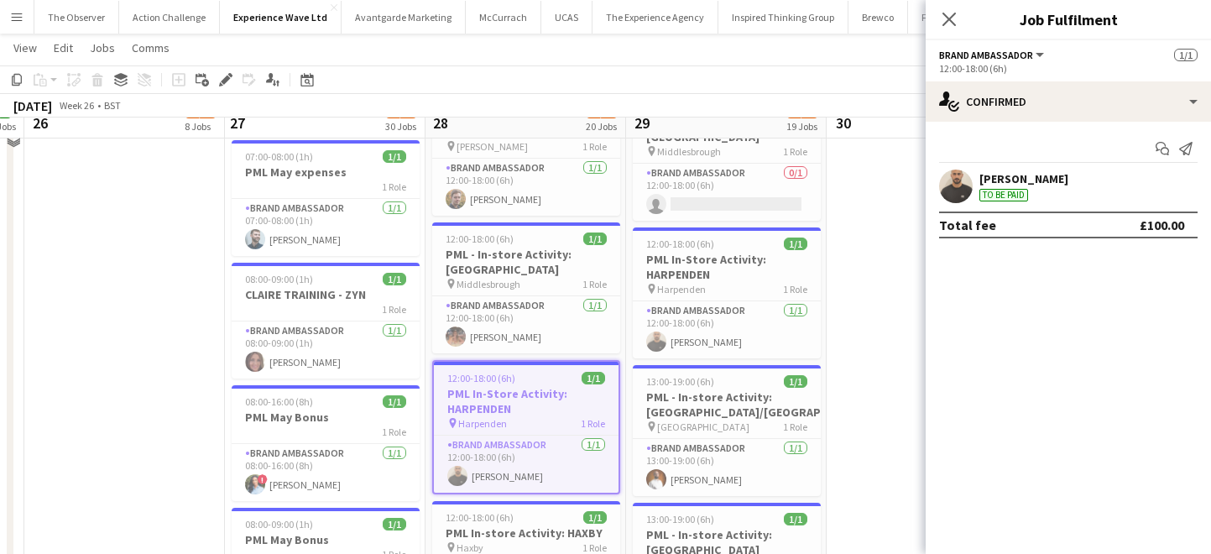
scroll to position [2750, 0]
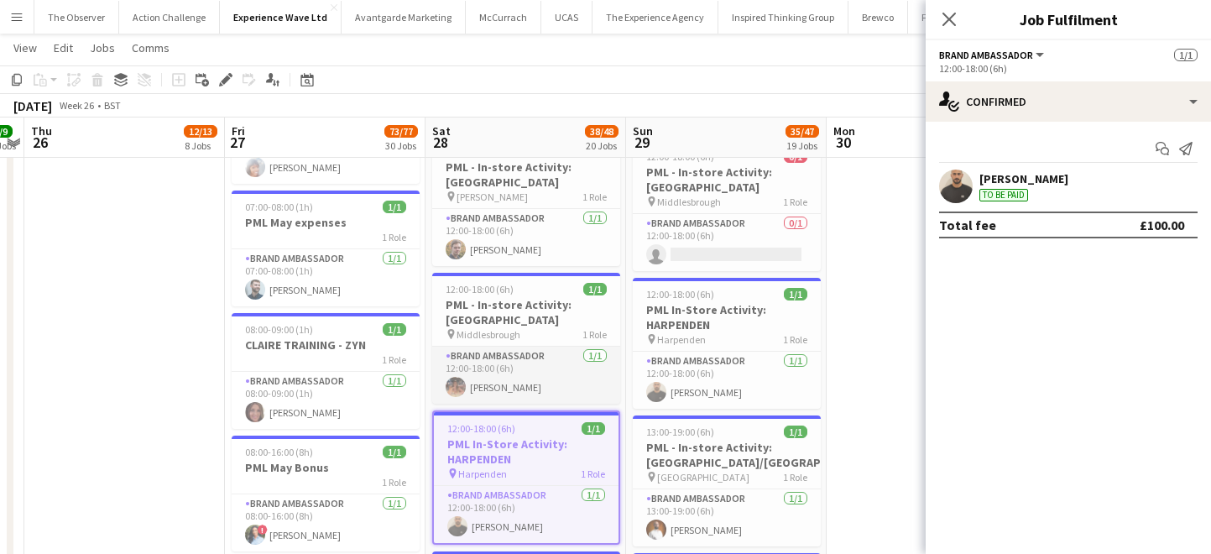
click at [548, 347] on app-card-role "Brand Ambassador [DATE] 12:00-18:00 (6h) [PERSON_NAME]" at bounding box center [526, 375] width 188 height 57
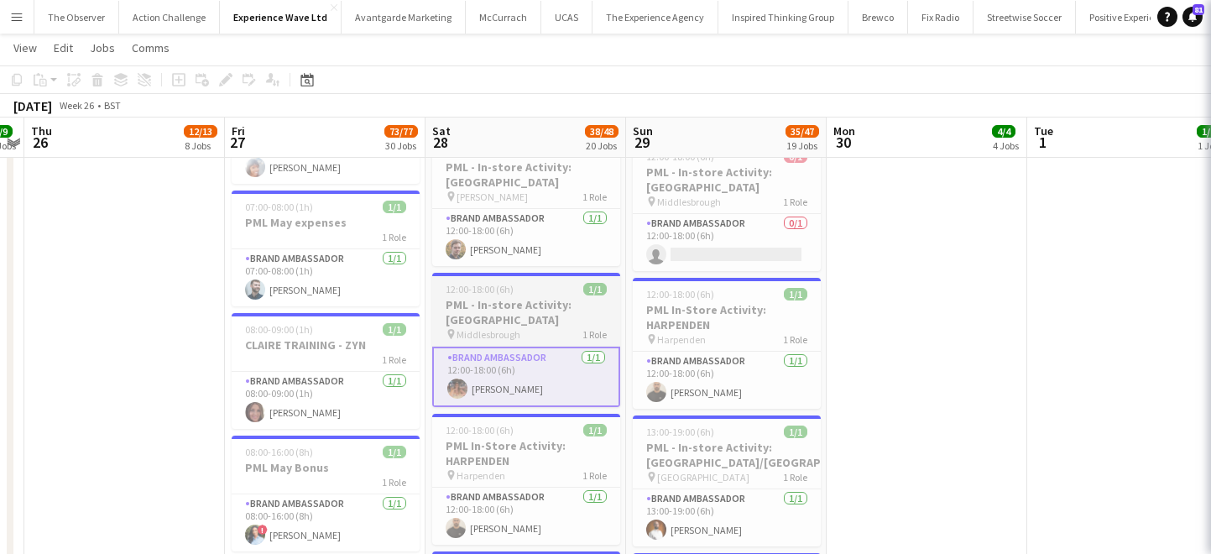
click at [548, 327] on div "pin Middlesbrough 1 Role" at bounding box center [526, 333] width 188 height 13
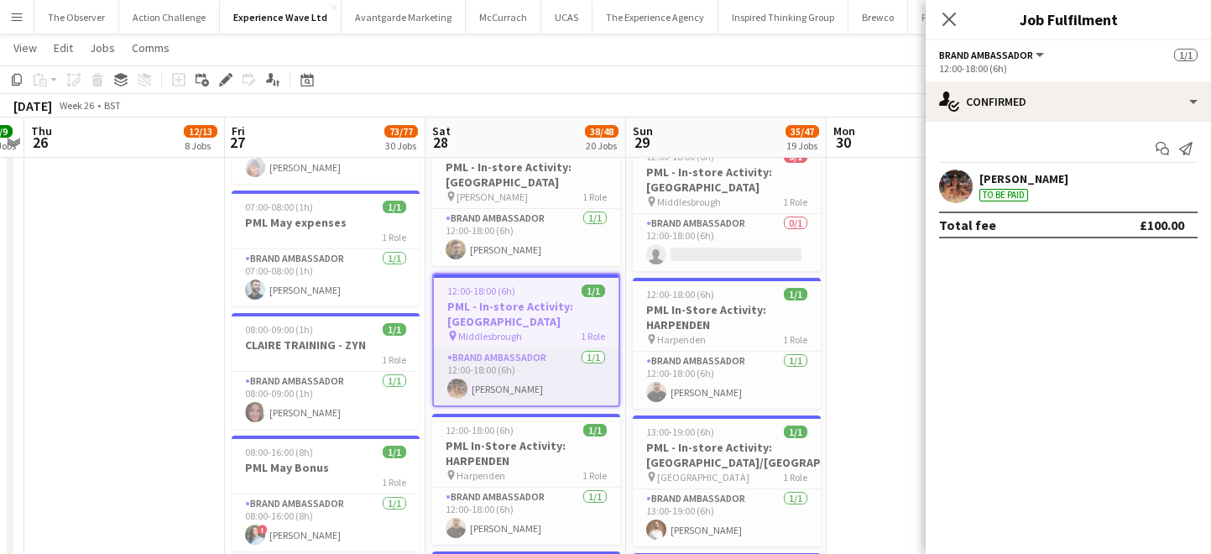
click at [550, 348] on app-card-role "Brand Ambassador [DATE] 12:00-18:00 (6h) [PERSON_NAME]" at bounding box center [526, 376] width 185 height 57
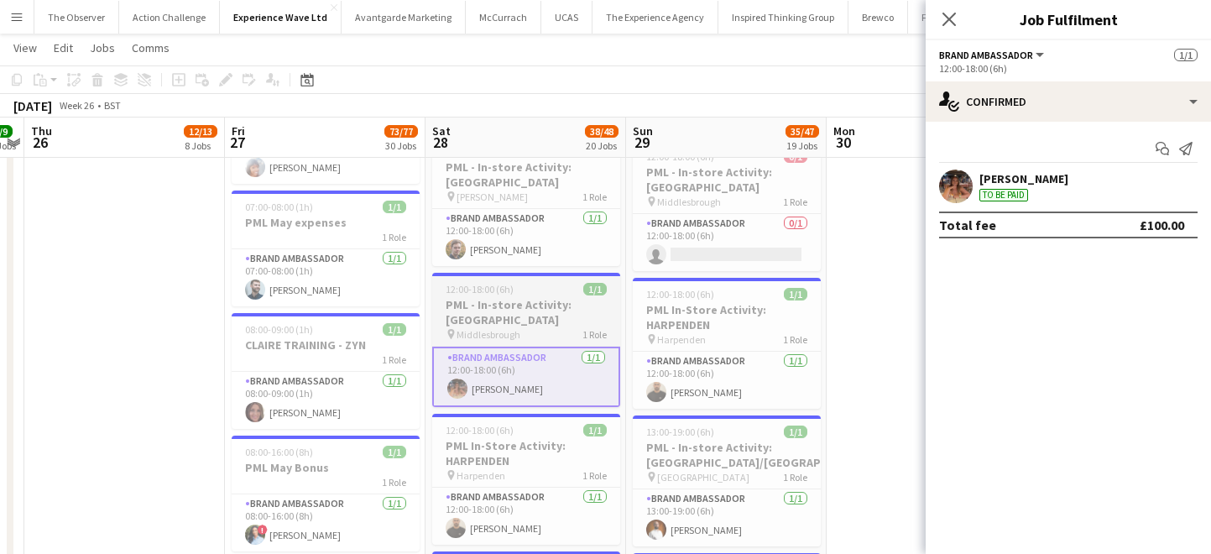
click at [556, 327] on div "pin Middlesbrough 1 Role" at bounding box center [526, 333] width 188 height 13
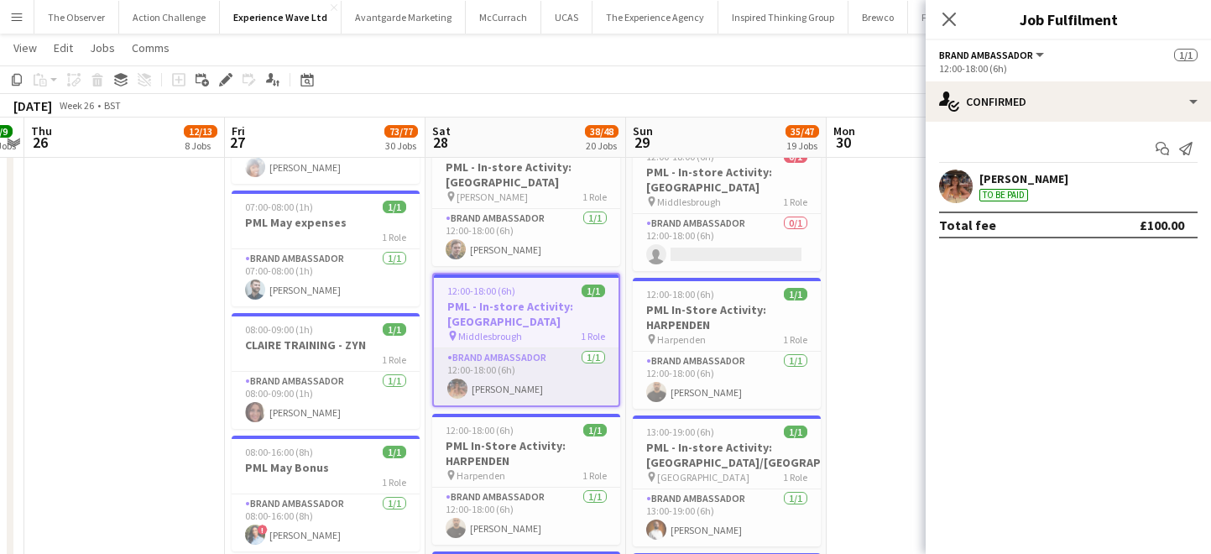
click at [558, 348] on app-card-role "Brand Ambassador [DATE] 12:00-18:00 (6h) [PERSON_NAME]" at bounding box center [526, 376] width 185 height 57
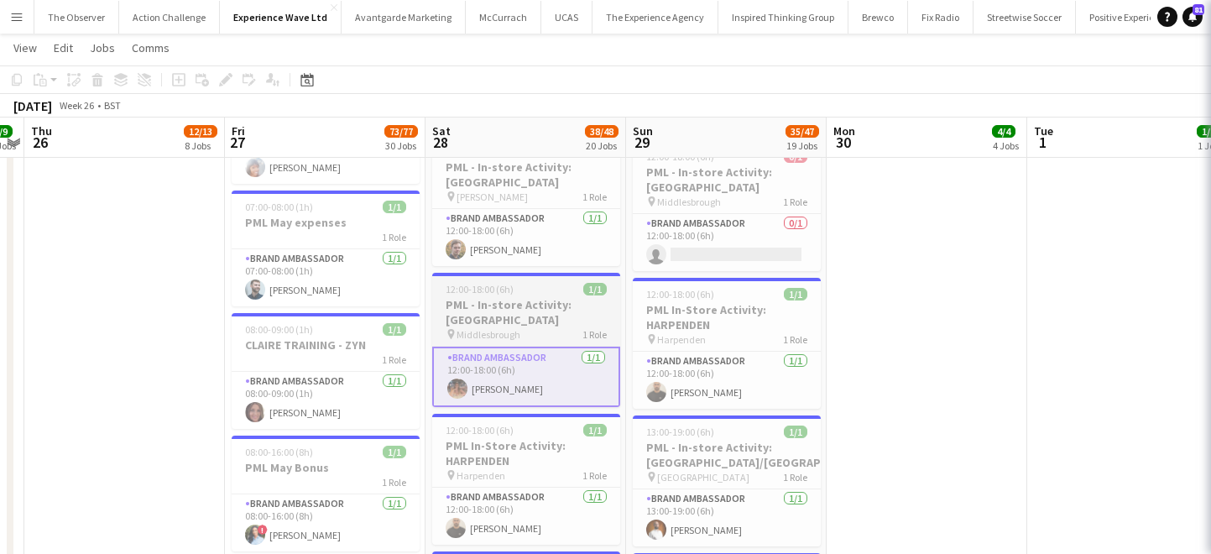
click at [558, 327] on div "pin Middlesbrough 1 Role" at bounding box center [526, 333] width 188 height 13
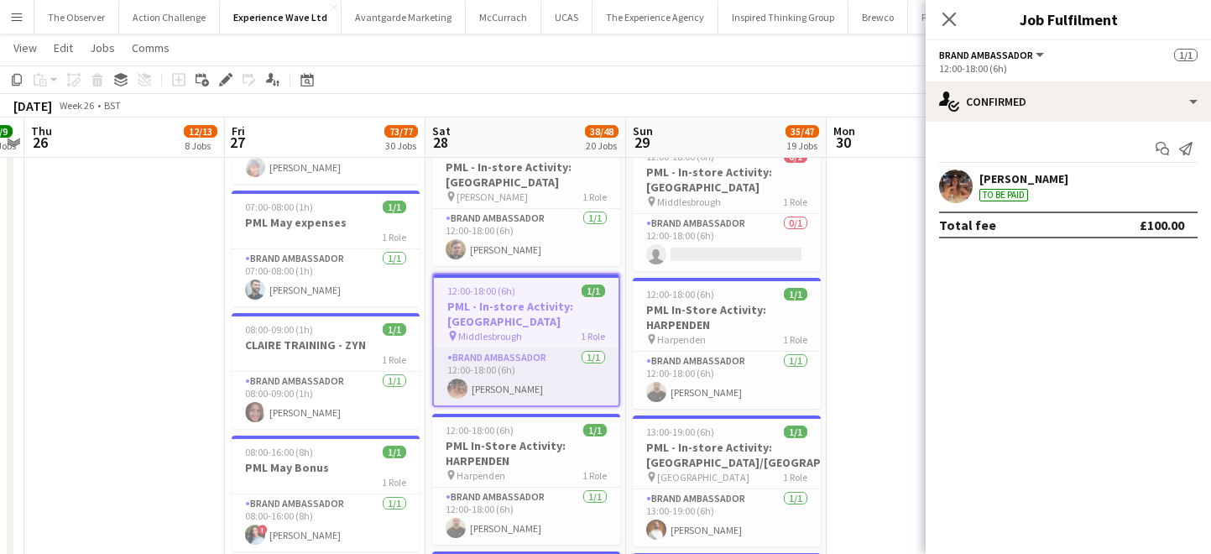
click at [562, 348] on app-card-role "Brand Ambassador [DATE] 12:00-18:00 (6h) [PERSON_NAME]" at bounding box center [526, 376] width 185 height 57
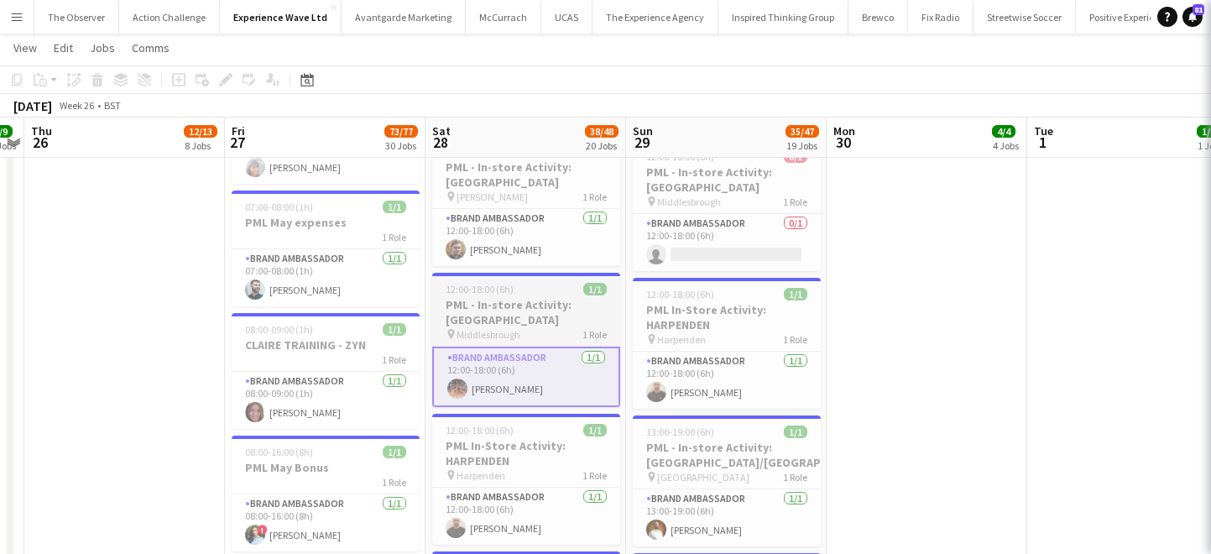
click at [566, 297] on h3 "PML - In-store Activity: [GEOGRAPHIC_DATA]" at bounding box center [526, 312] width 188 height 30
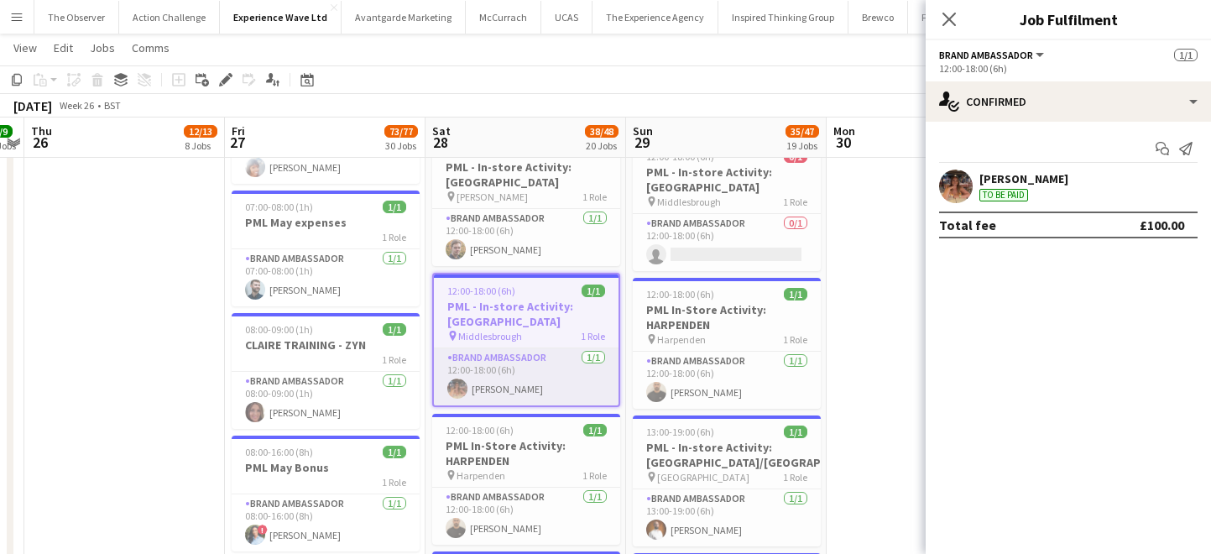
click at [568, 348] on app-card-role "Brand Ambassador [DATE] 12:00-18:00 (6h) [PERSON_NAME]" at bounding box center [526, 376] width 185 height 57
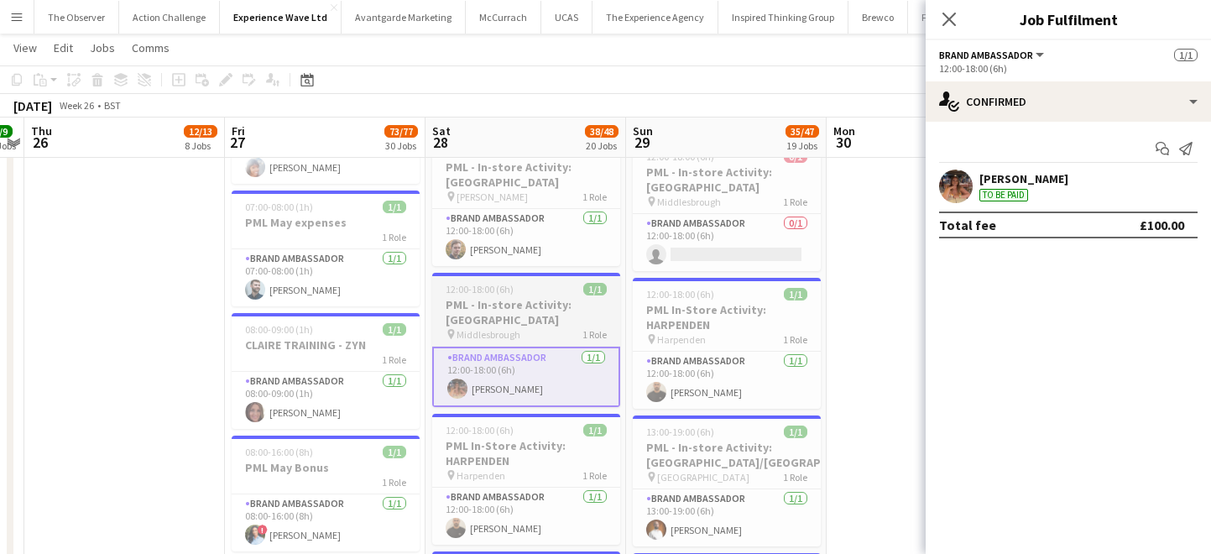
click at [569, 297] on h3 "PML - In-store Activity: [GEOGRAPHIC_DATA]" at bounding box center [526, 312] width 188 height 30
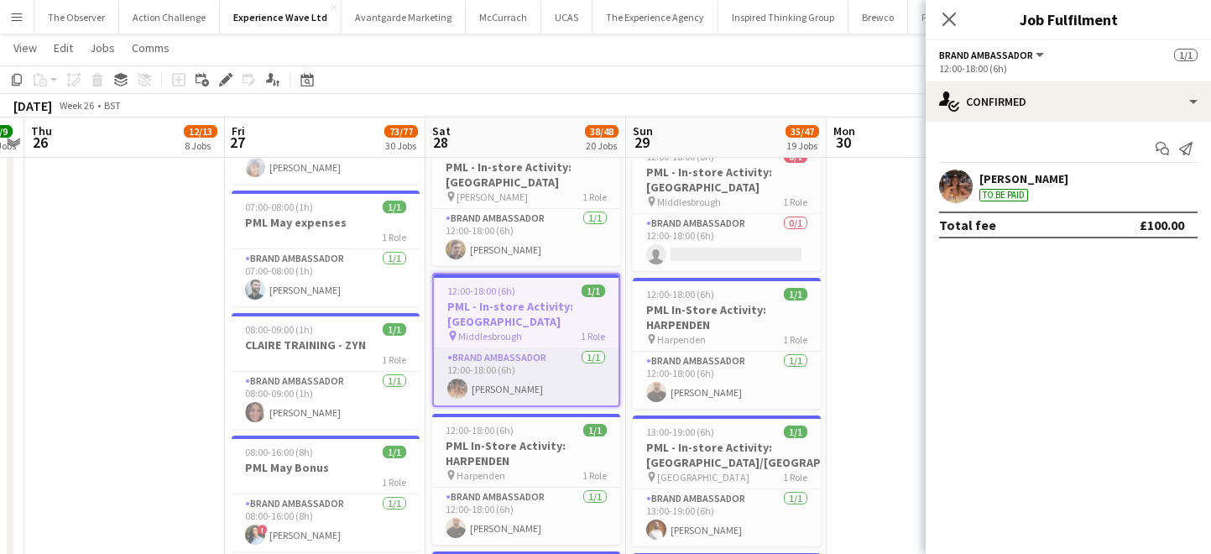
click at [568, 348] on app-card-role "Brand Ambassador [DATE] 12:00-18:00 (6h) [PERSON_NAME]" at bounding box center [526, 376] width 185 height 57
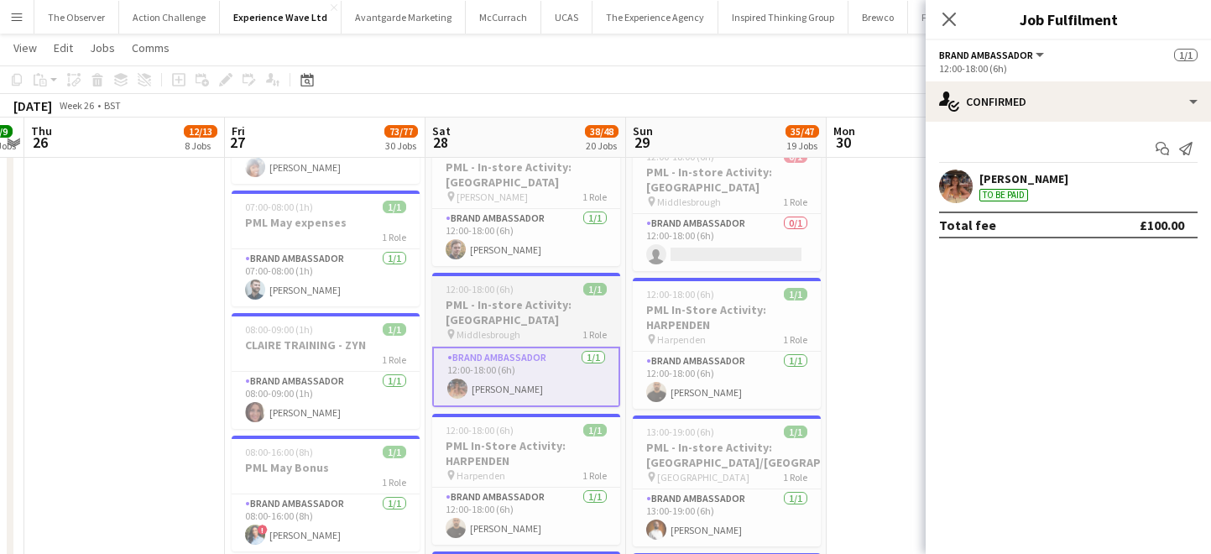
click at [568, 297] on h3 "PML - In-store Activity: [GEOGRAPHIC_DATA]" at bounding box center [526, 312] width 188 height 30
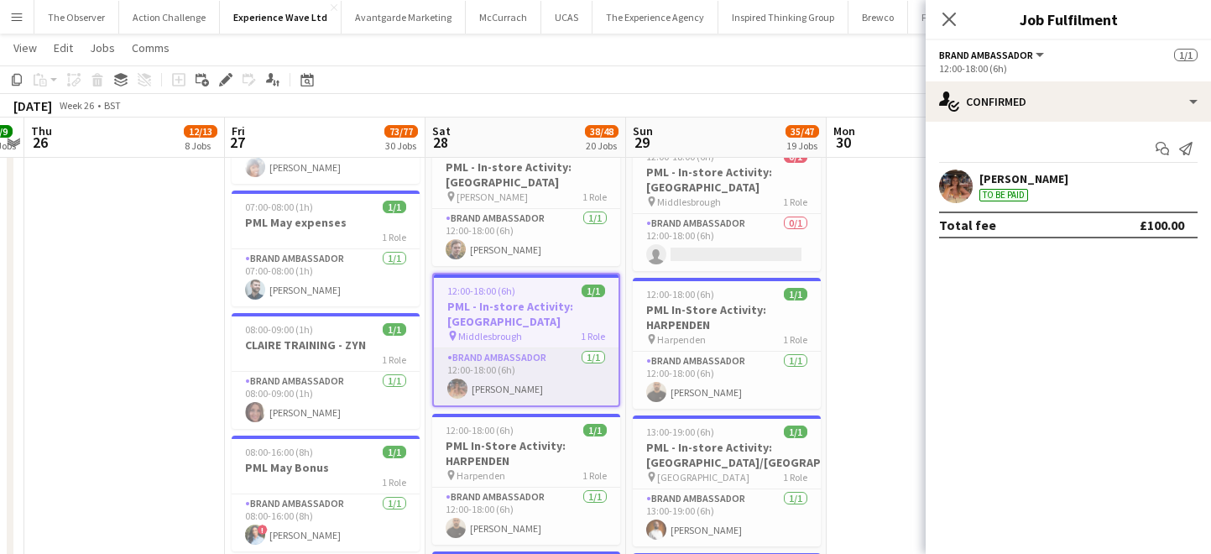
click at [571, 348] on app-card-role "Brand Ambassador [DATE] 12:00-18:00 (6h) [PERSON_NAME]" at bounding box center [526, 376] width 185 height 57
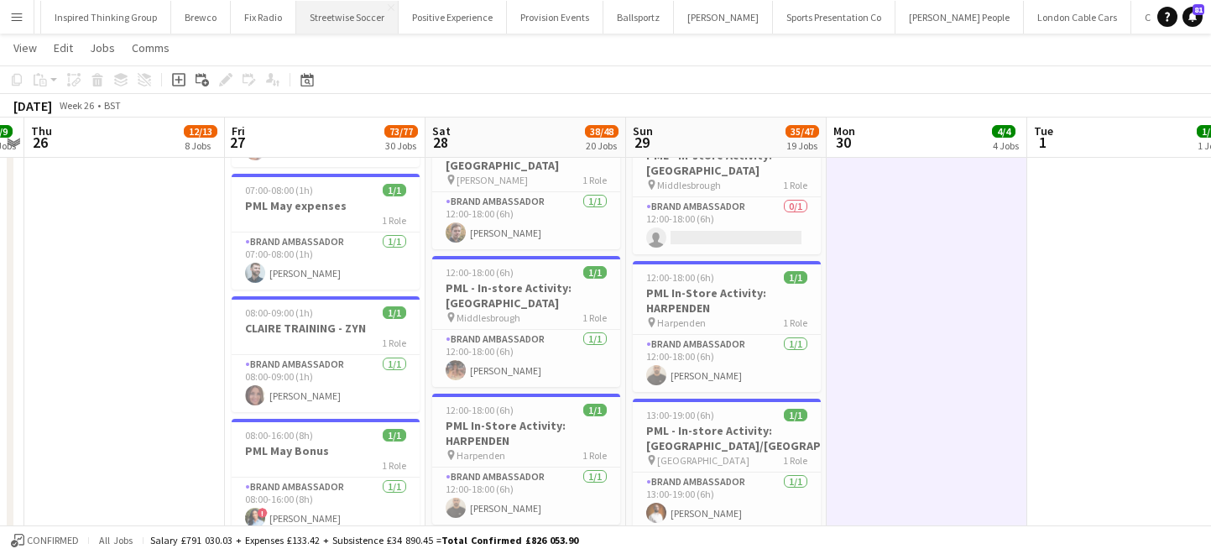
scroll to position [0, 1011]
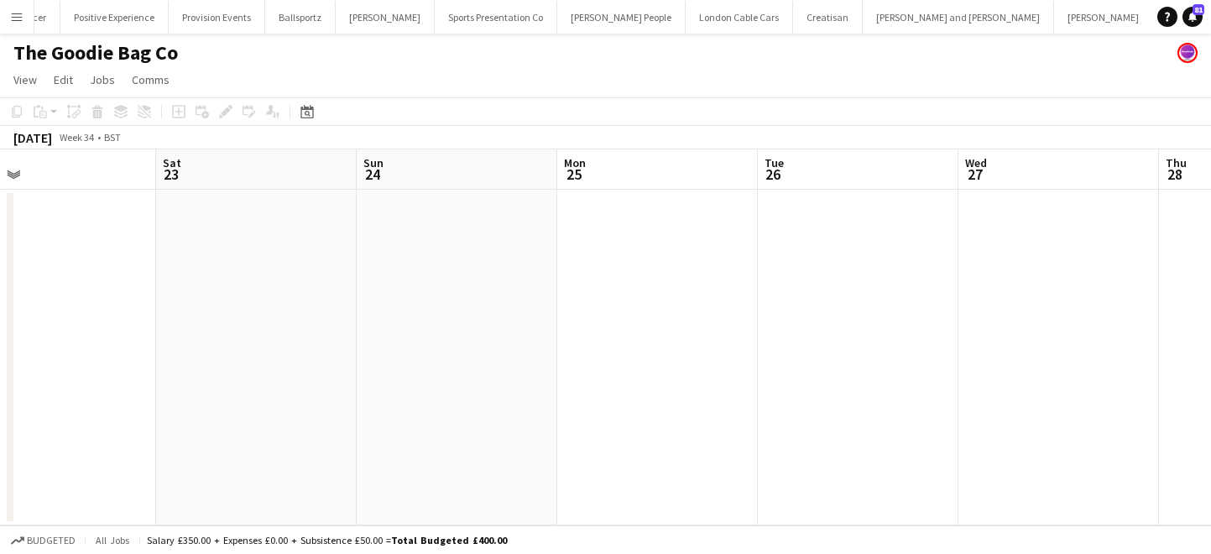
scroll to position [0, 545]
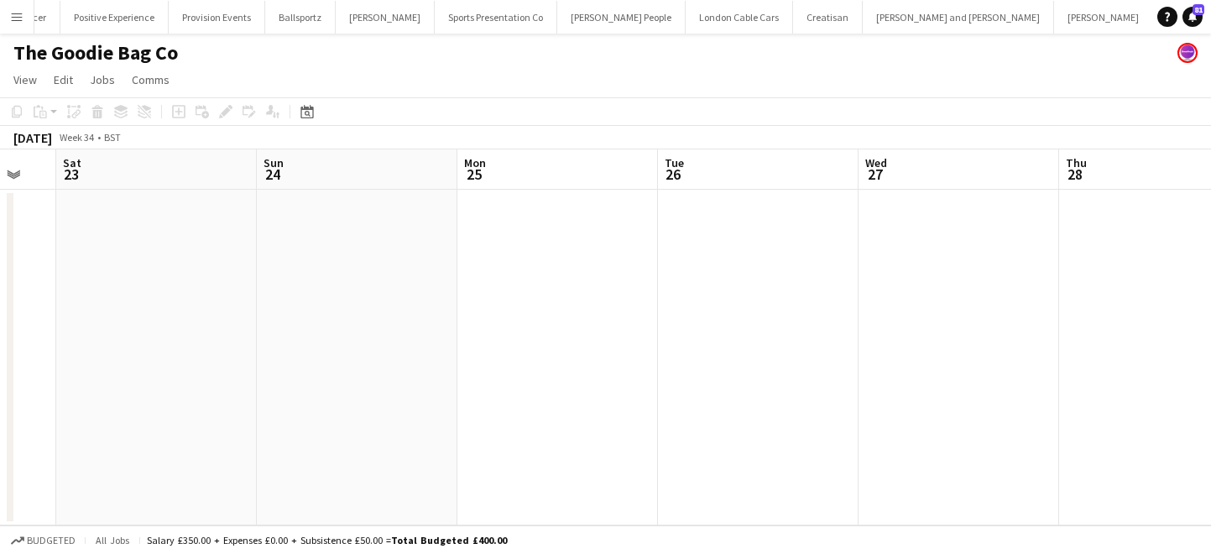
click at [1153, 25] on button "Datekin Close" at bounding box center [1184, 17] width 62 height 33
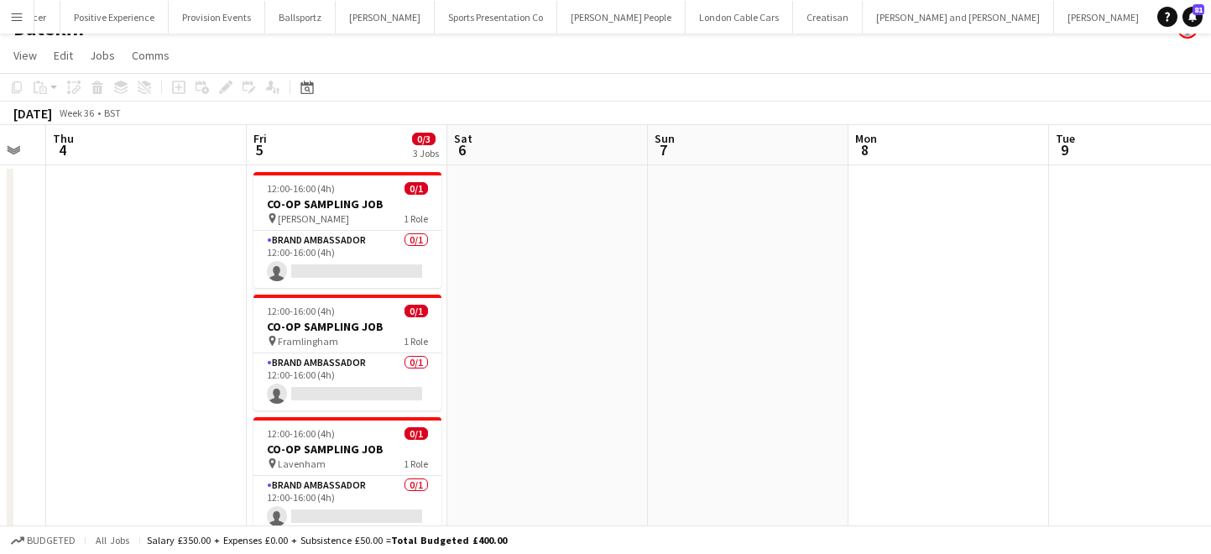
scroll to position [44, 0]
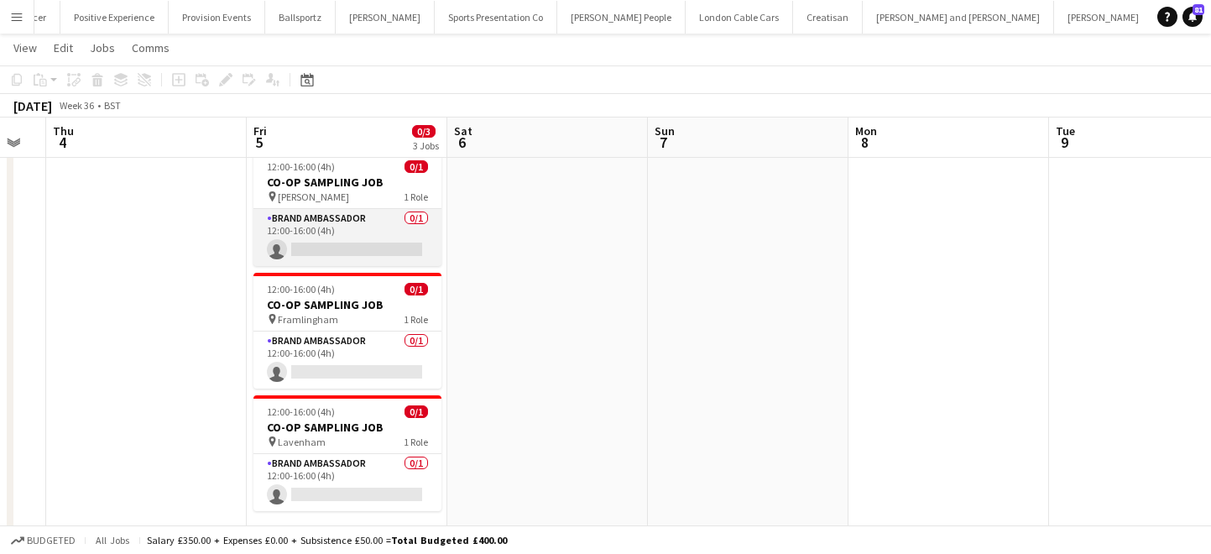
click at [399, 241] on app-card-role "Brand Ambassador 0/1 12:00-16:00 (4h) single-neutral-actions" at bounding box center [347, 237] width 188 height 57
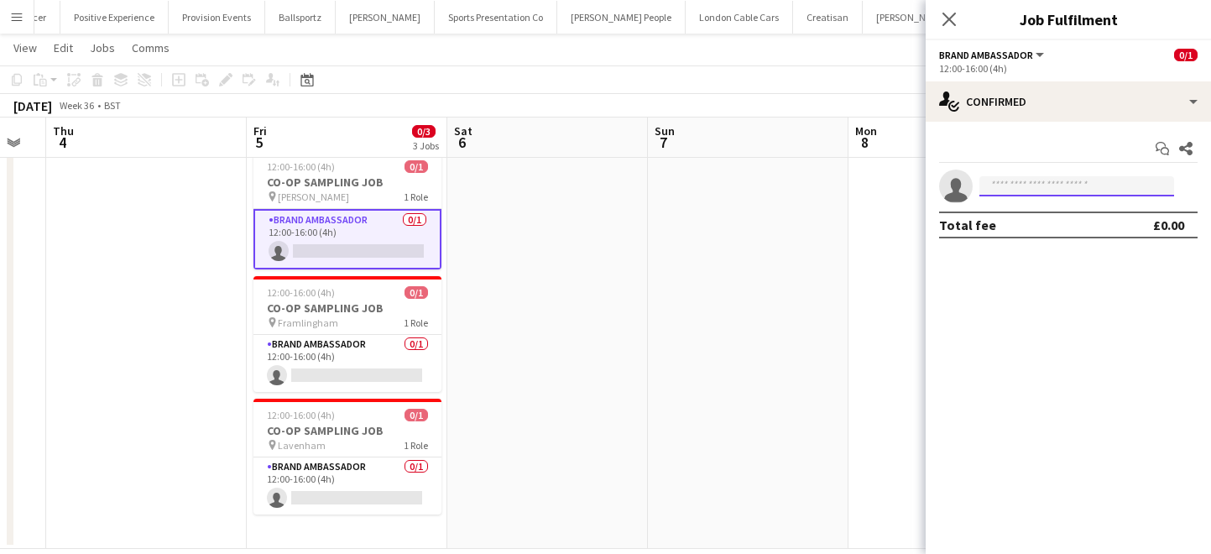
click at [1015, 181] on input at bounding box center [1076, 186] width 195 height 20
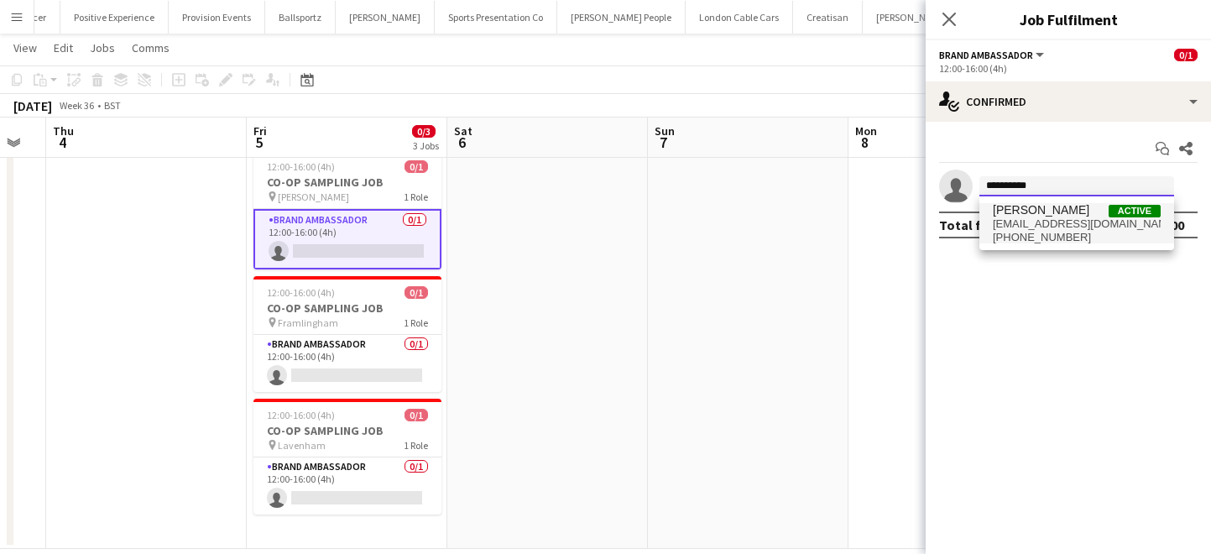
type input "**********"
click at [1017, 219] on span "[EMAIL_ADDRESS][DOMAIN_NAME]" at bounding box center [1077, 223] width 168 height 13
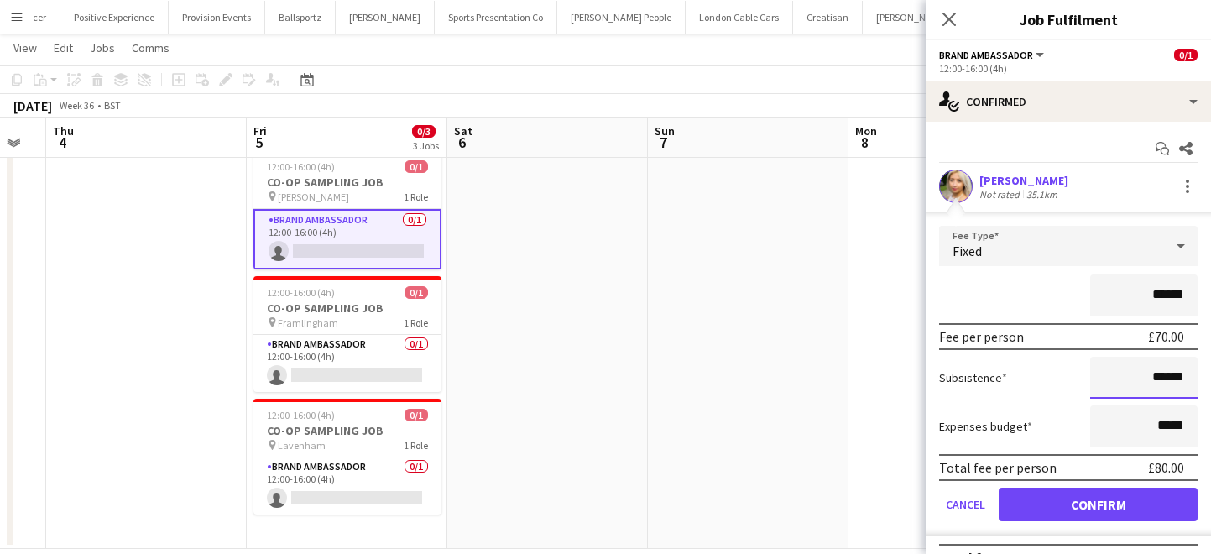
click at [1182, 378] on input "******" at bounding box center [1143, 378] width 107 height 42
type input "******"
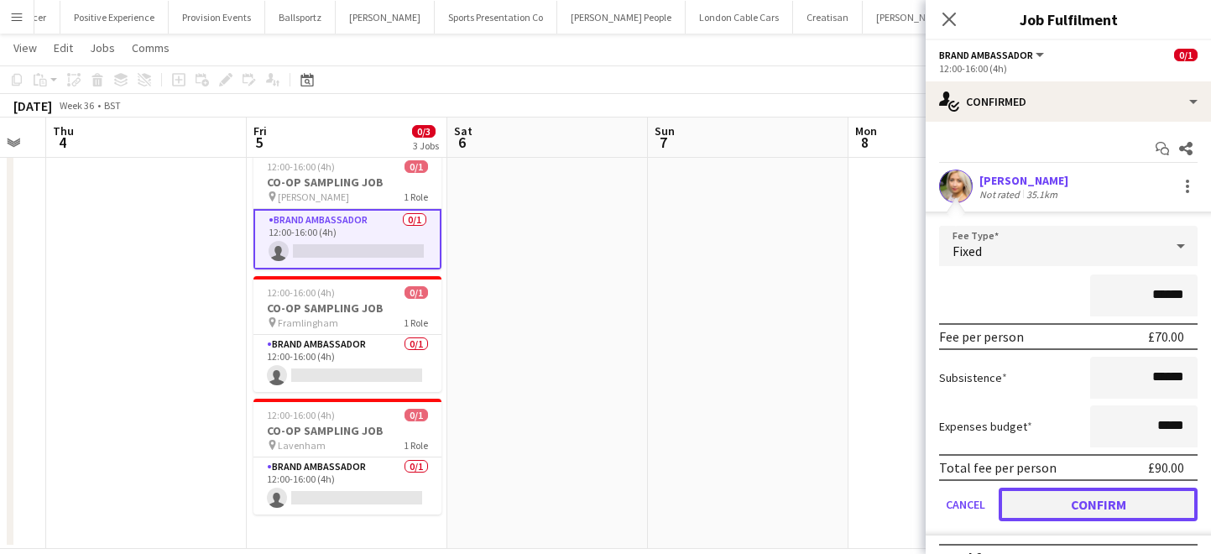
click at [1154, 513] on button "Confirm" at bounding box center [1098, 505] width 199 height 34
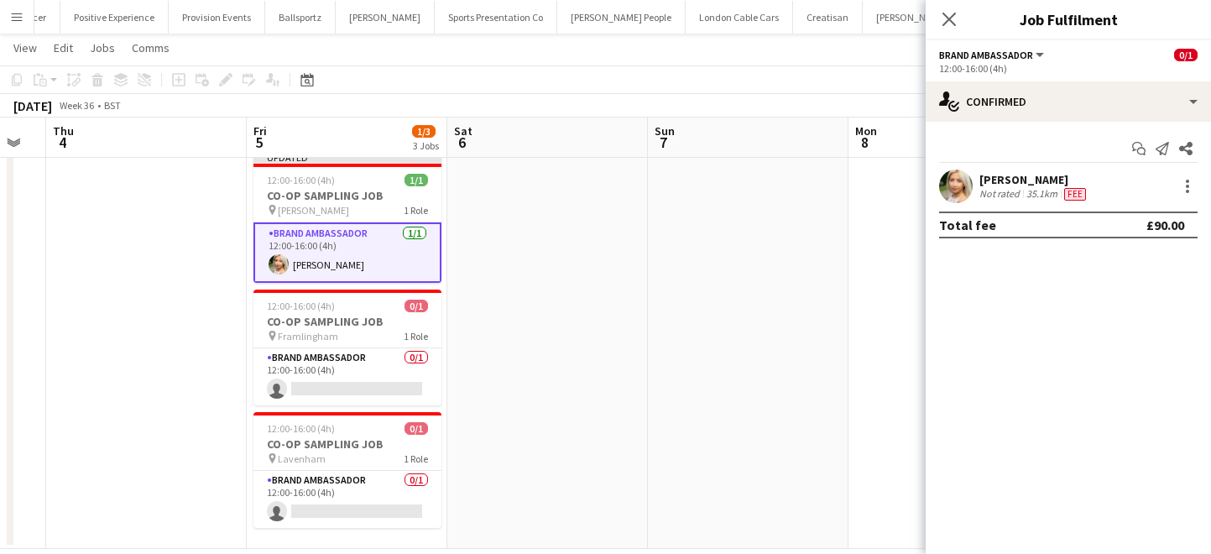
click at [755, 399] on app-date-cell at bounding box center [748, 345] width 201 height 405
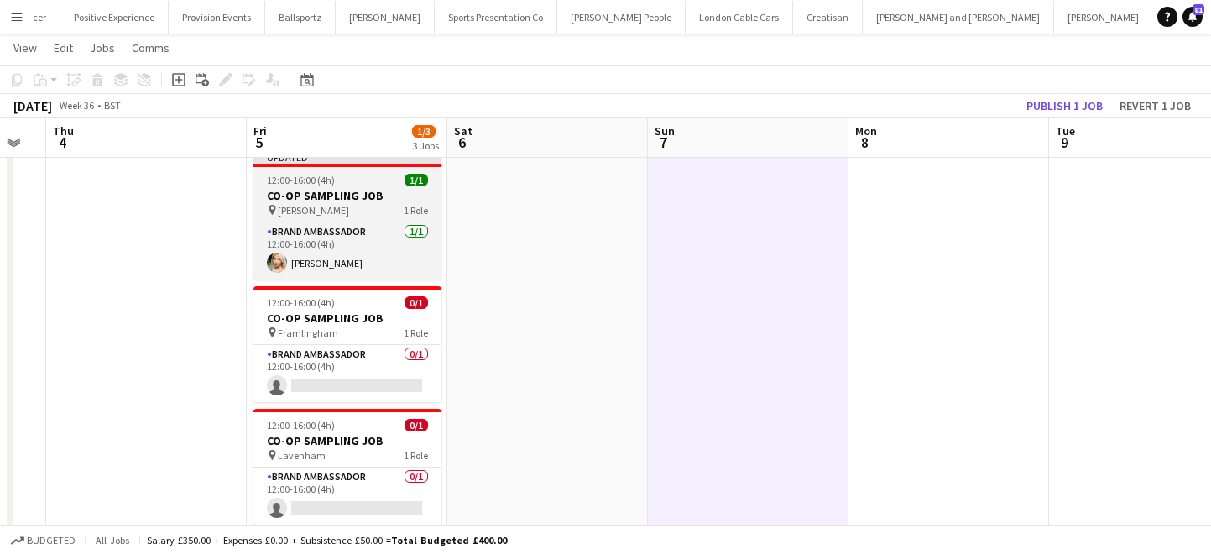
click at [365, 214] on div "pin [PERSON_NAME] 1 Role" at bounding box center [347, 209] width 188 height 13
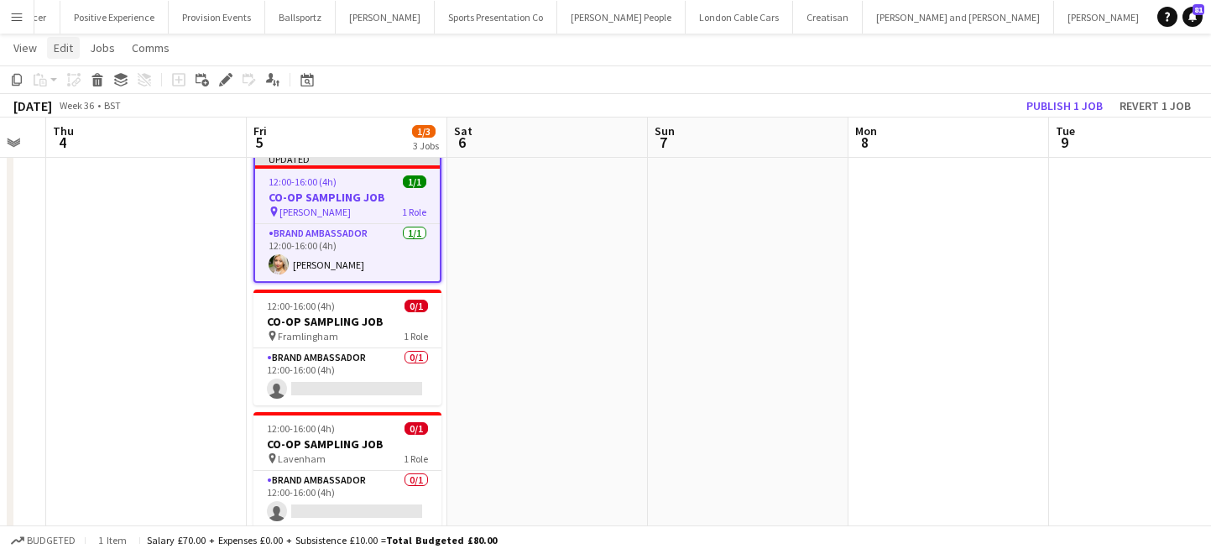
click at [68, 47] on span "Edit" at bounding box center [63, 47] width 19 height 15
click at [93, 91] on span "Copy Command C" at bounding box center [96, 84] width 70 height 16
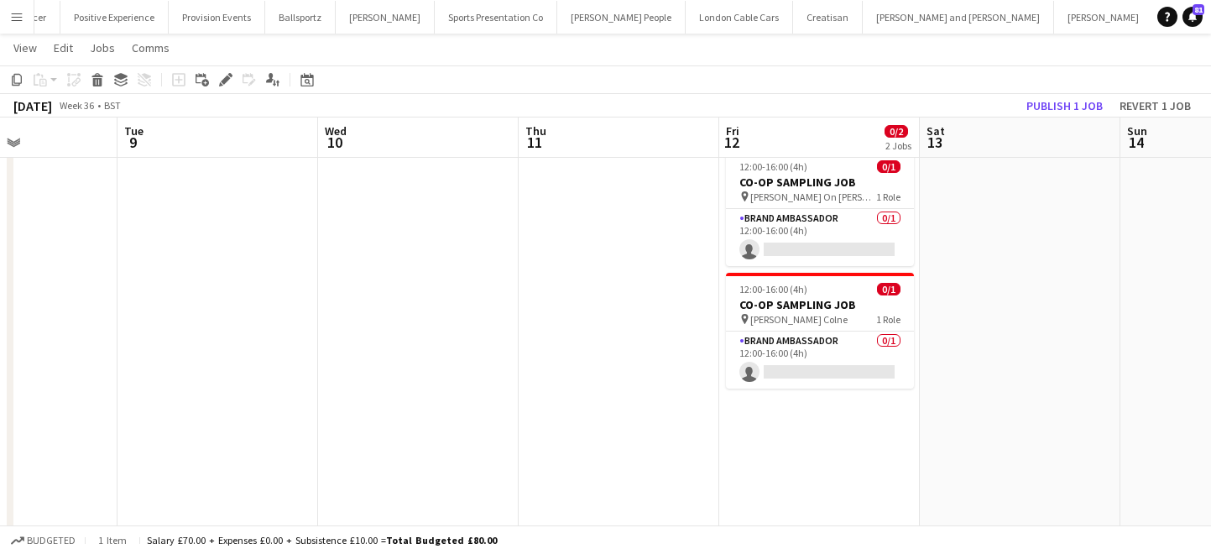
scroll to position [0, 696]
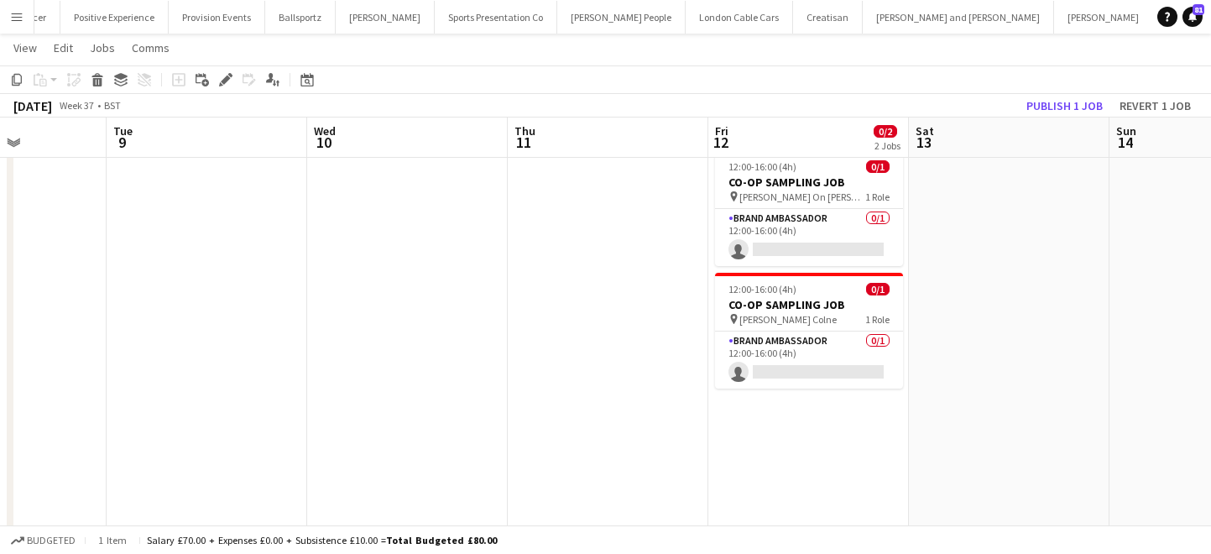
click at [776, 480] on app-date-cell "12:00-16:00 (4h) 0/1 CO-OP SAMPLING JOB pin [PERSON_NAME] On [PERSON_NAME] 1 Ro…" at bounding box center [808, 345] width 201 height 405
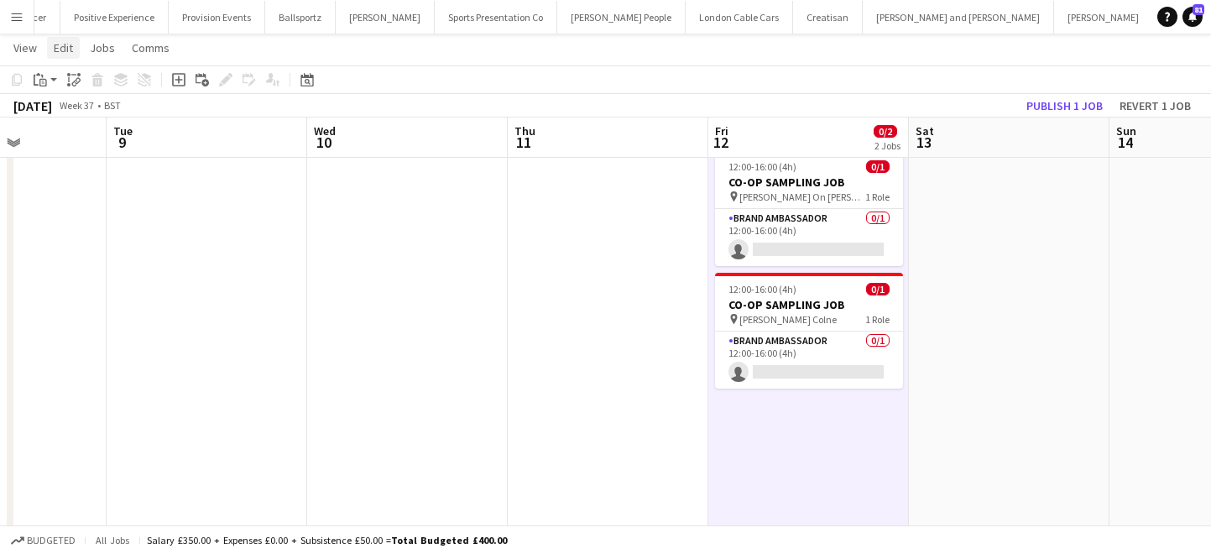
click at [56, 50] on span "Edit" at bounding box center [63, 47] width 19 height 15
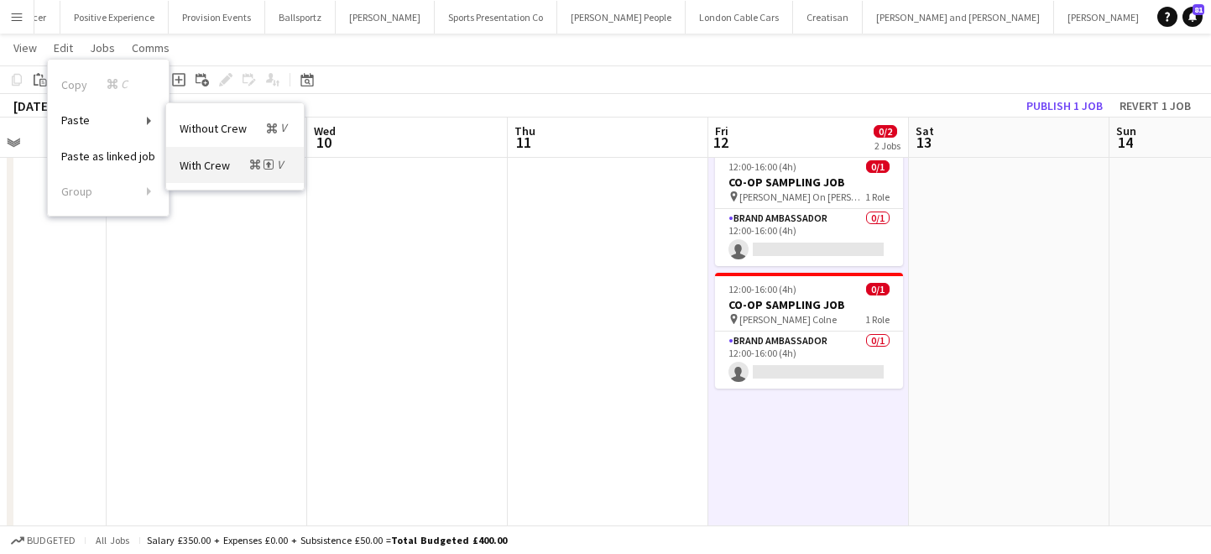
click at [208, 154] on link "With Crew Command Shift V" at bounding box center [235, 165] width 138 height 36
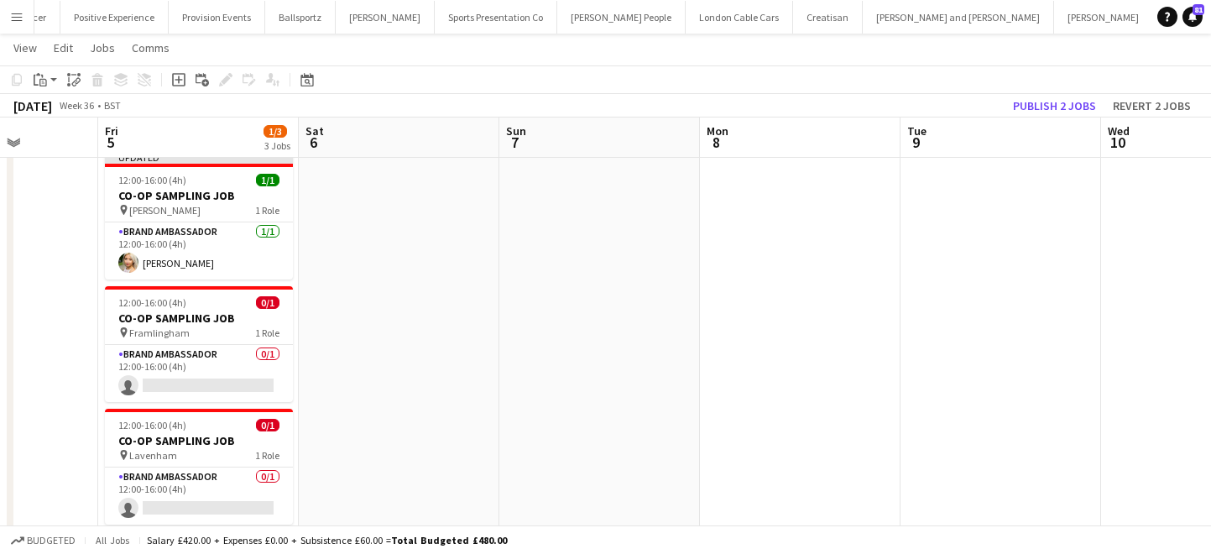
scroll to position [0, 461]
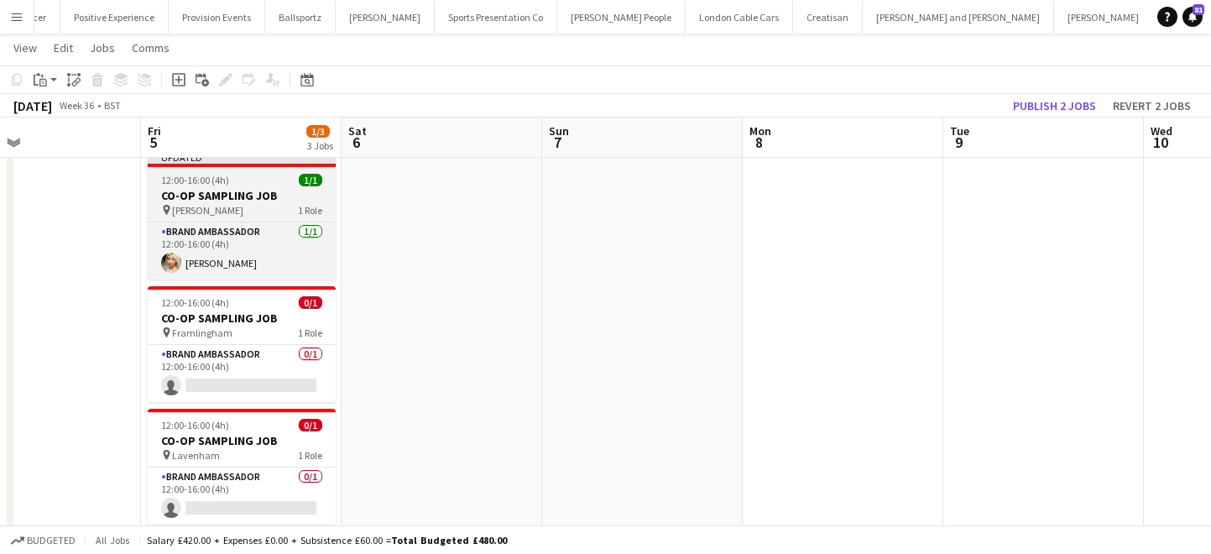
click at [274, 190] on h3 "CO-OP SAMPLING JOB" at bounding box center [242, 195] width 188 height 15
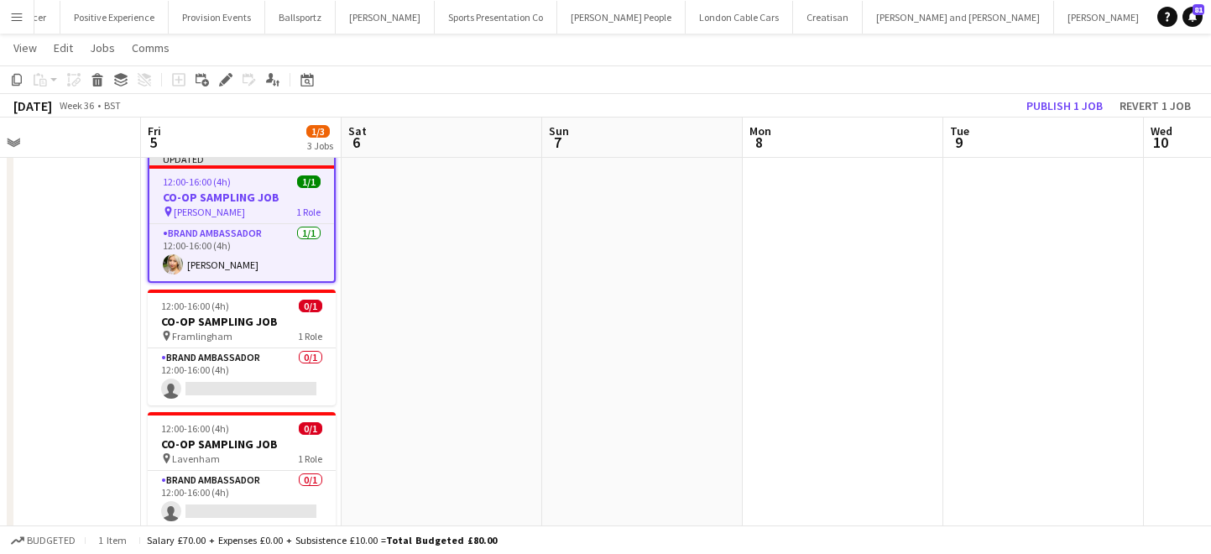
scroll to position [0, 0]
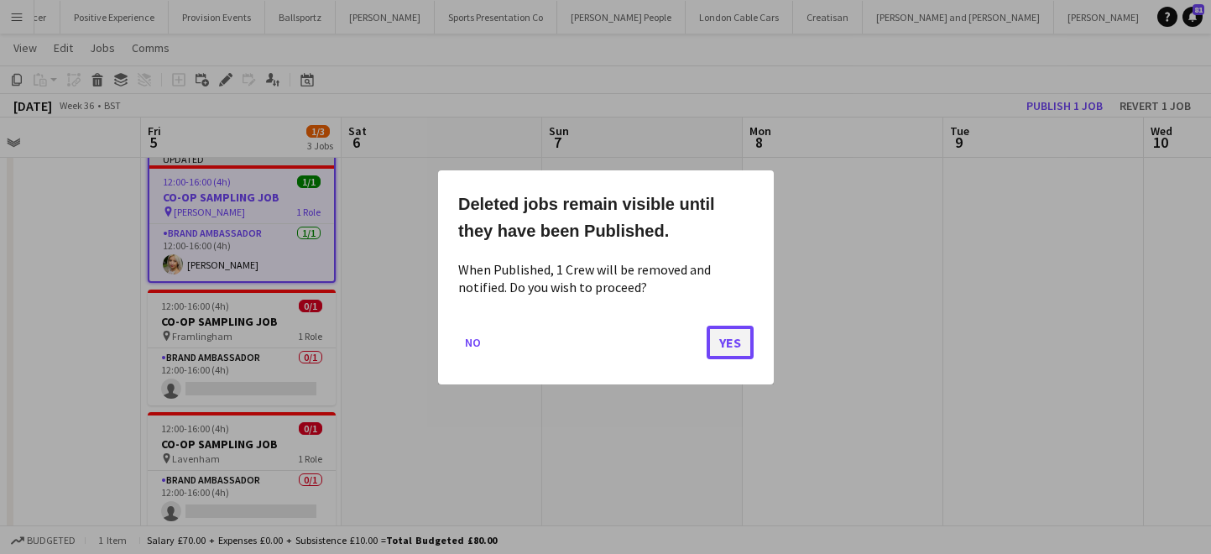
click at [736, 339] on button "Yes" at bounding box center [730, 342] width 47 height 34
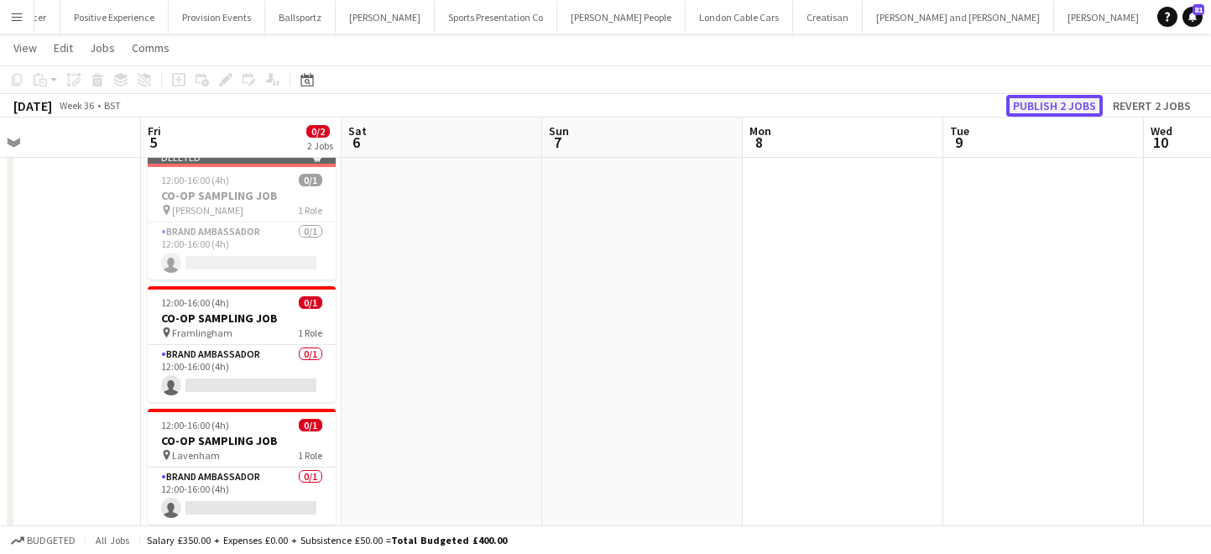
click at [1032, 107] on button "Publish 2 jobs" at bounding box center [1054, 106] width 97 height 22
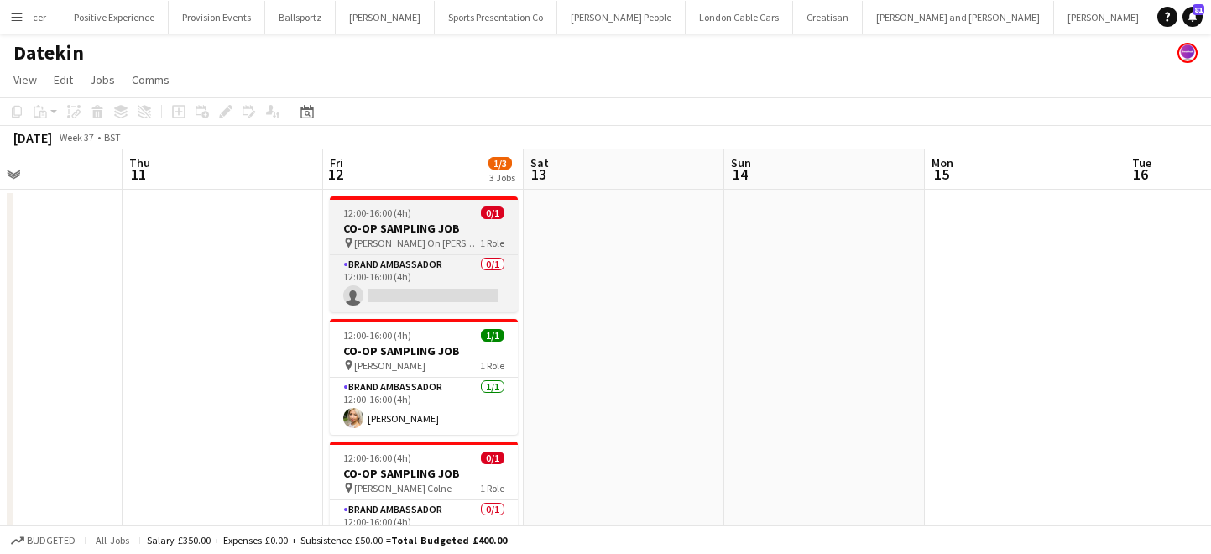
scroll to position [0, 731]
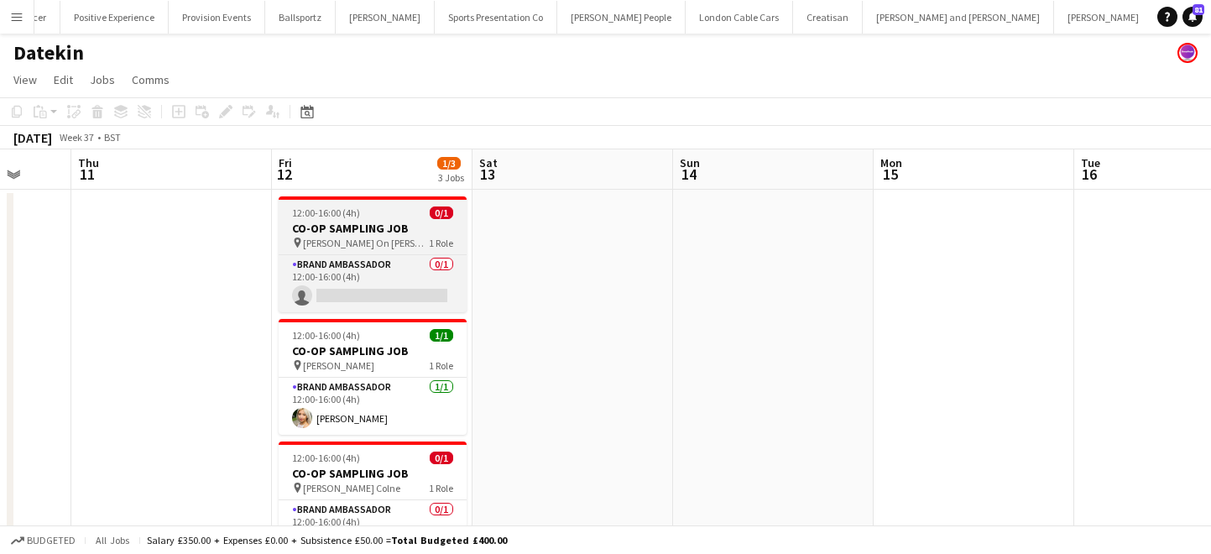
click at [386, 214] on div "12:00-16:00 (4h) 0/1" at bounding box center [373, 212] width 188 height 13
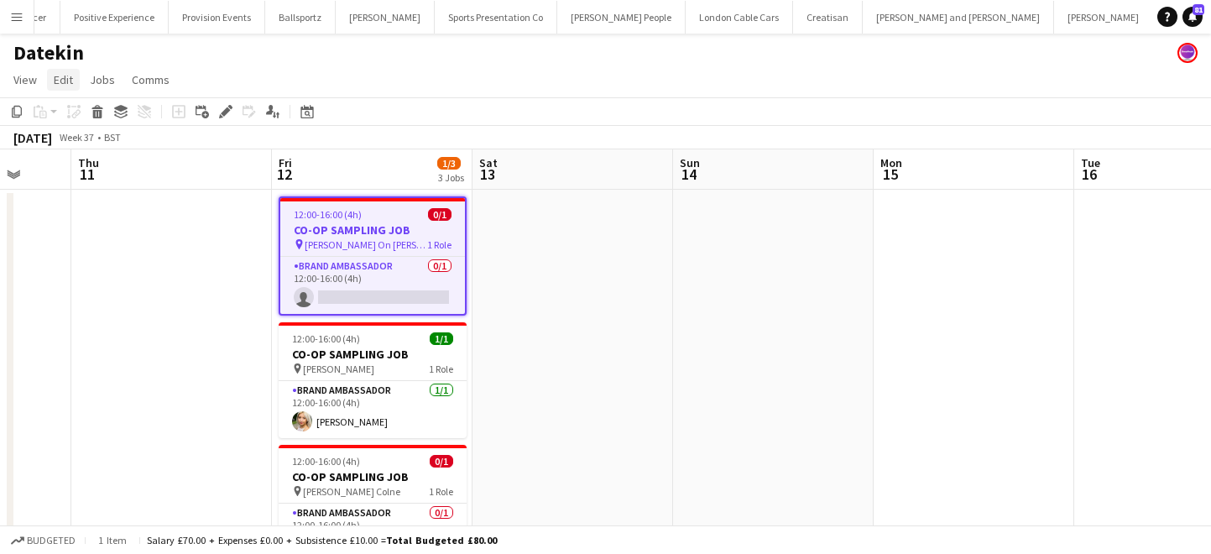
click at [61, 81] on span "Edit" at bounding box center [63, 79] width 19 height 15
click at [86, 117] on span "Copy Command C" at bounding box center [96, 116] width 70 height 16
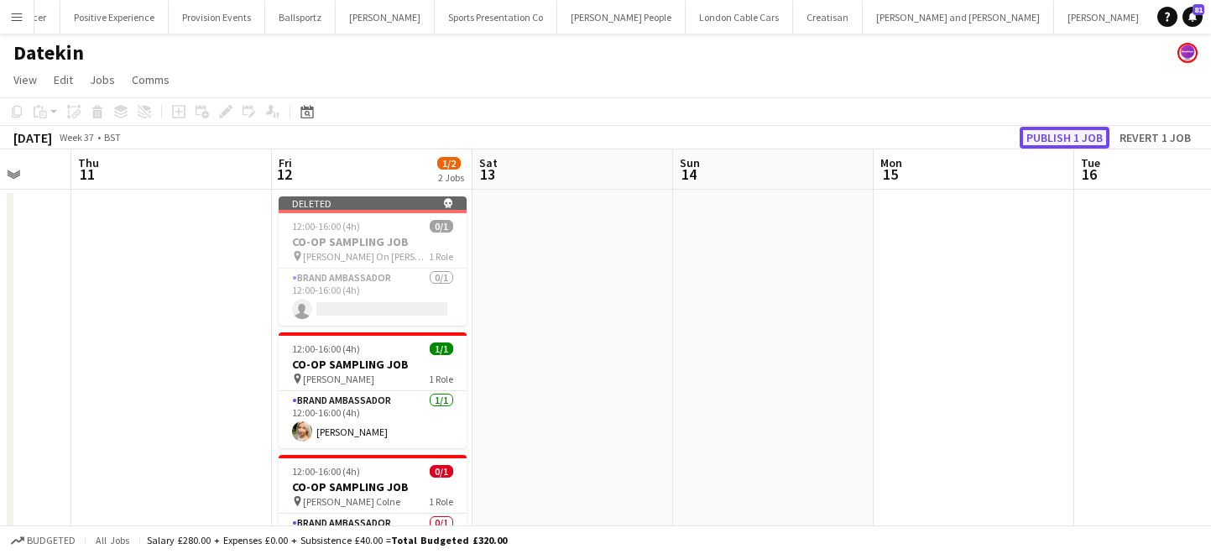
click at [1054, 137] on button "Publish 1 job" at bounding box center [1065, 138] width 90 height 22
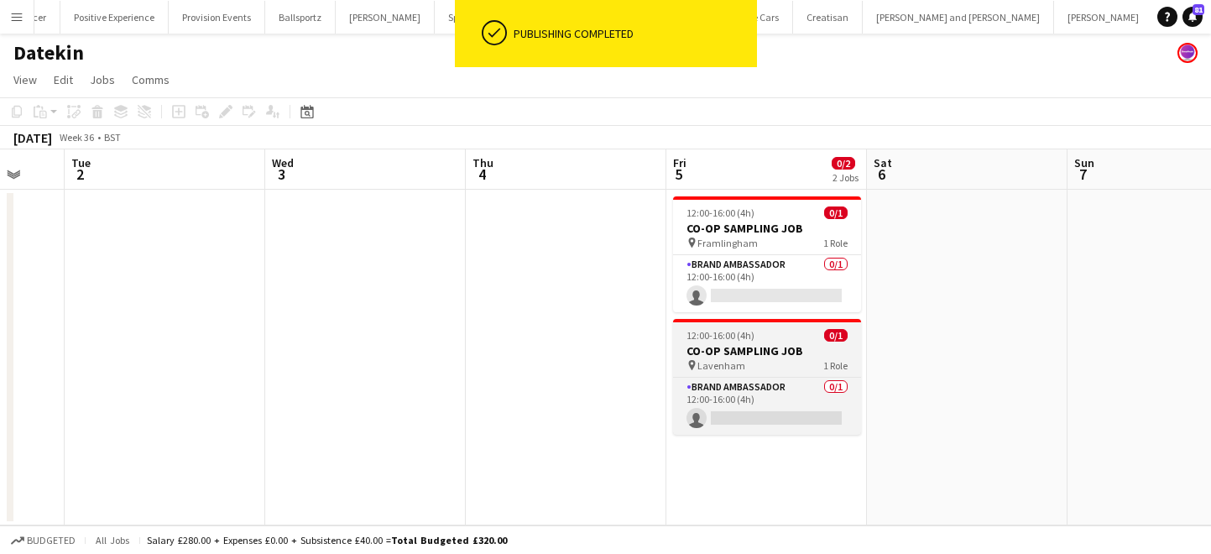
scroll to position [0, 507]
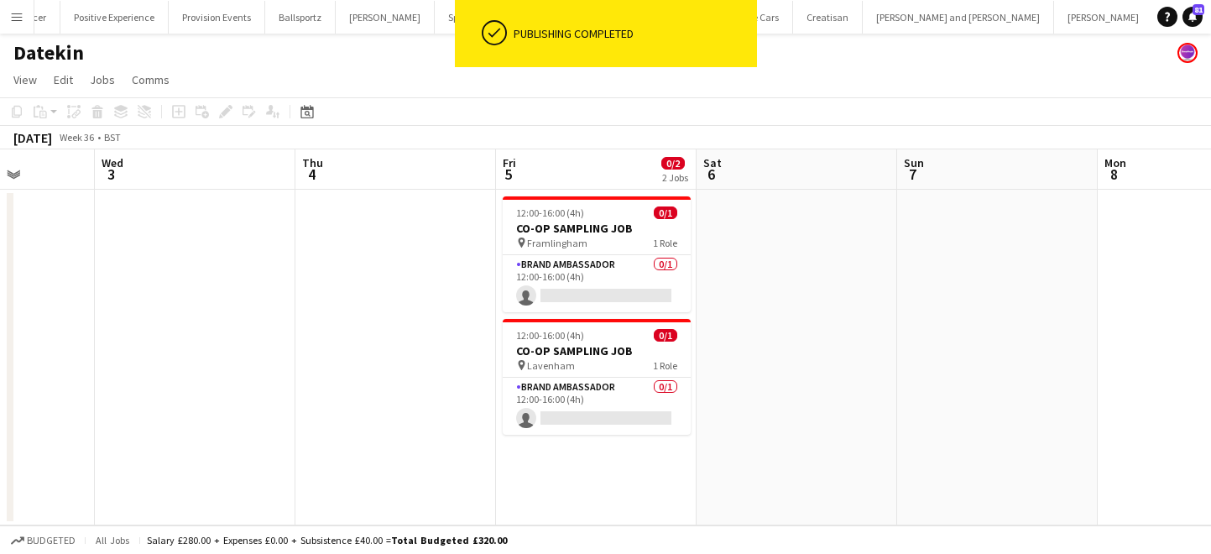
click at [556, 439] on app-date-cell "12:00-16:00 (4h) 0/1 CO-OP SAMPLING JOB pin Framlingham 1 Role Brand Ambassador…" at bounding box center [596, 358] width 201 height 336
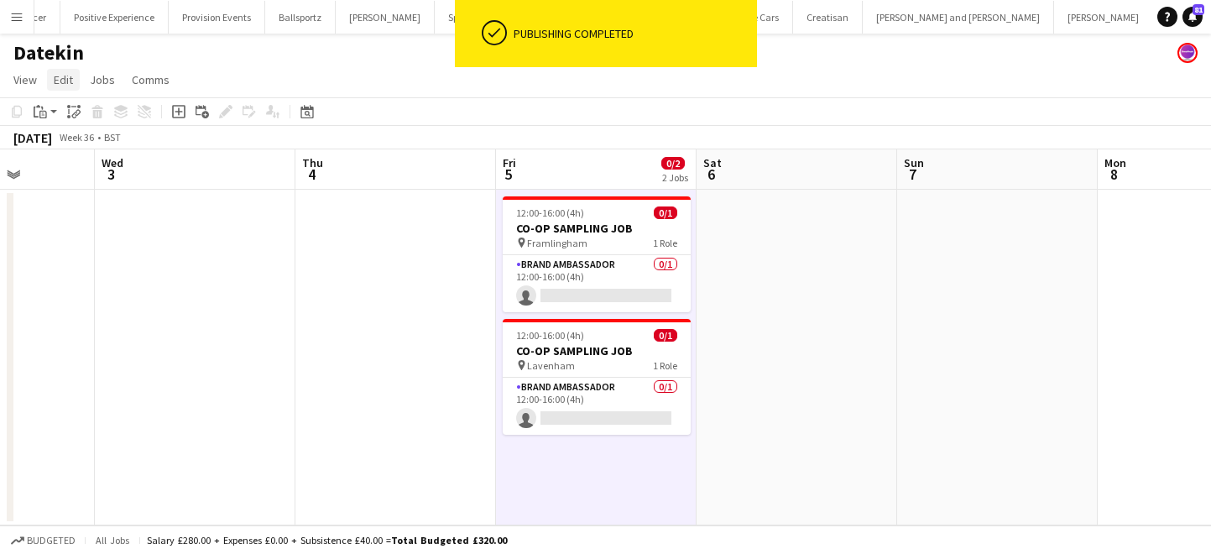
click at [60, 90] on link "Edit" at bounding box center [63, 80] width 33 height 22
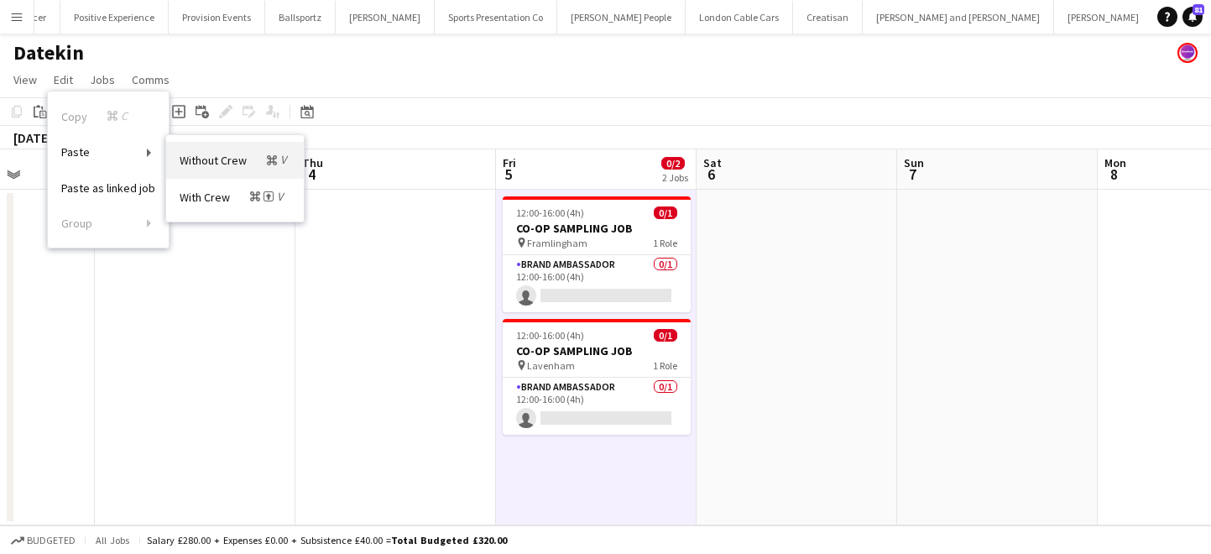
click at [229, 165] on span "Without Crew Command V" at bounding box center [235, 160] width 111 height 16
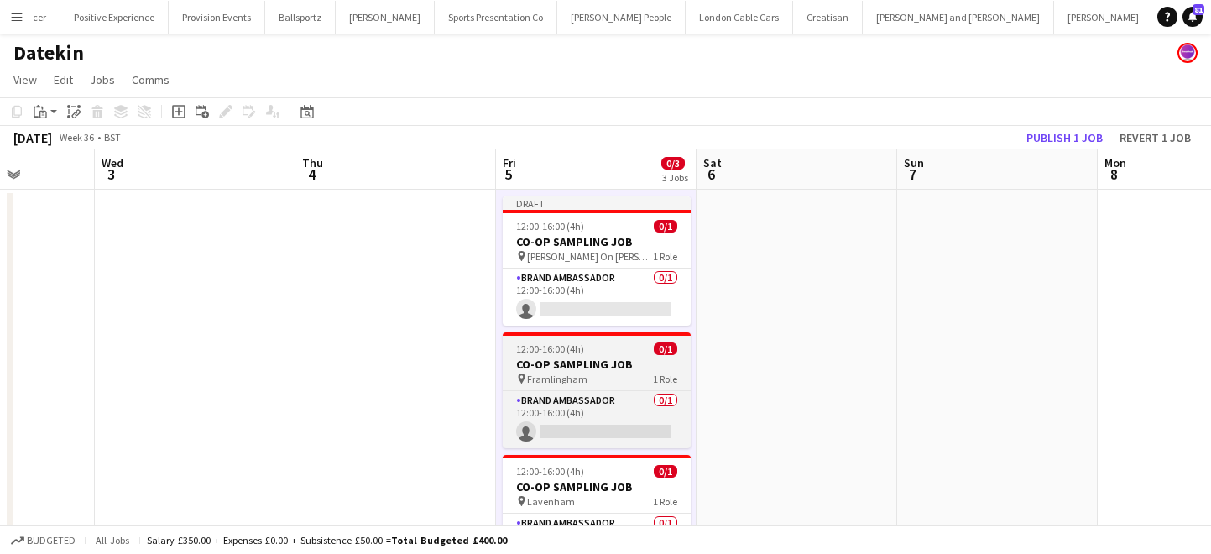
scroll to position [13, 0]
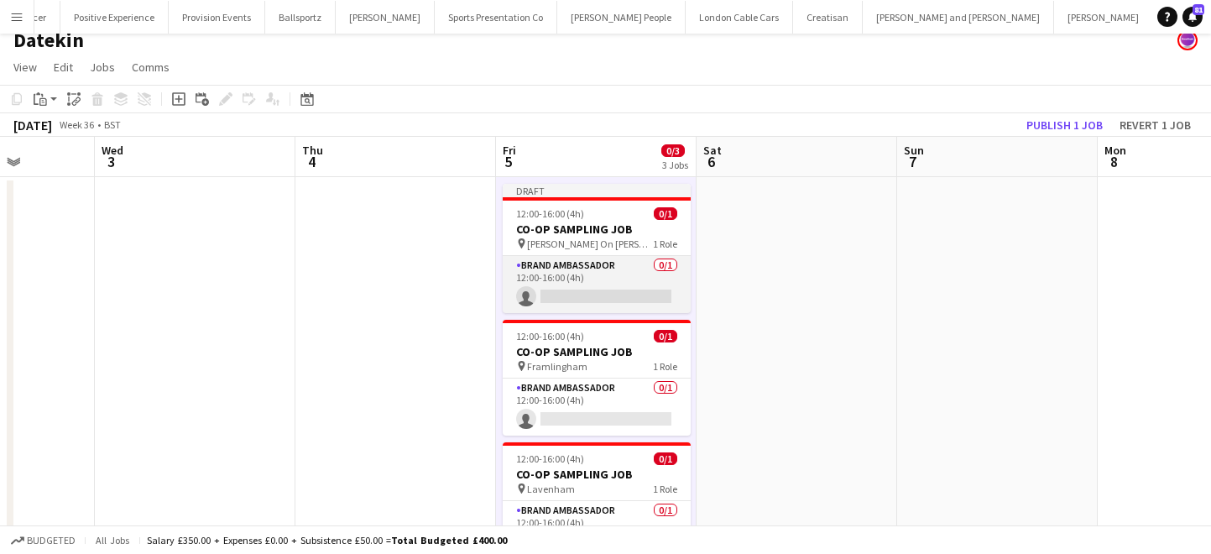
click at [597, 269] on app-card-role "Brand Ambassador 0/1 12:00-16:00 (4h) single-neutral-actions" at bounding box center [597, 284] width 188 height 57
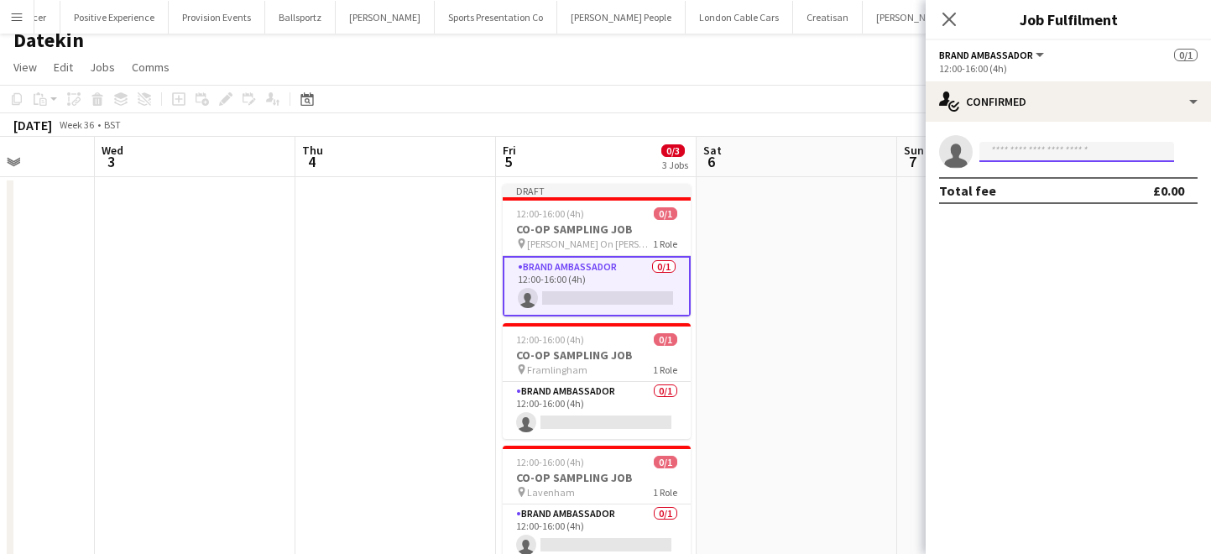
click at [1079, 147] on input at bounding box center [1076, 152] width 195 height 20
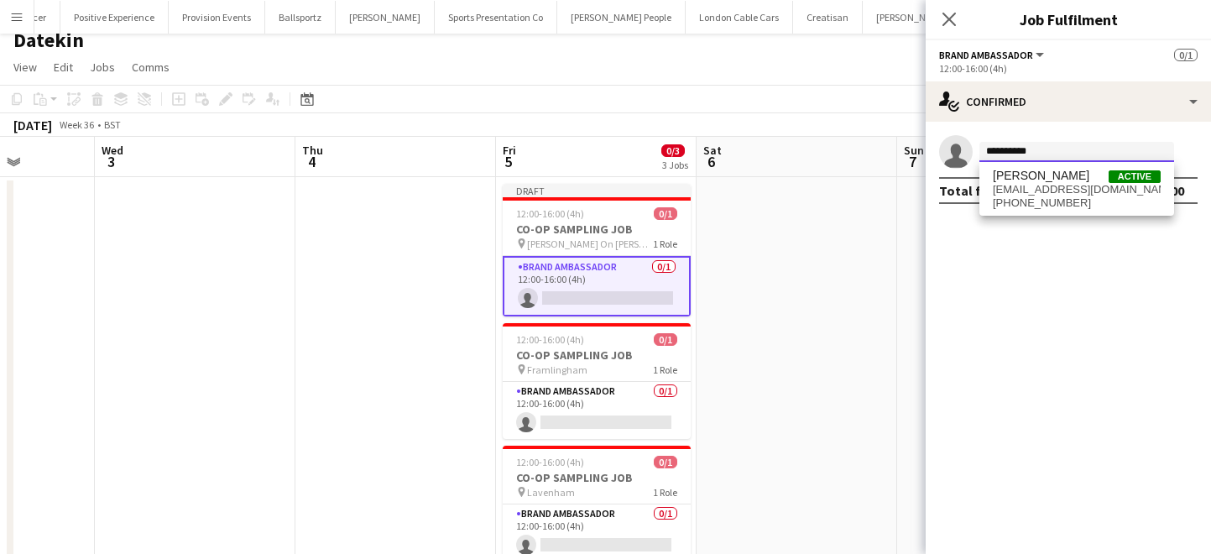
type input "**********"
click at [1061, 201] on span "[PHONE_NUMBER]" at bounding box center [1077, 202] width 168 height 13
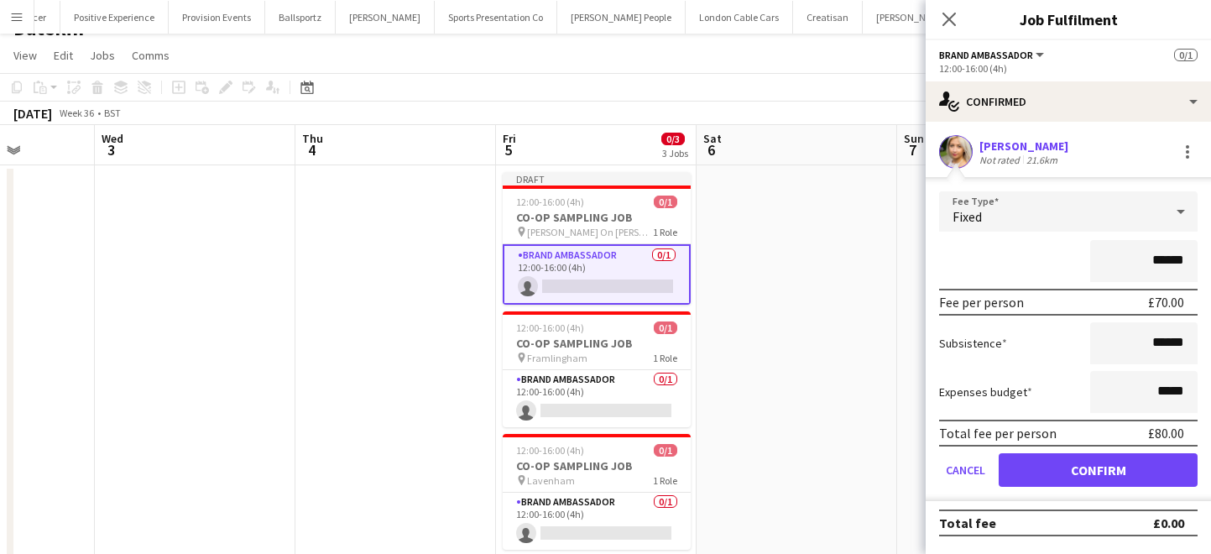
scroll to position [25, 0]
click at [1138, 467] on button "Confirm" at bounding box center [1098, 470] width 199 height 34
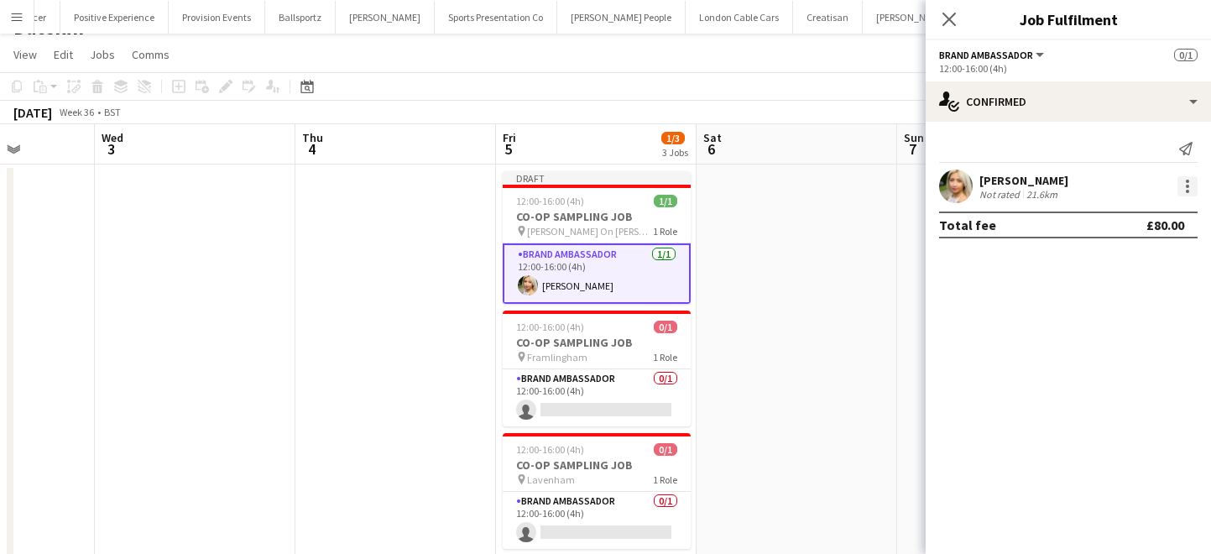
click at [1187, 188] on div at bounding box center [1187, 186] width 20 height 20
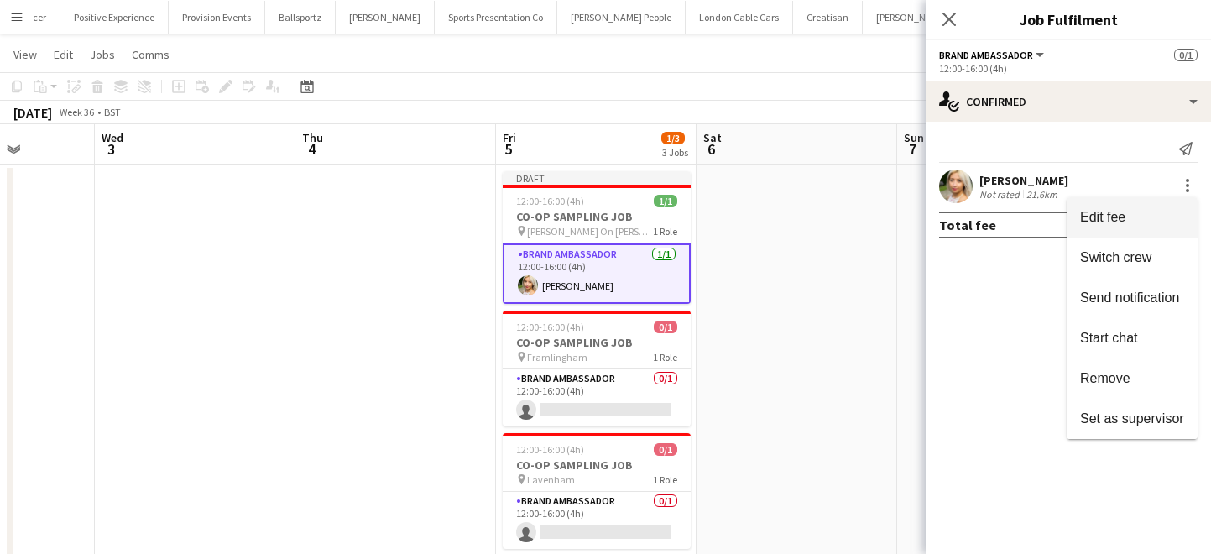
click at [1187, 206] on button "Edit fee" at bounding box center [1132, 217] width 131 height 40
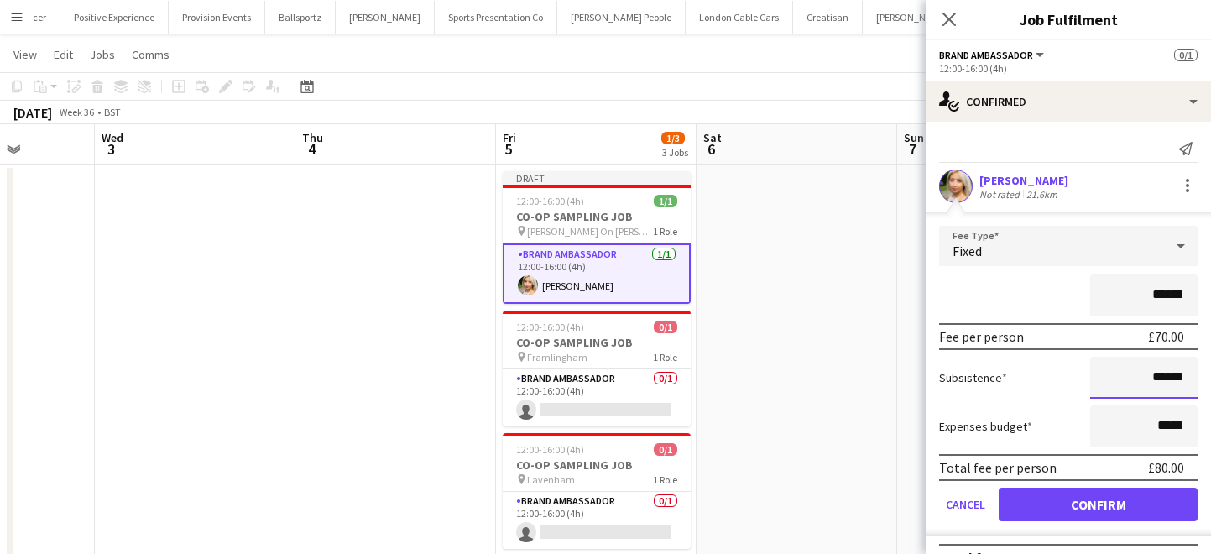
click at [1180, 386] on input "******" at bounding box center [1143, 378] width 107 height 42
type input "******"
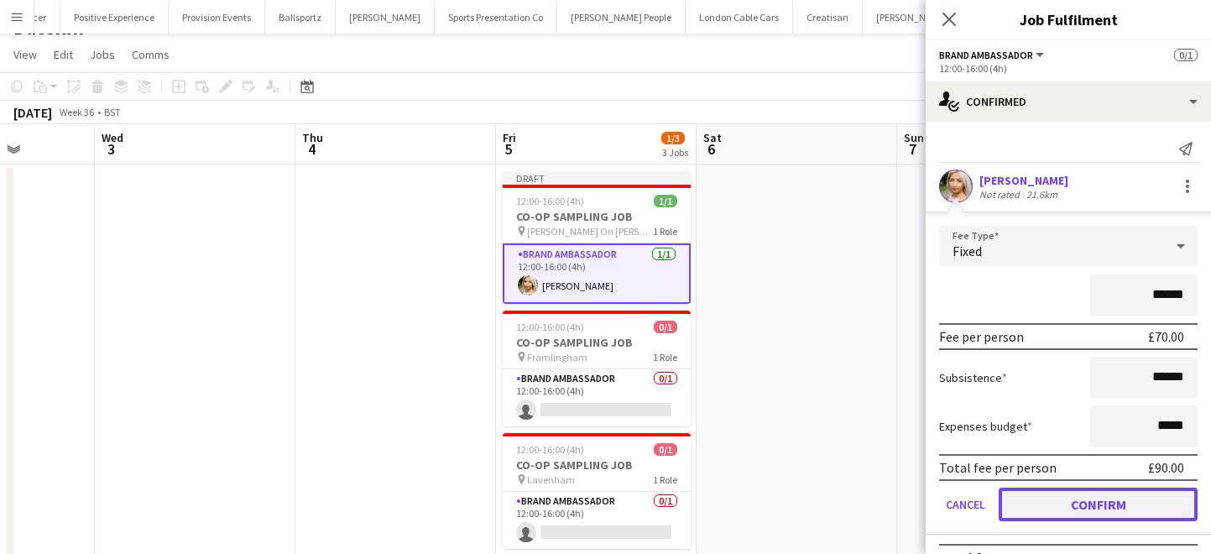
click at [1129, 509] on button "Confirm" at bounding box center [1098, 505] width 199 height 34
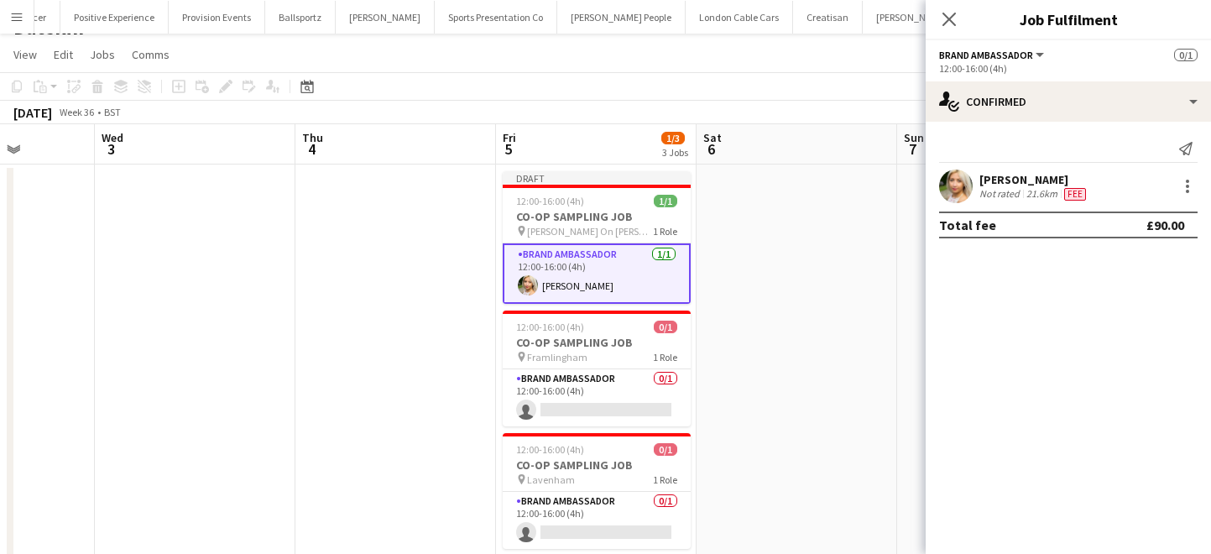
click at [816, 353] on app-date-cell at bounding box center [796, 373] width 201 height 419
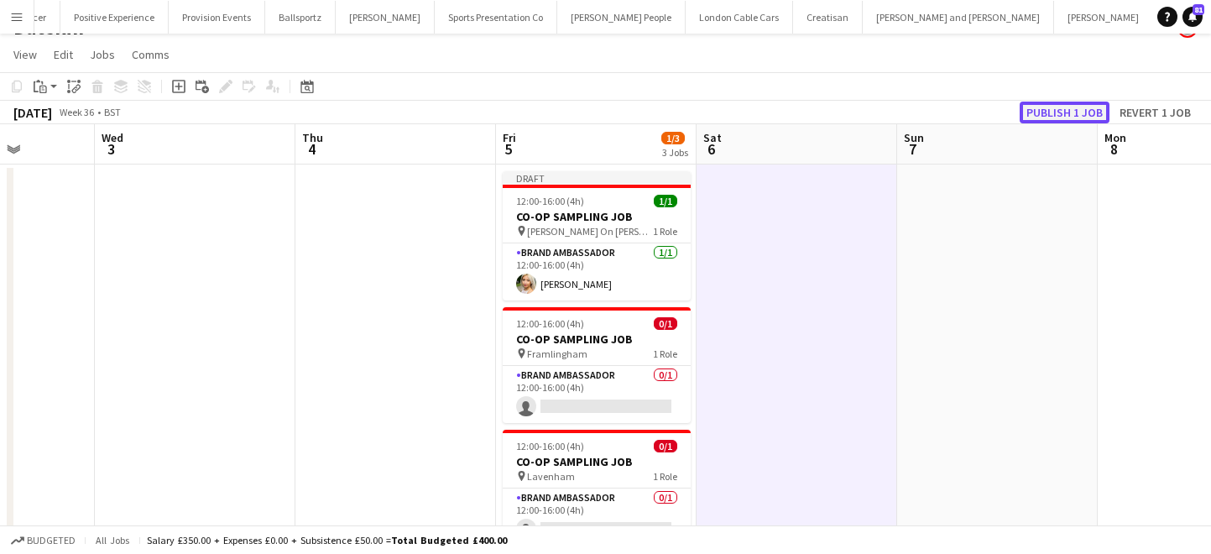
click at [1064, 112] on button "Publish 1 job" at bounding box center [1065, 113] width 90 height 22
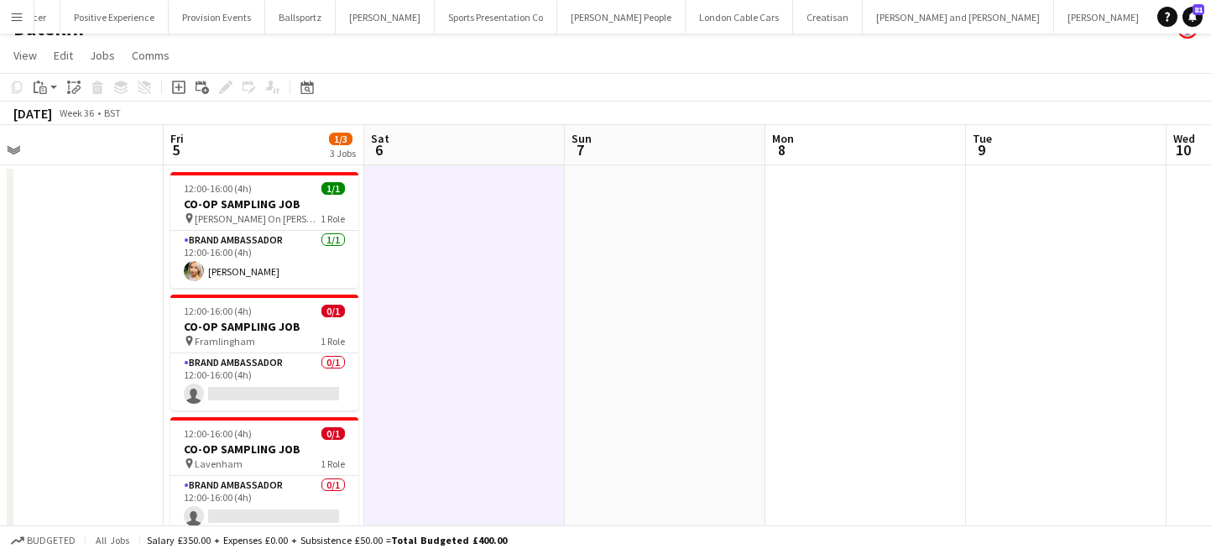
scroll to position [19, 0]
